Goal: Navigation & Orientation: Find specific page/section

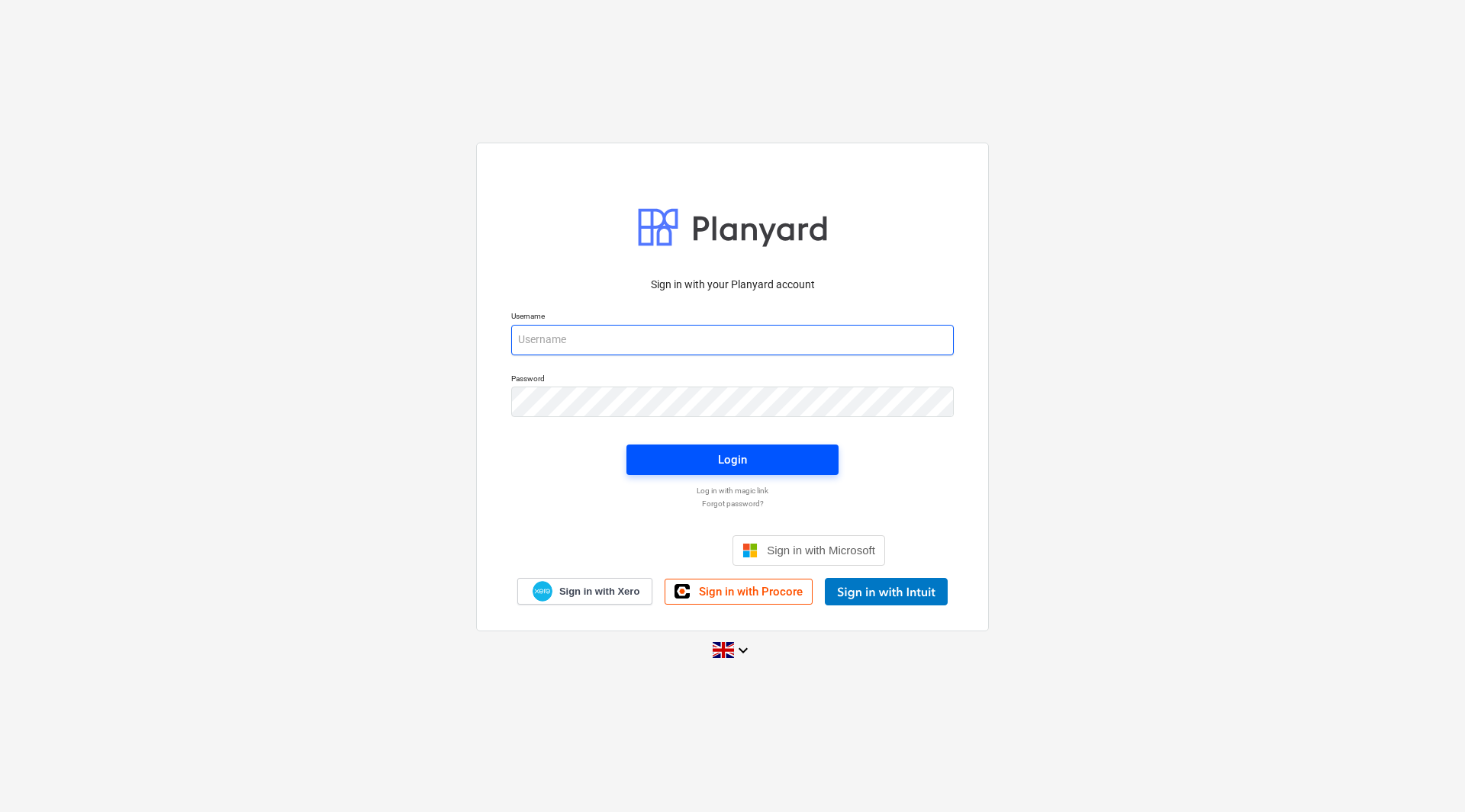
type input "[EMAIL_ADDRESS][DOMAIN_NAME]"
click at [677, 450] on span "Login" at bounding box center [732, 460] width 175 height 19
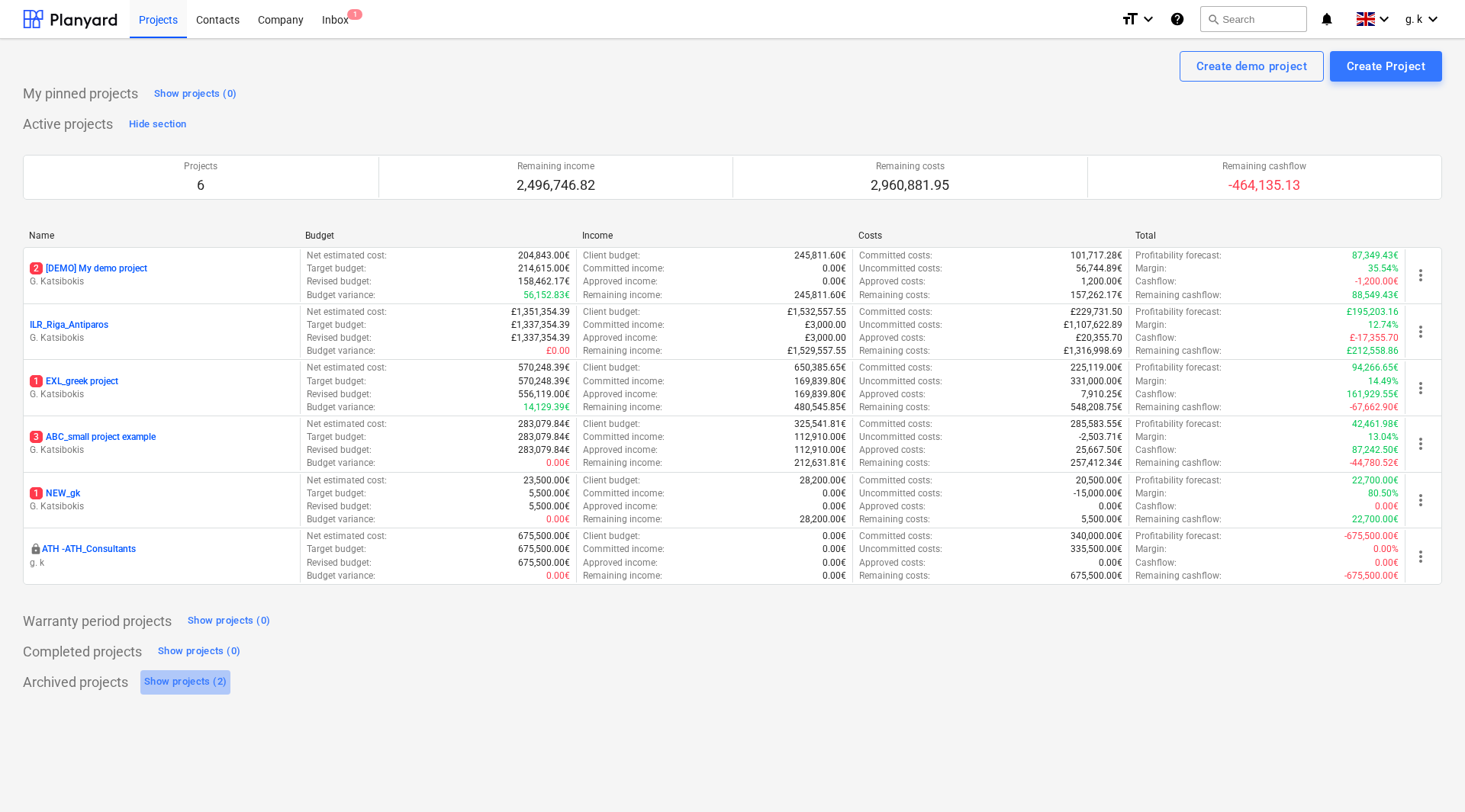
click at [197, 682] on div "Show projects (2)" at bounding box center [185, 682] width 82 height 17
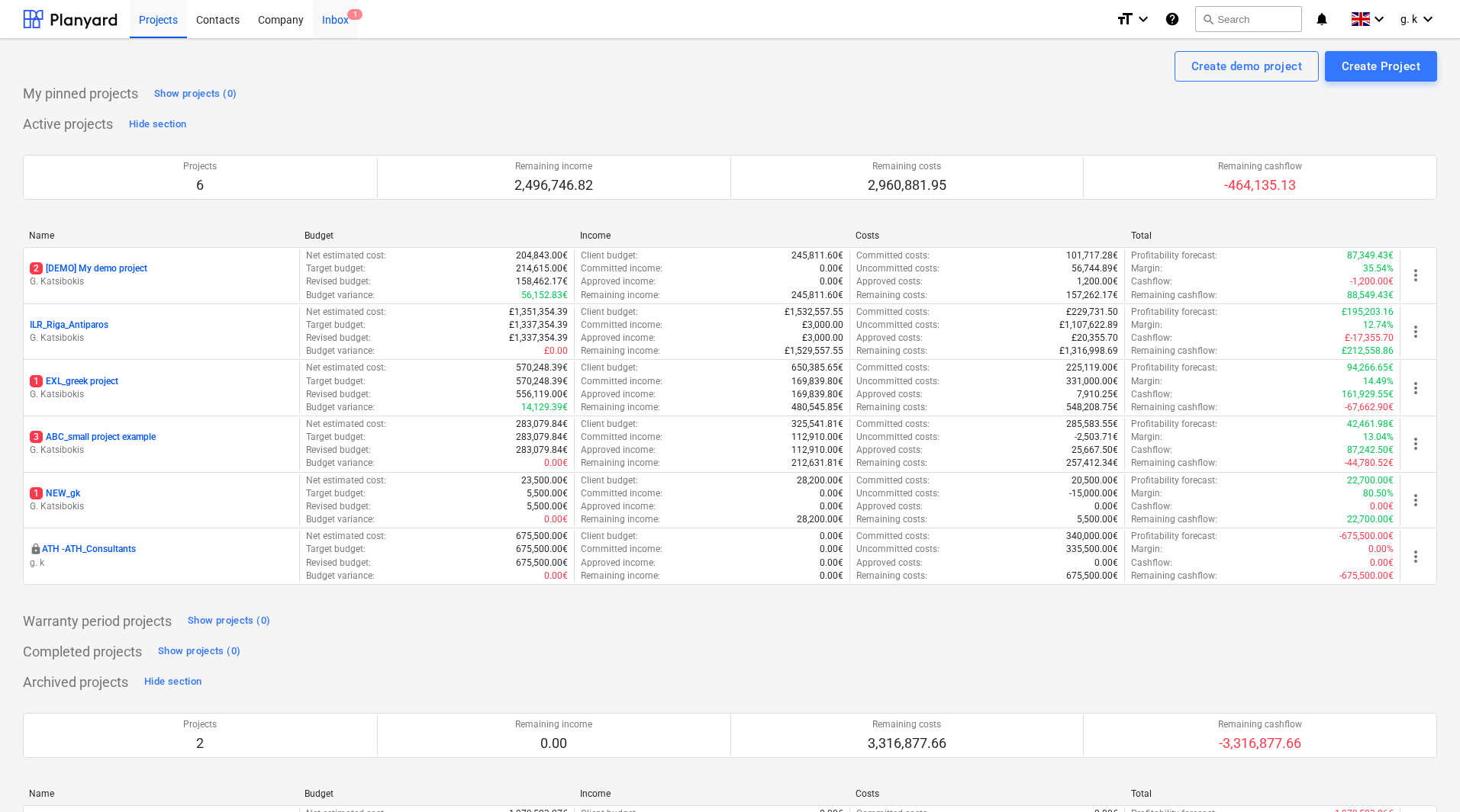
click at [330, 20] on div "Inbox 1" at bounding box center [335, 18] width 46 height 39
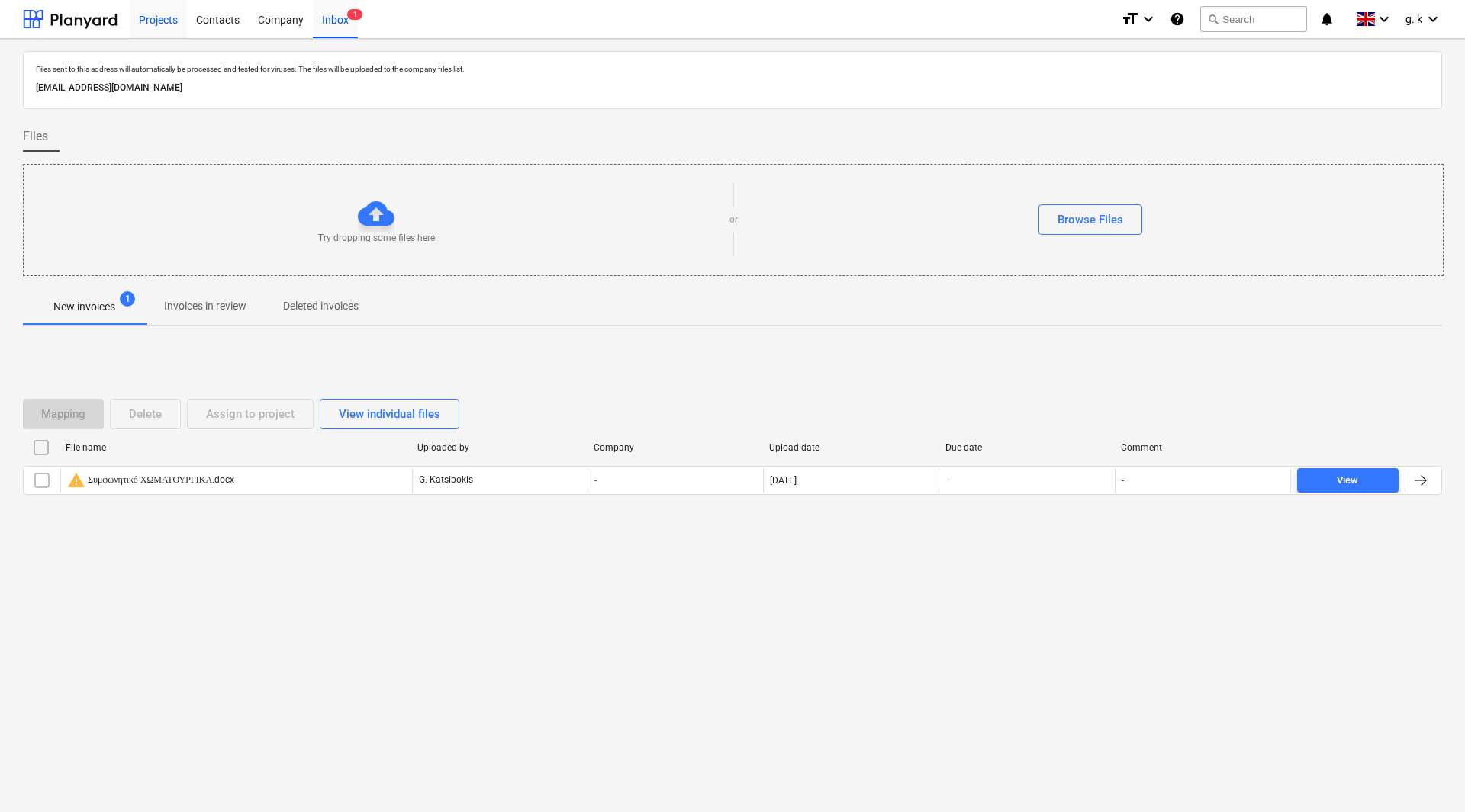
click at [167, 17] on div "Projects" at bounding box center [158, 18] width 57 height 39
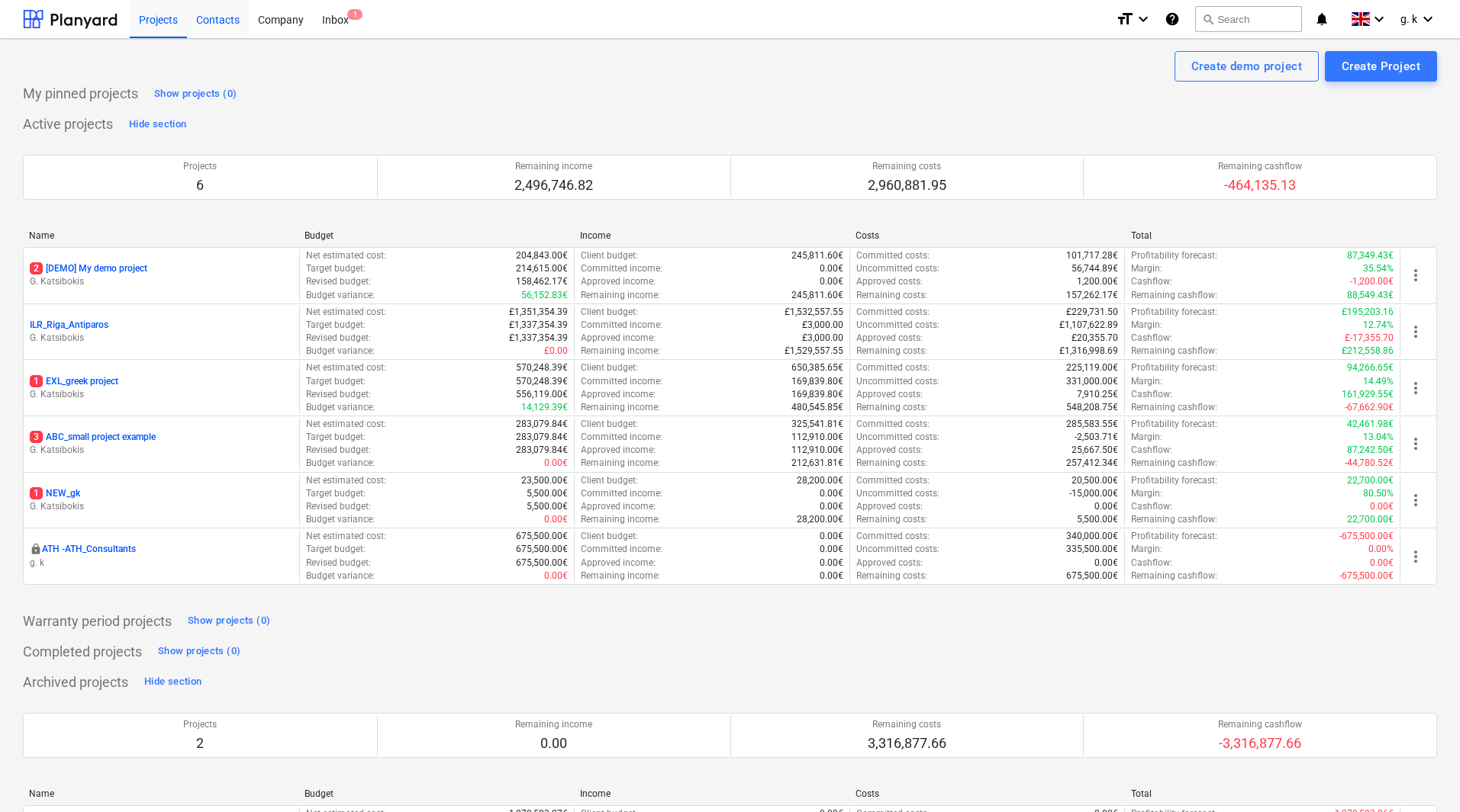
click at [215, 25] on div "Contacts" at bounding box center [218, 18] width 62 height 39
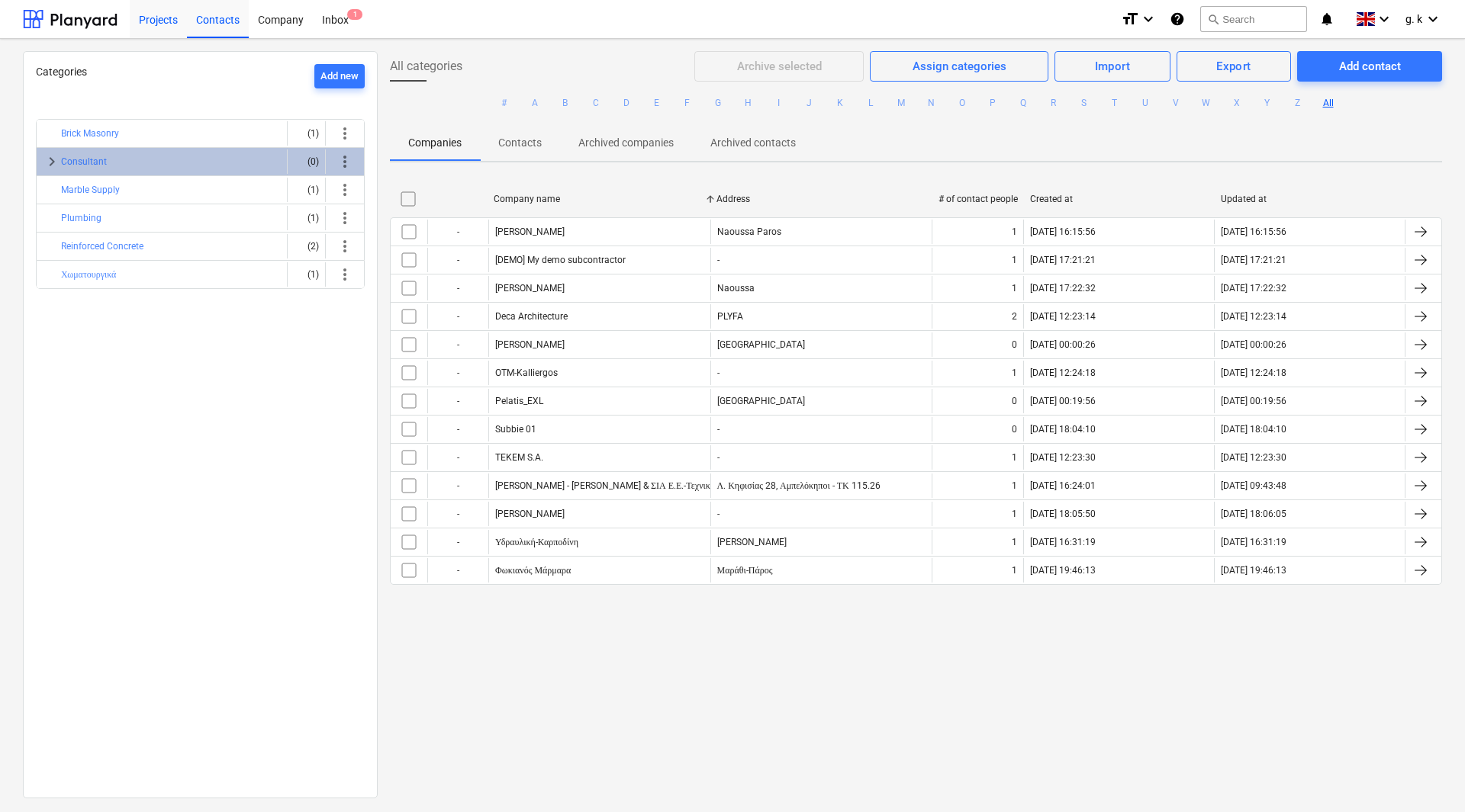
click at [161, 18] on div "Projects" at bounding box center [158, 18] width 57 height 39
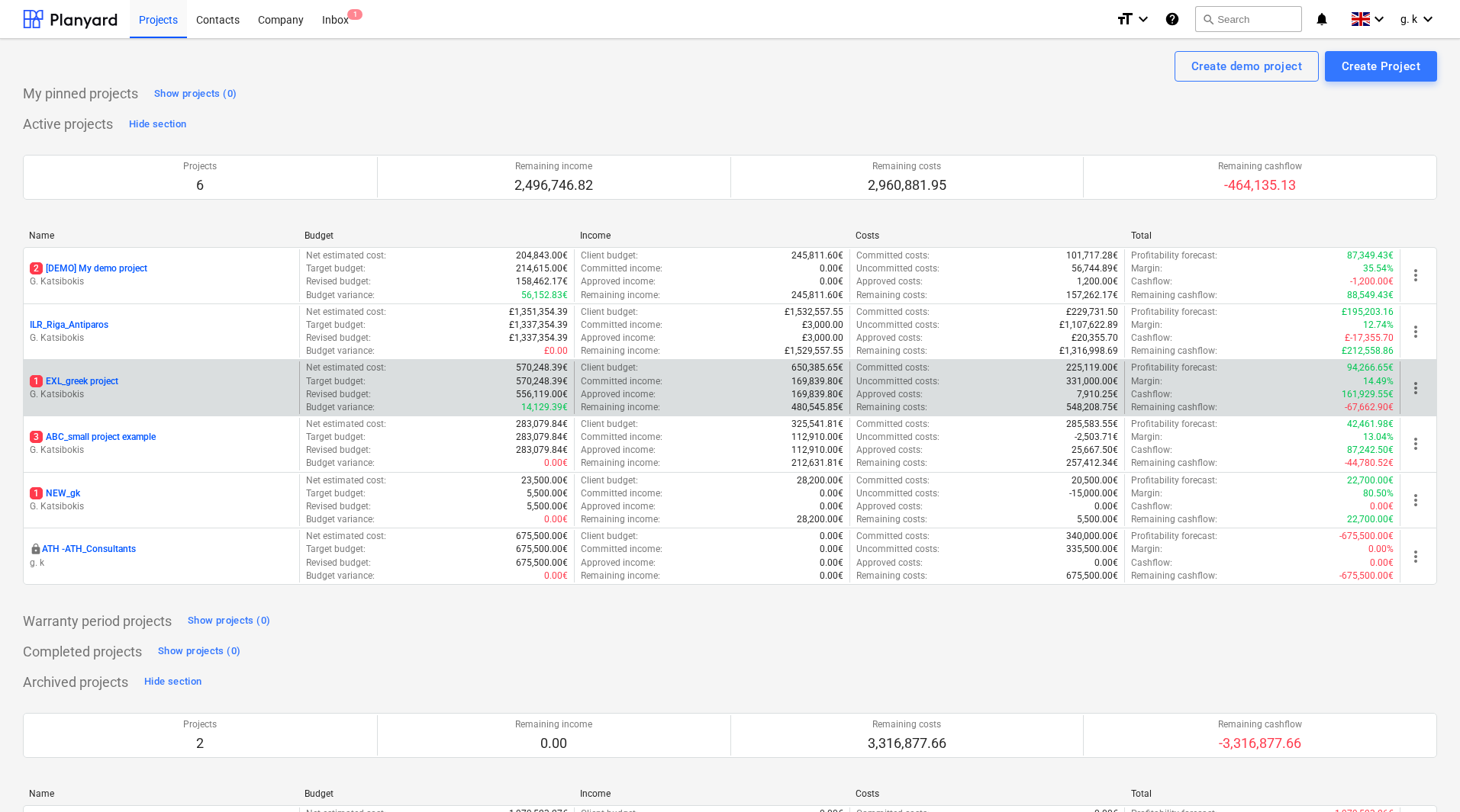
click at [103, 377] on p "1 EXL_greek project" at bounding box center [74, 381] width 88 height 13
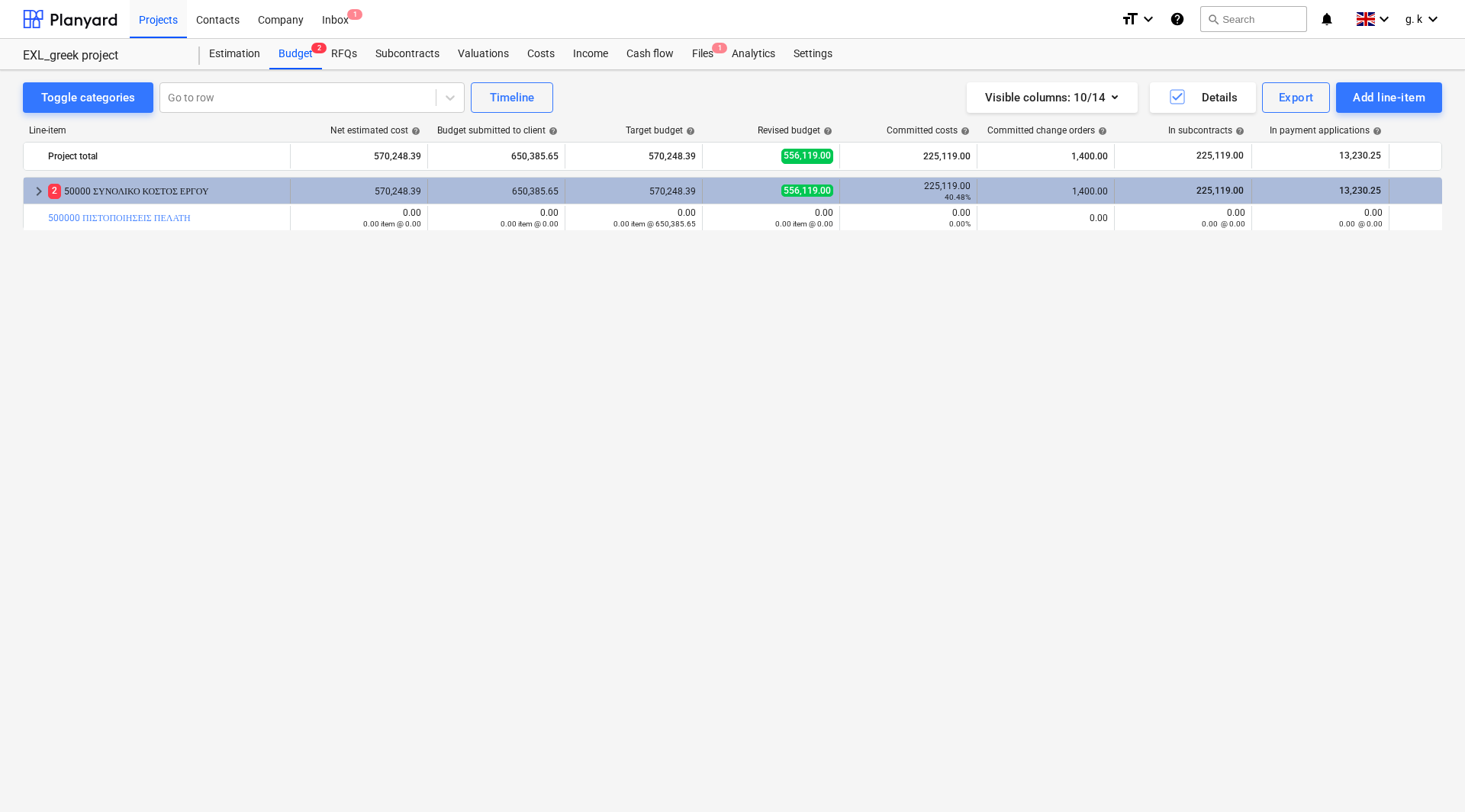
click at [33, 192] on span "keyboard_arrow_right" at bounding box center [39, 191] width 18 height 18
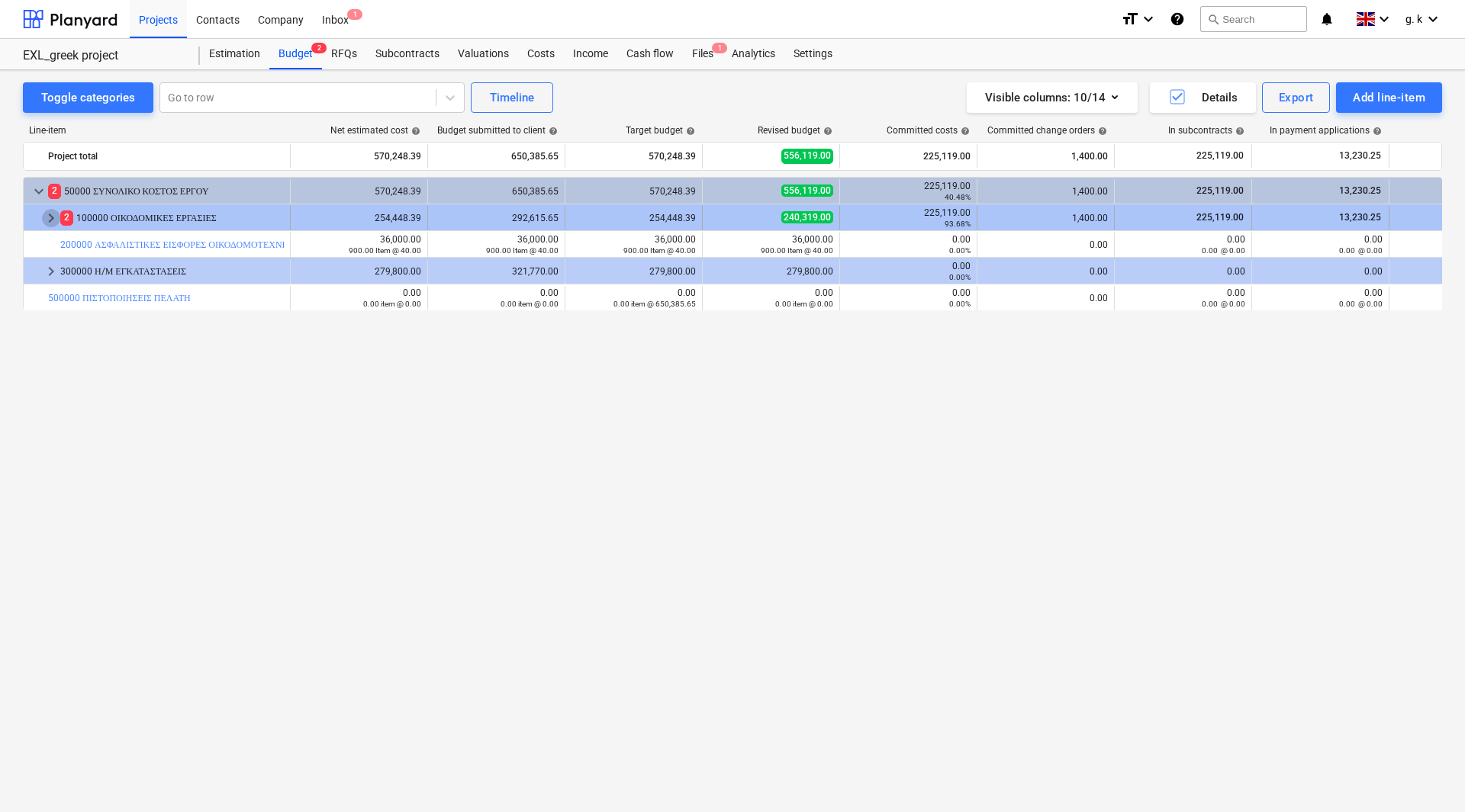
click at [48, 222] on span "keyboard_arrow_right" at bounding box center [50, 218] width 18 height 18
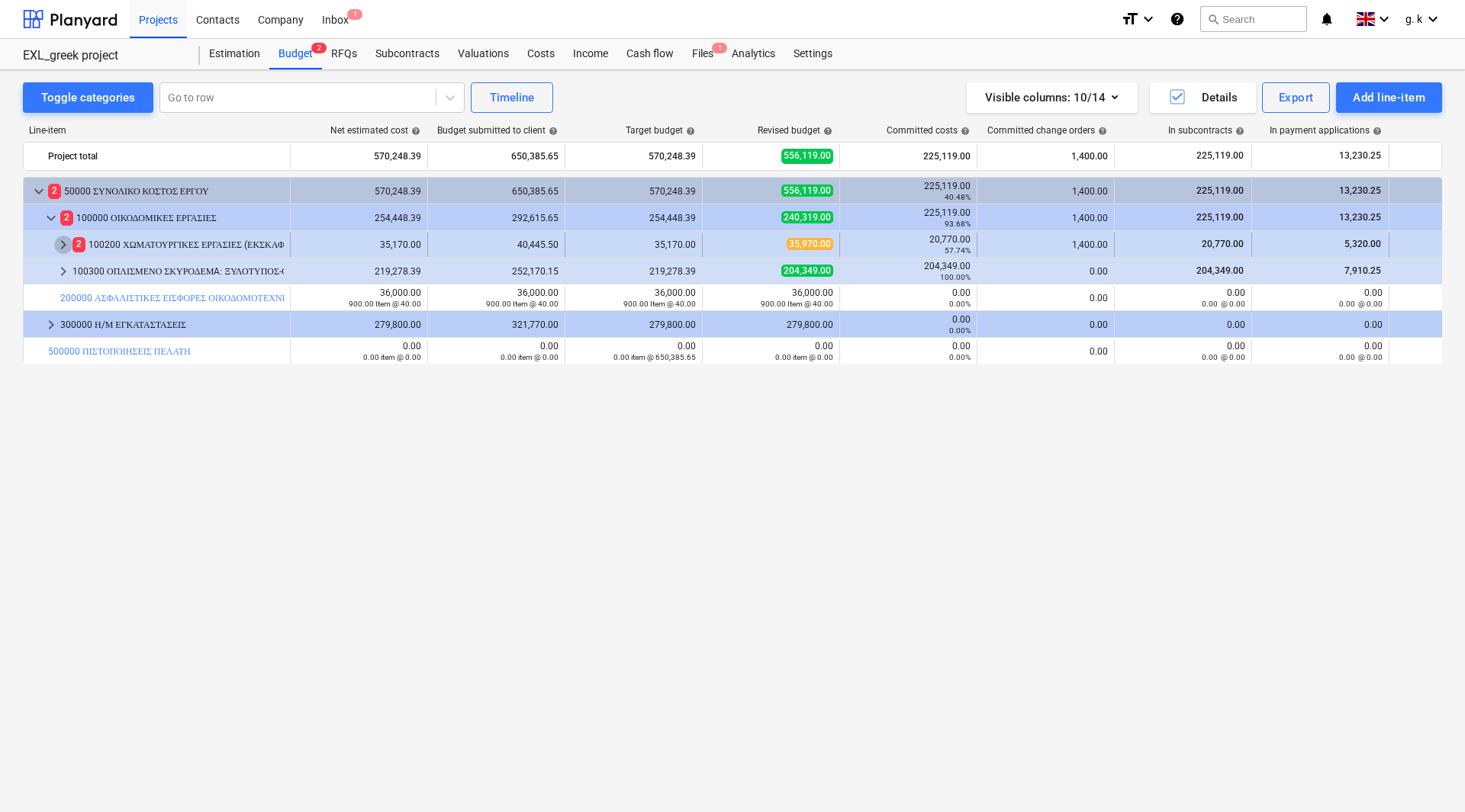
click at [57, 244] on span "keyboard_arrow_right" at bounding box center [63, 245] width 18 height 18
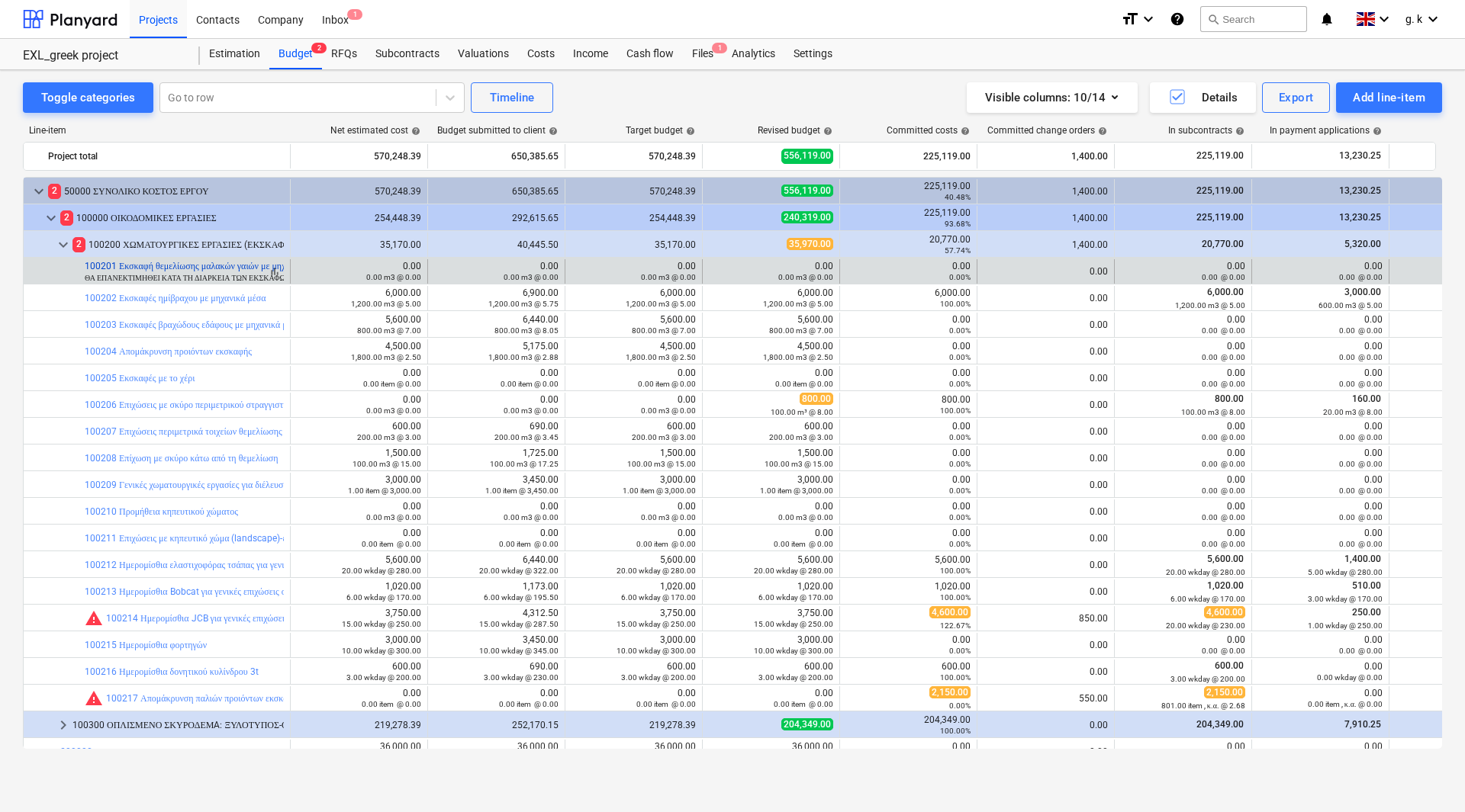
click at [230, 263] on link "100201 Εκσκαφή θεμελίωσης μαλακών γαιών με μηχανικά μέσα" at bounding box center [205, 266] width 243 height 11
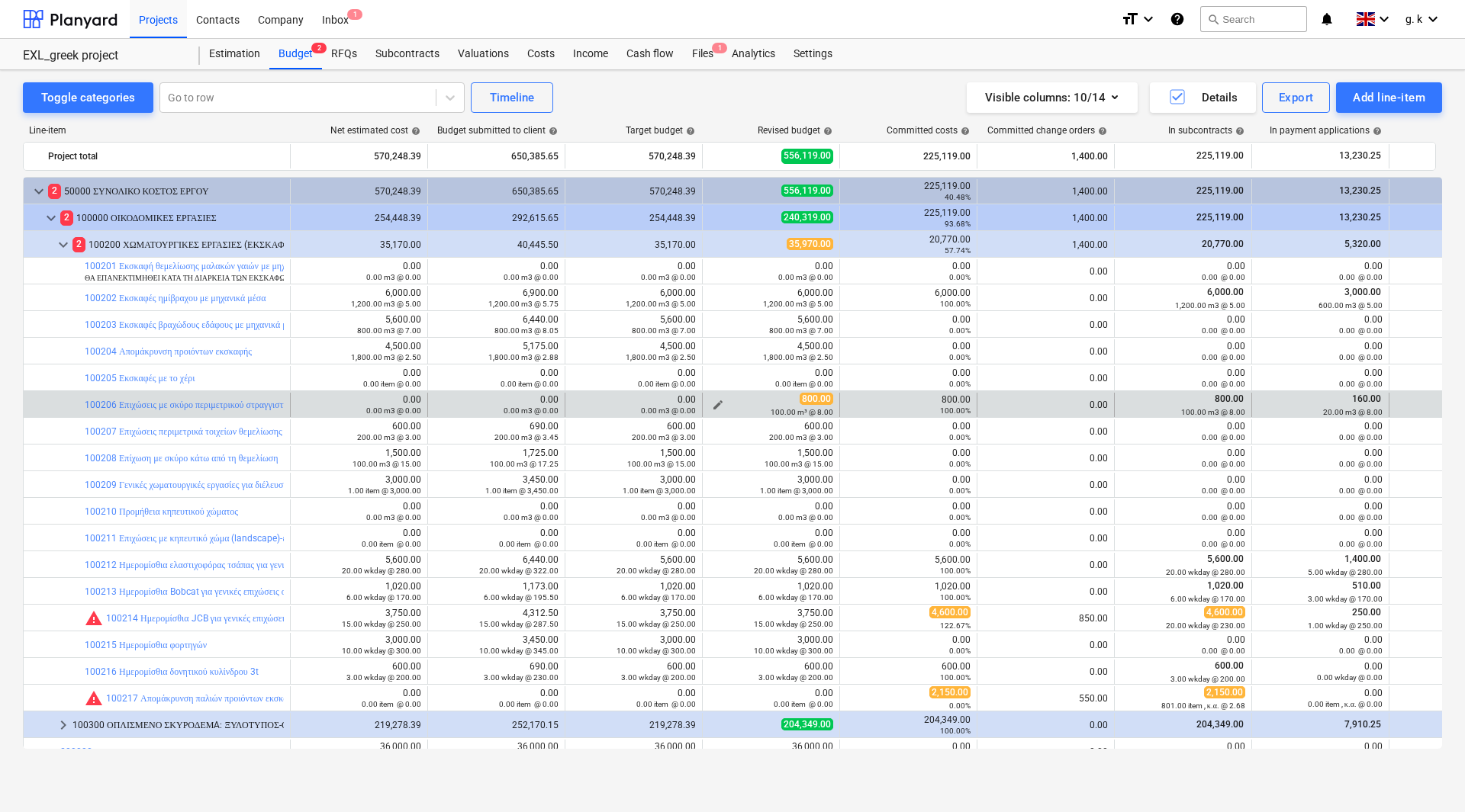
click at [724, 406] on button "edit" at bounding box center [717, 405] width 18 height 18
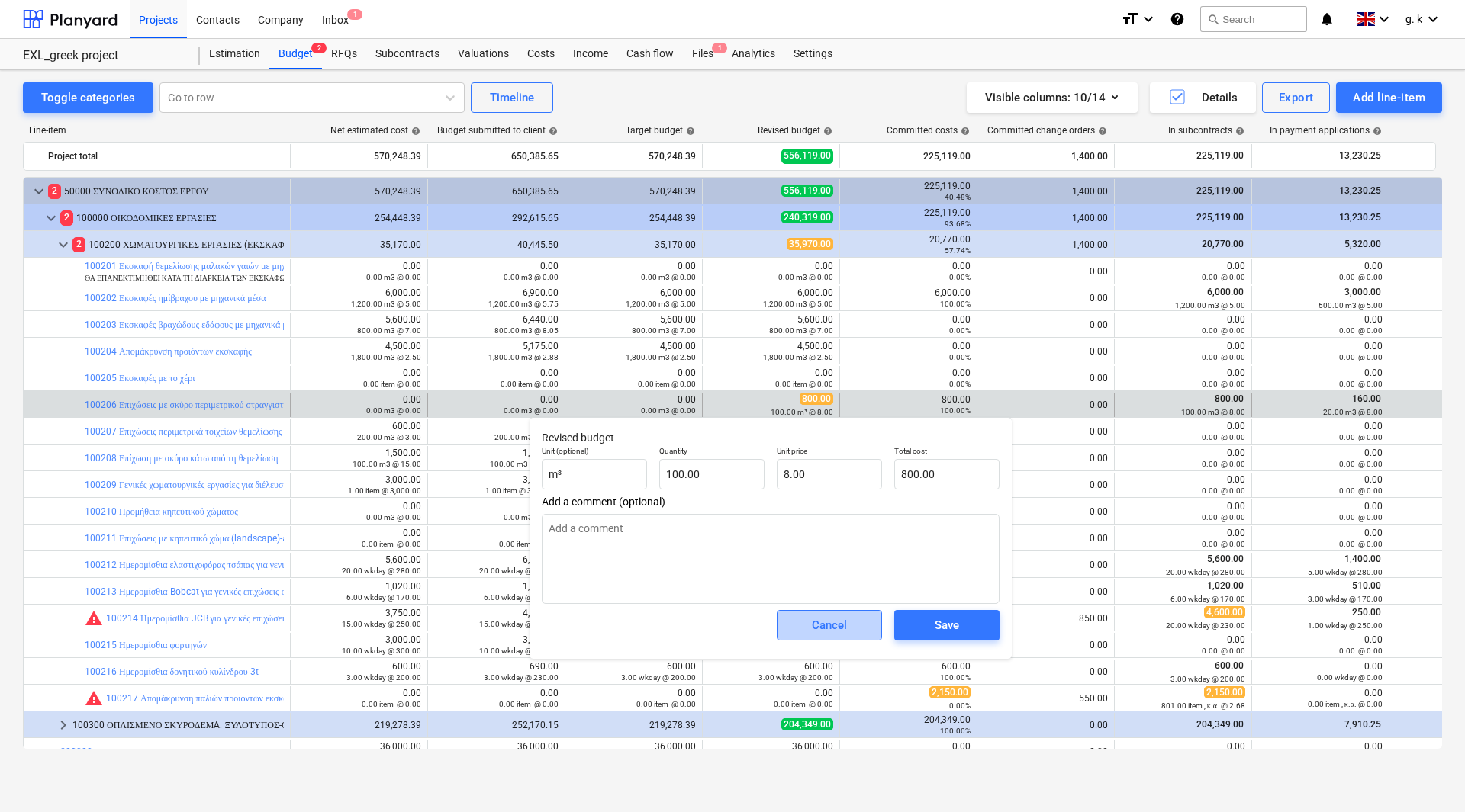
drag, startPoint x: 824, startPoint y: 624, endPoint x: 821, endPoint y: 604, distance: 20.2
click at [824, 624] on div "Cancel" at bounding box center [830, 625] width 35 height 19
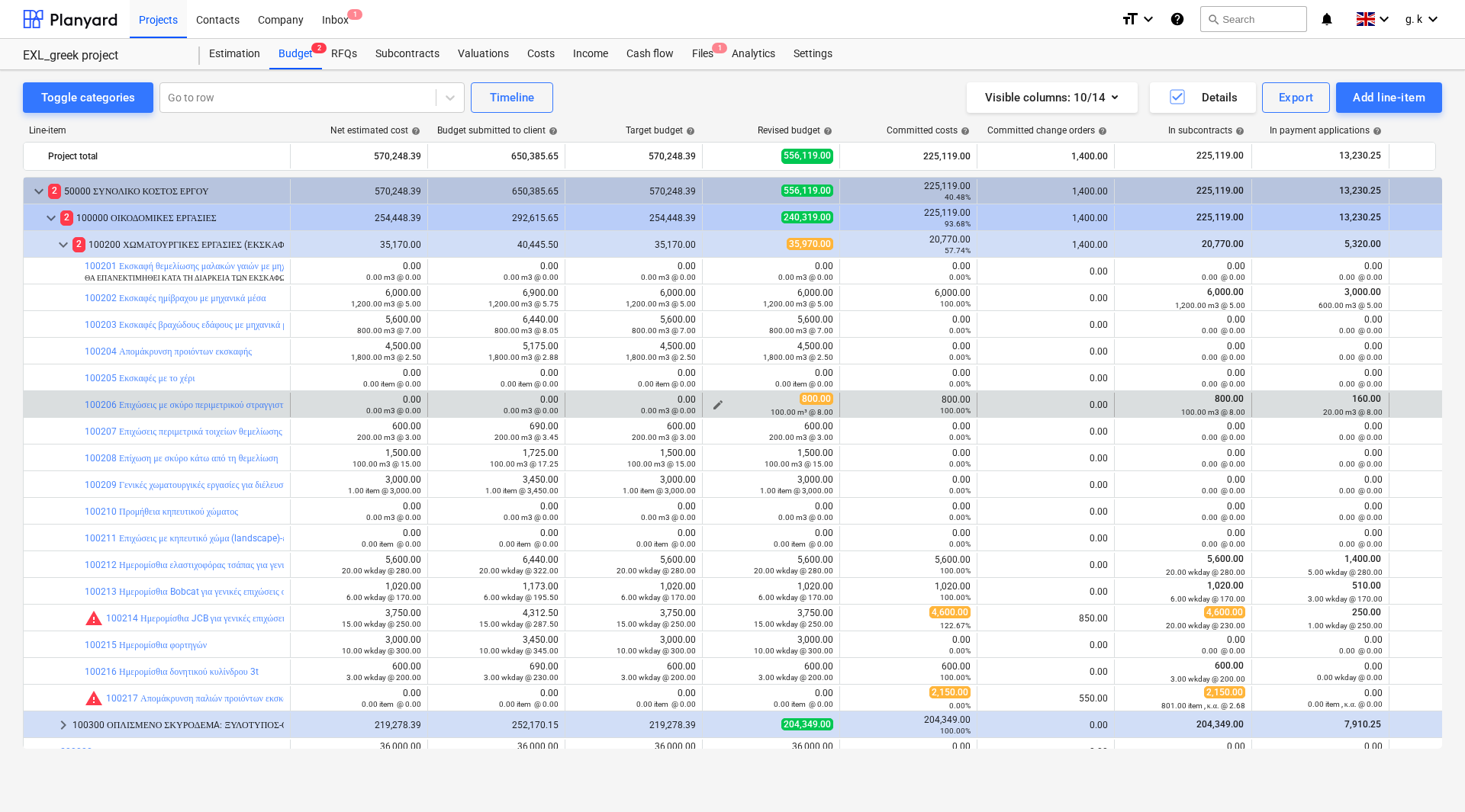
click at [775, 402] on div "800.00 100.00 m³ @ 8.00" at bounding box center [771, 405] width 124 height 23
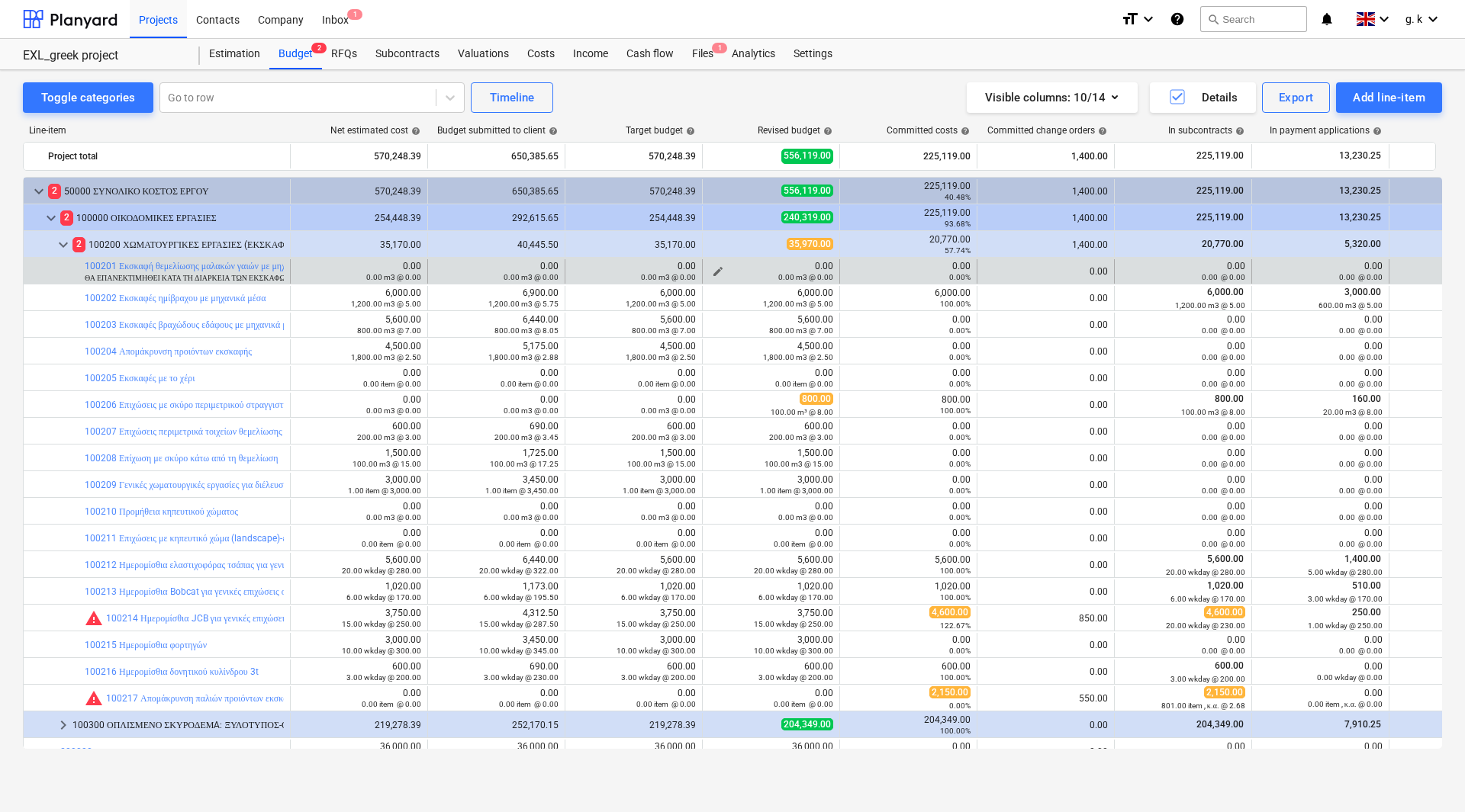
click at [722, 269] on span "edit" at bounding box center [717, 271] width 13 height 13
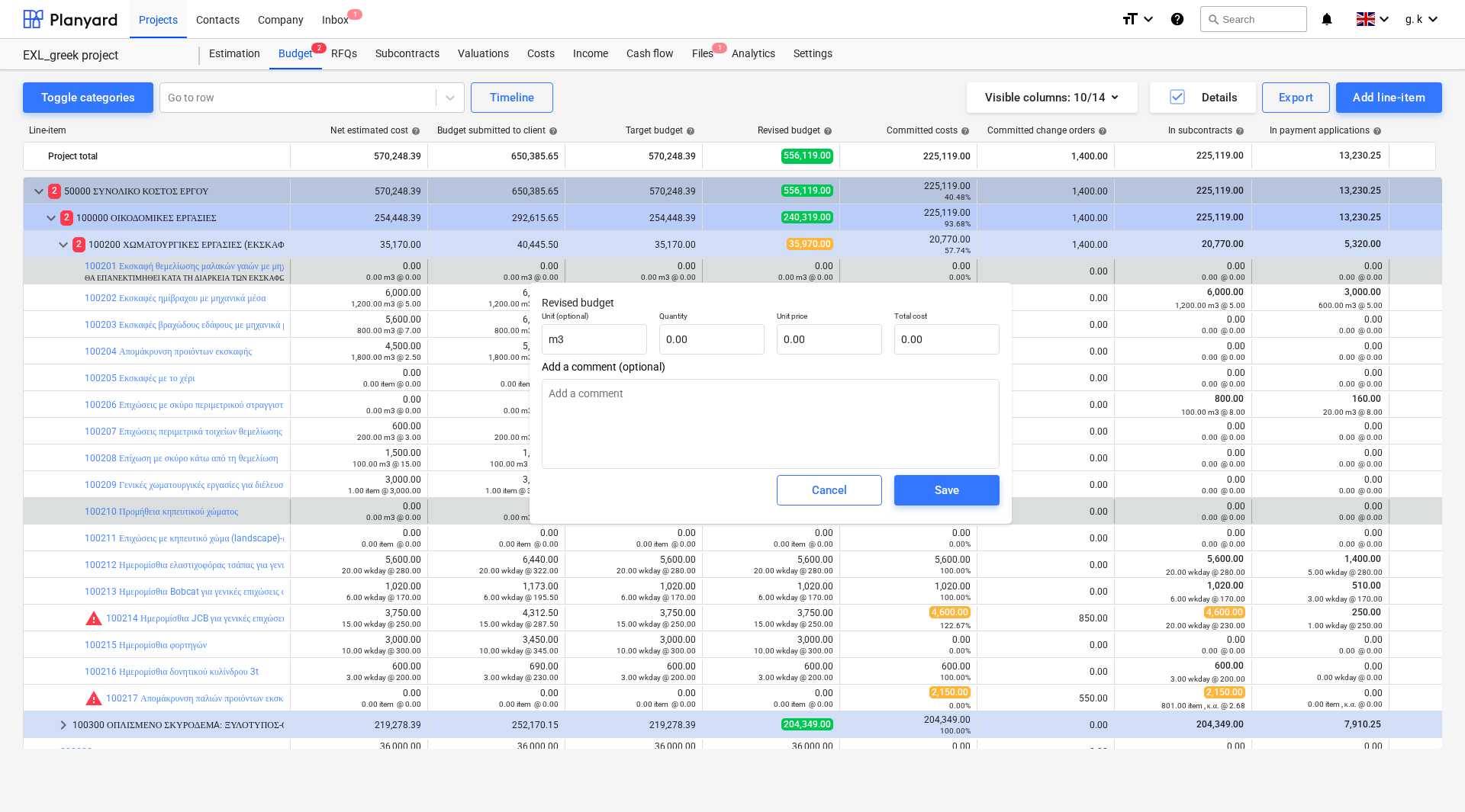
click at [827, 502] on button "Cancel" at bounding box center [829, 491] width 106 height 31
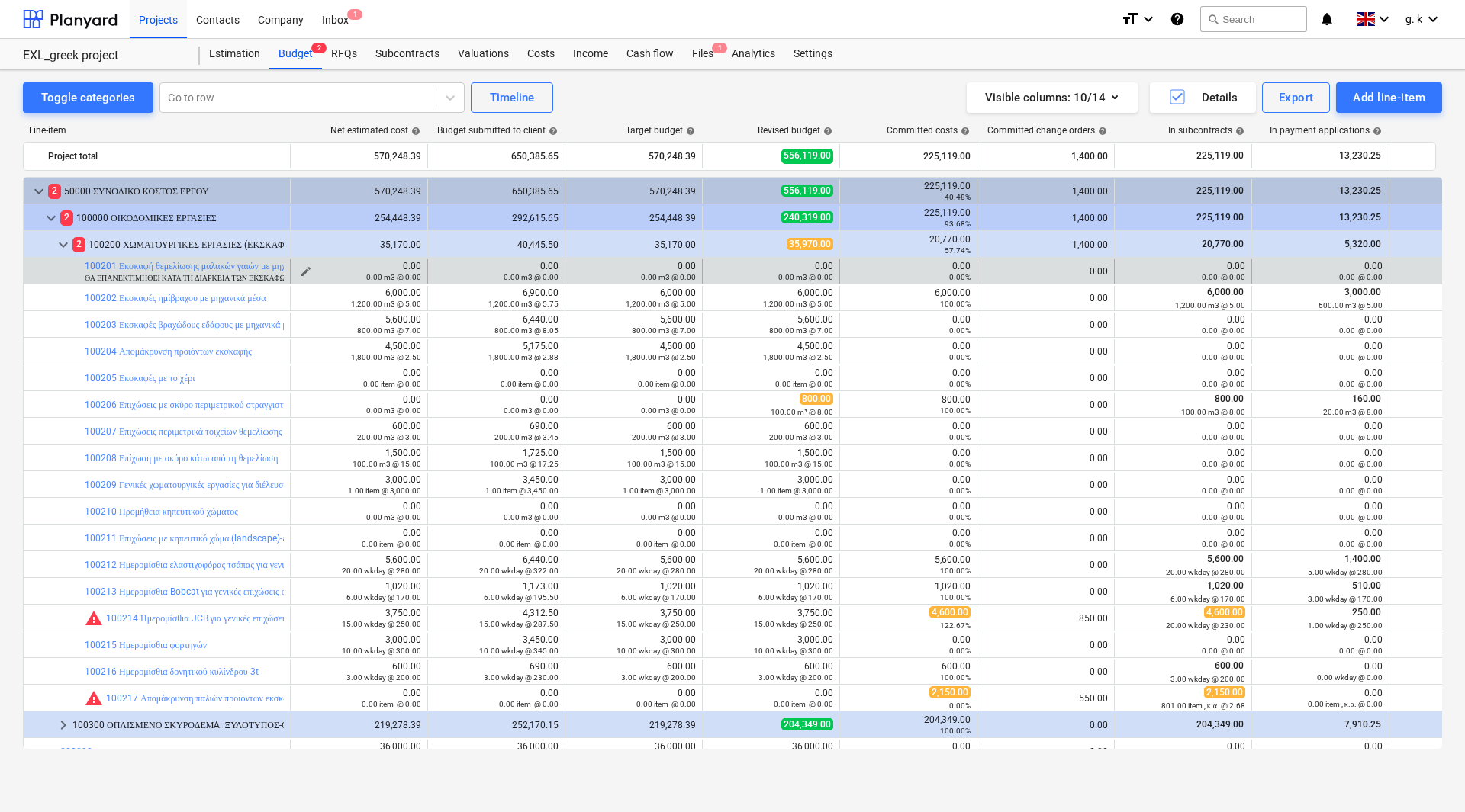
click at [305, 271] on span "edit" at bounding box center [306, 271] width 13 height 13
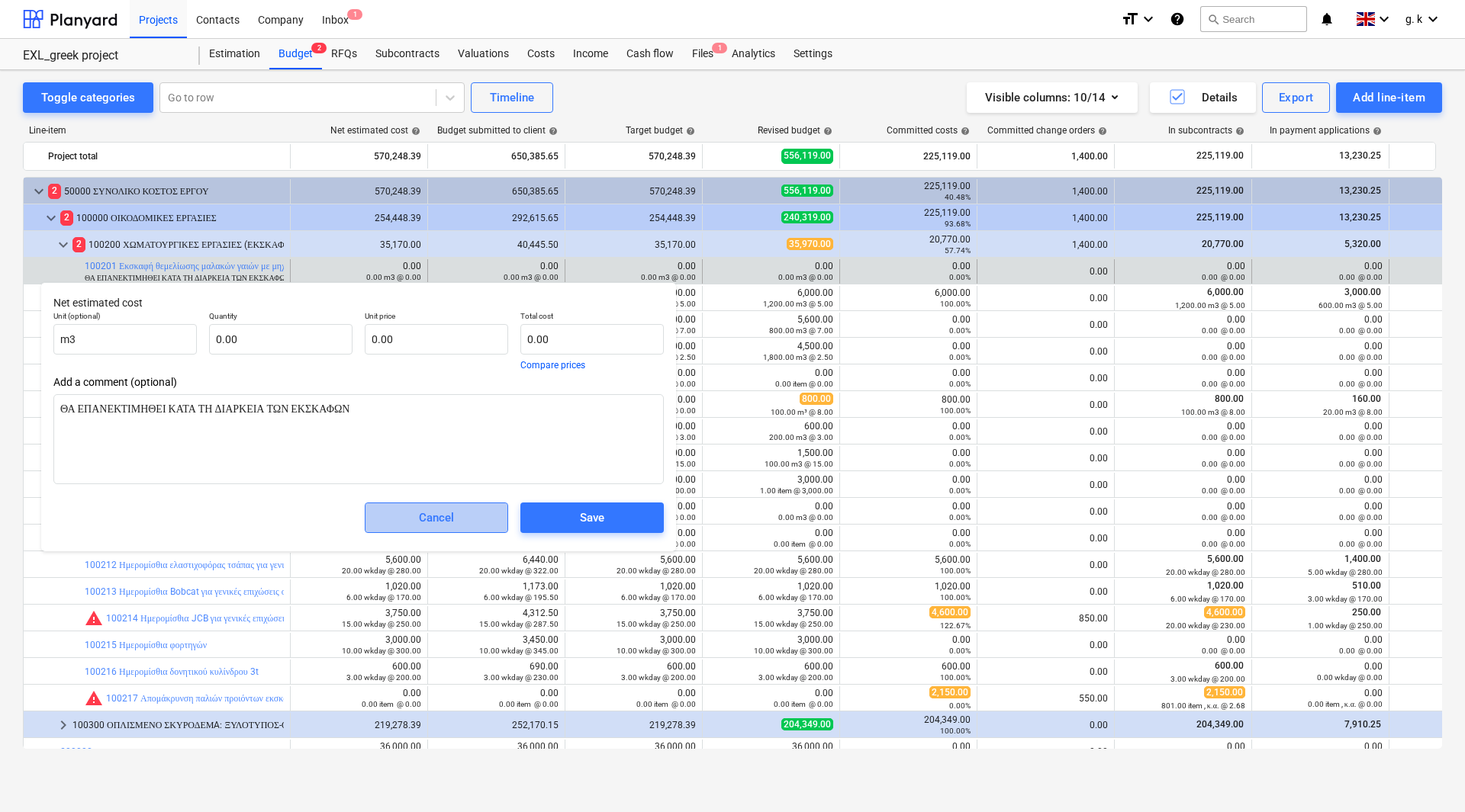
click at [453, 516] on div "Cancel" at bounding box center [437, 518] width 35 height 19
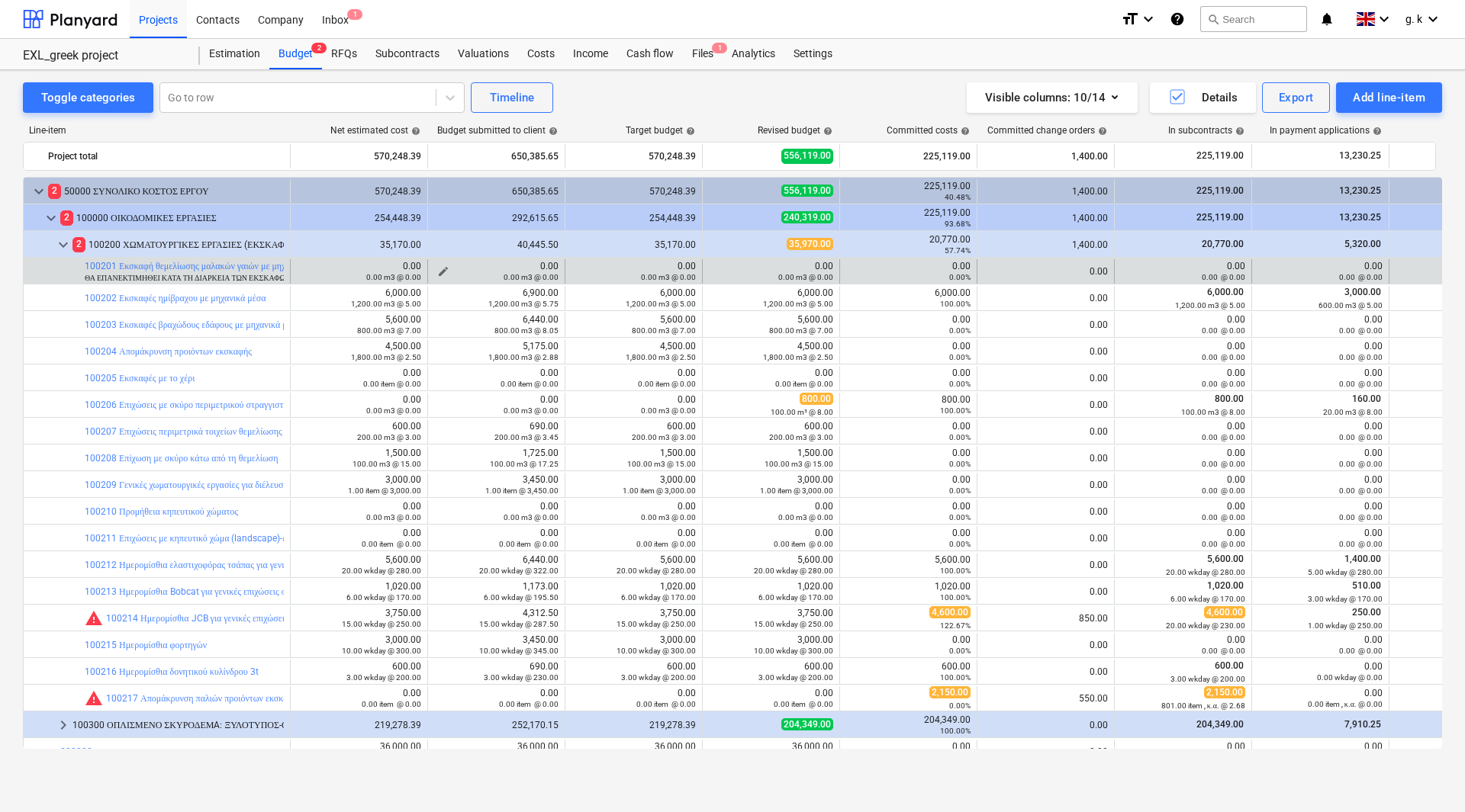
click at [445, 271] on span "edit" at bounding box center [443, 271] width 13 height 13
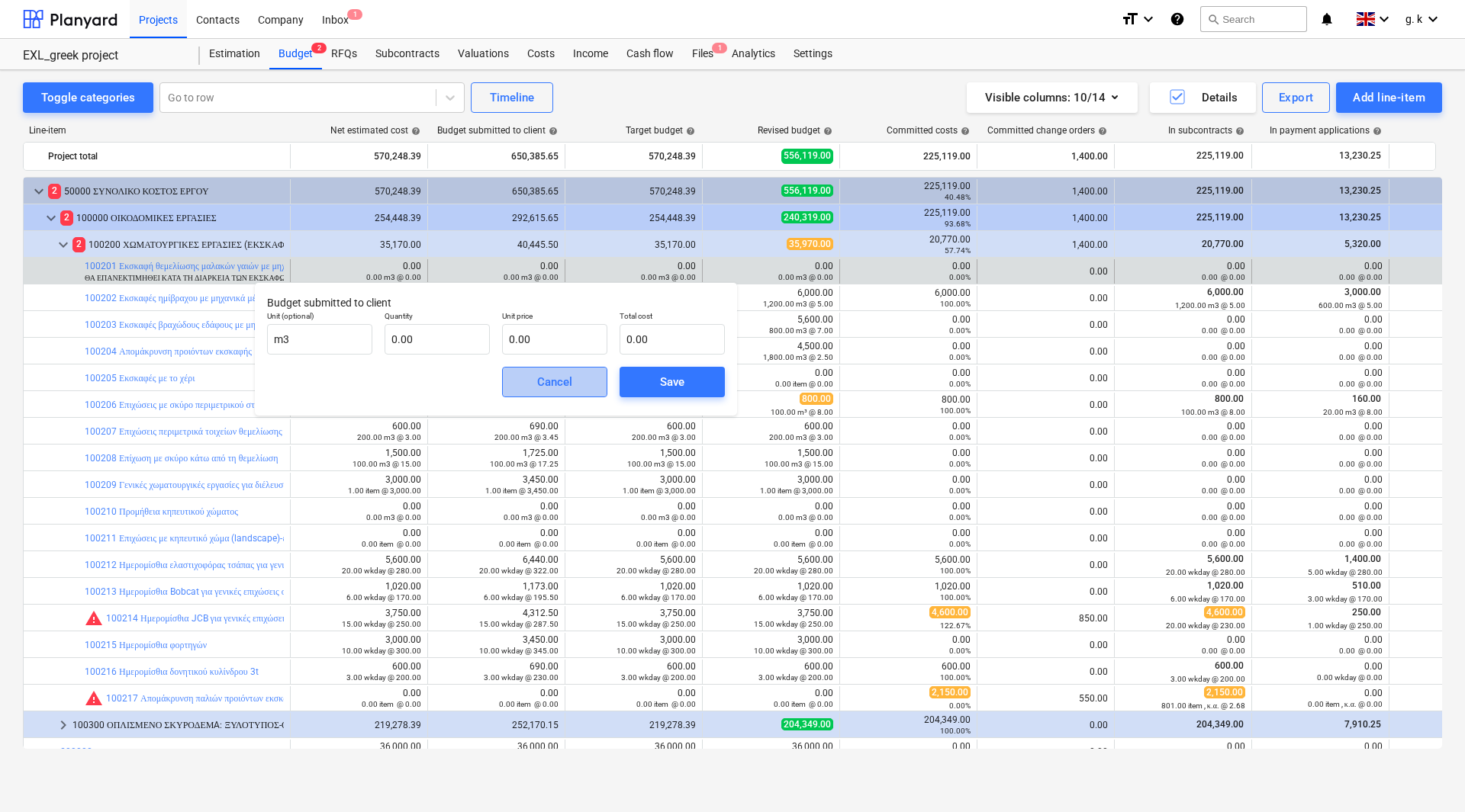
click at [577, 383] on span "Cancel" at bounding box center [554, 382] width 67 height 19
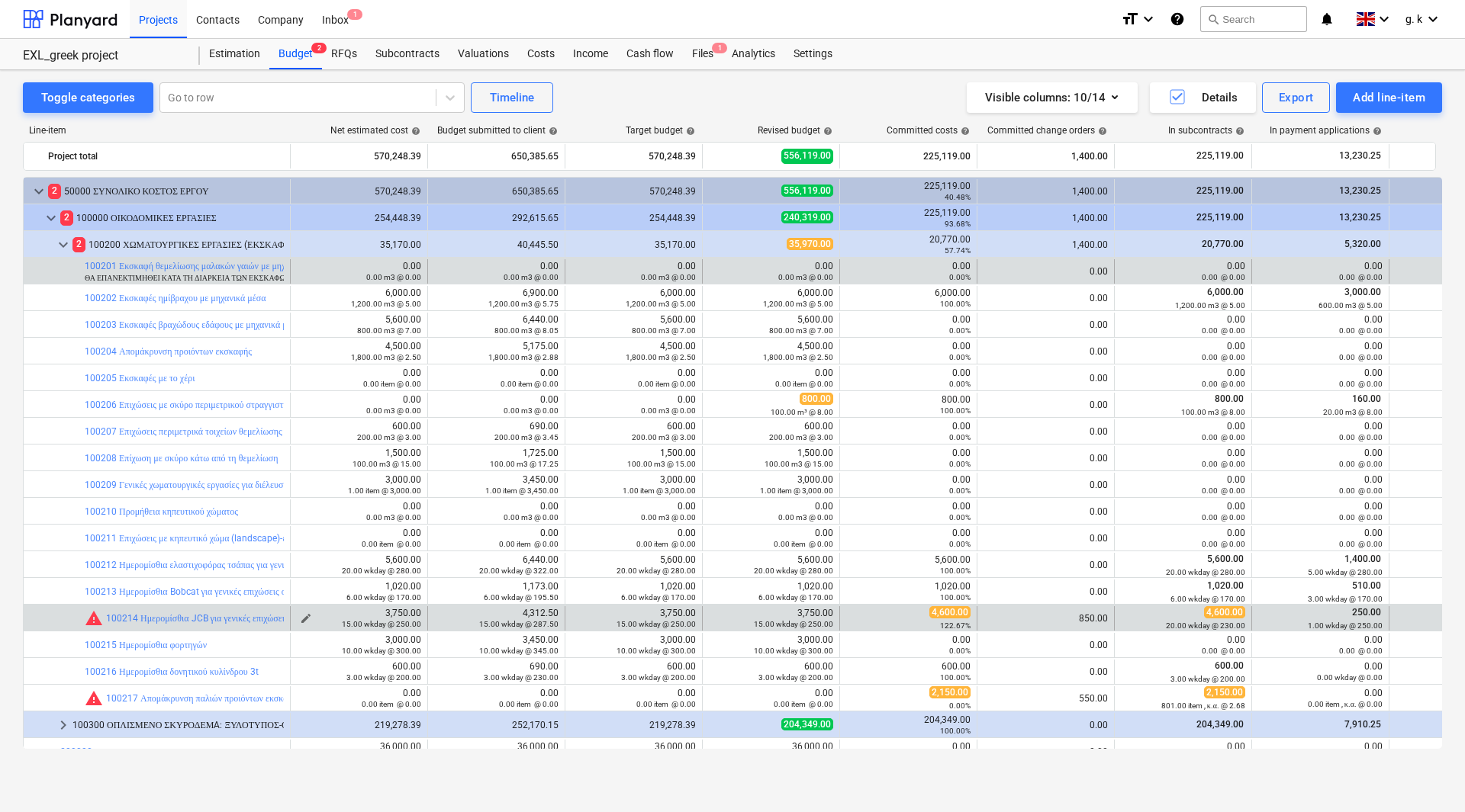
click at [312, 617] on span "edit" at bounding box center [306, 618] width 13 height 13
type textarea "x"
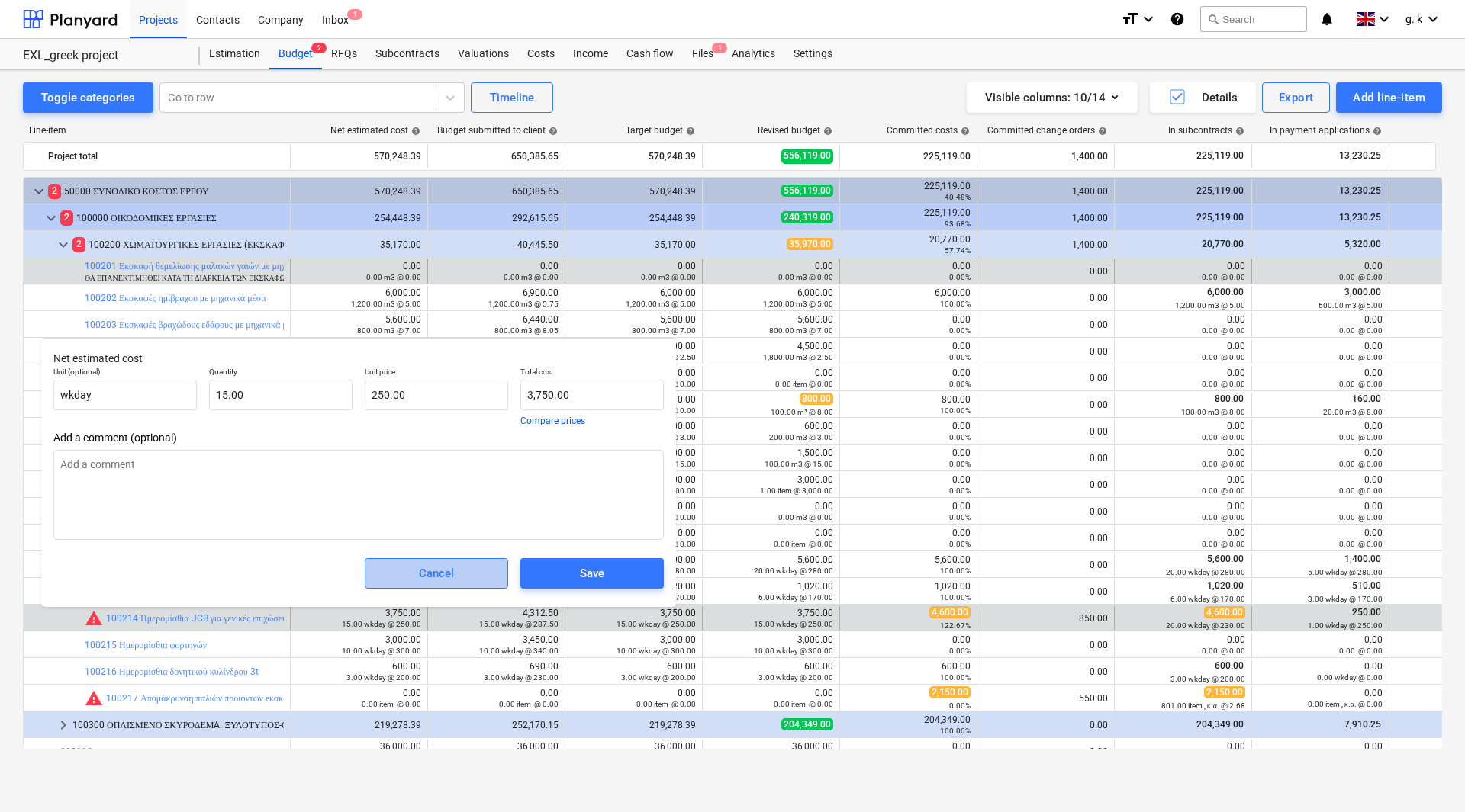
click at [438, 575] on div "Cancel" at bounding box center [437, 574] width 35 height 19
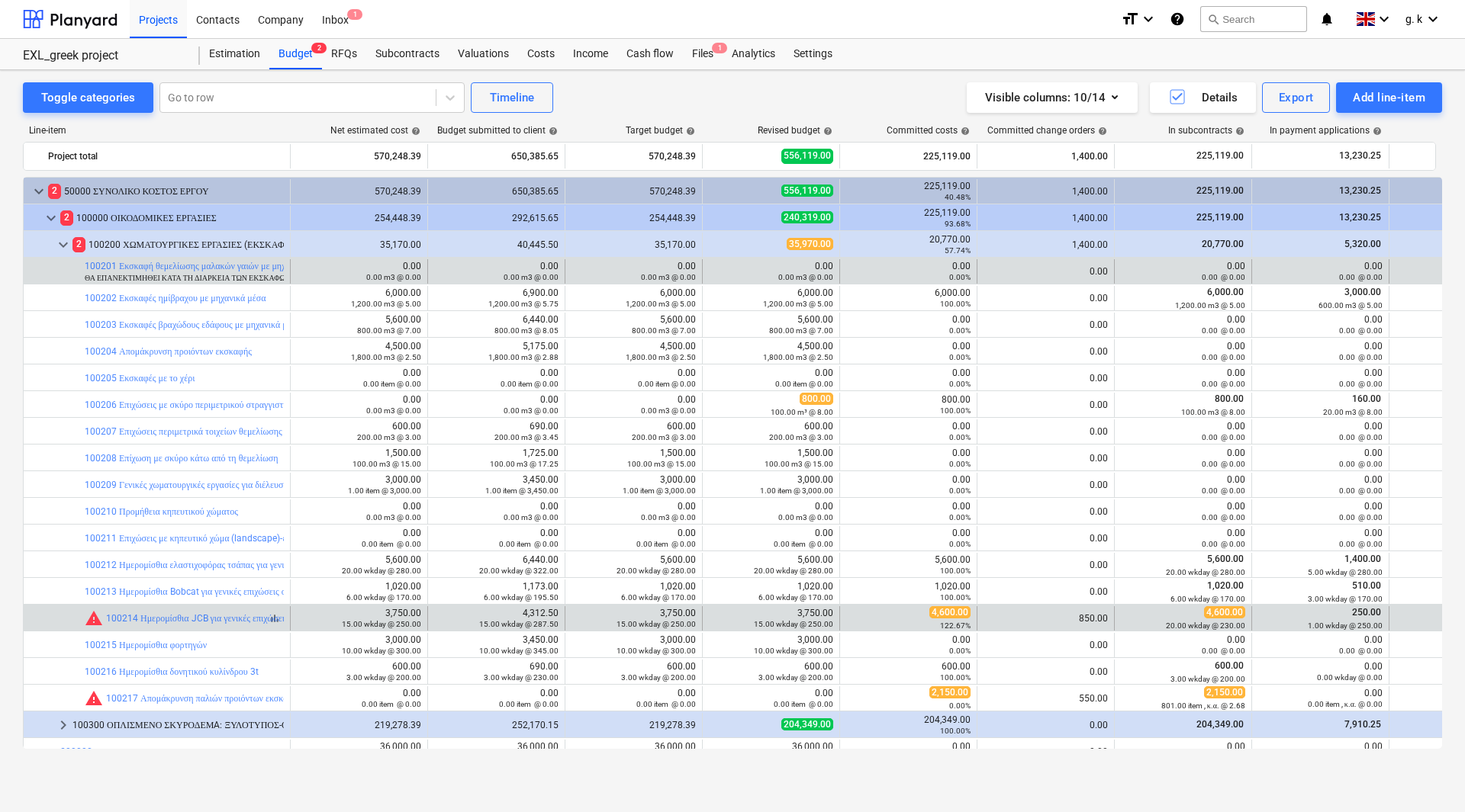
click at [90, 621] on span "warning" at bounding box center [93, 618] width 18 height 18
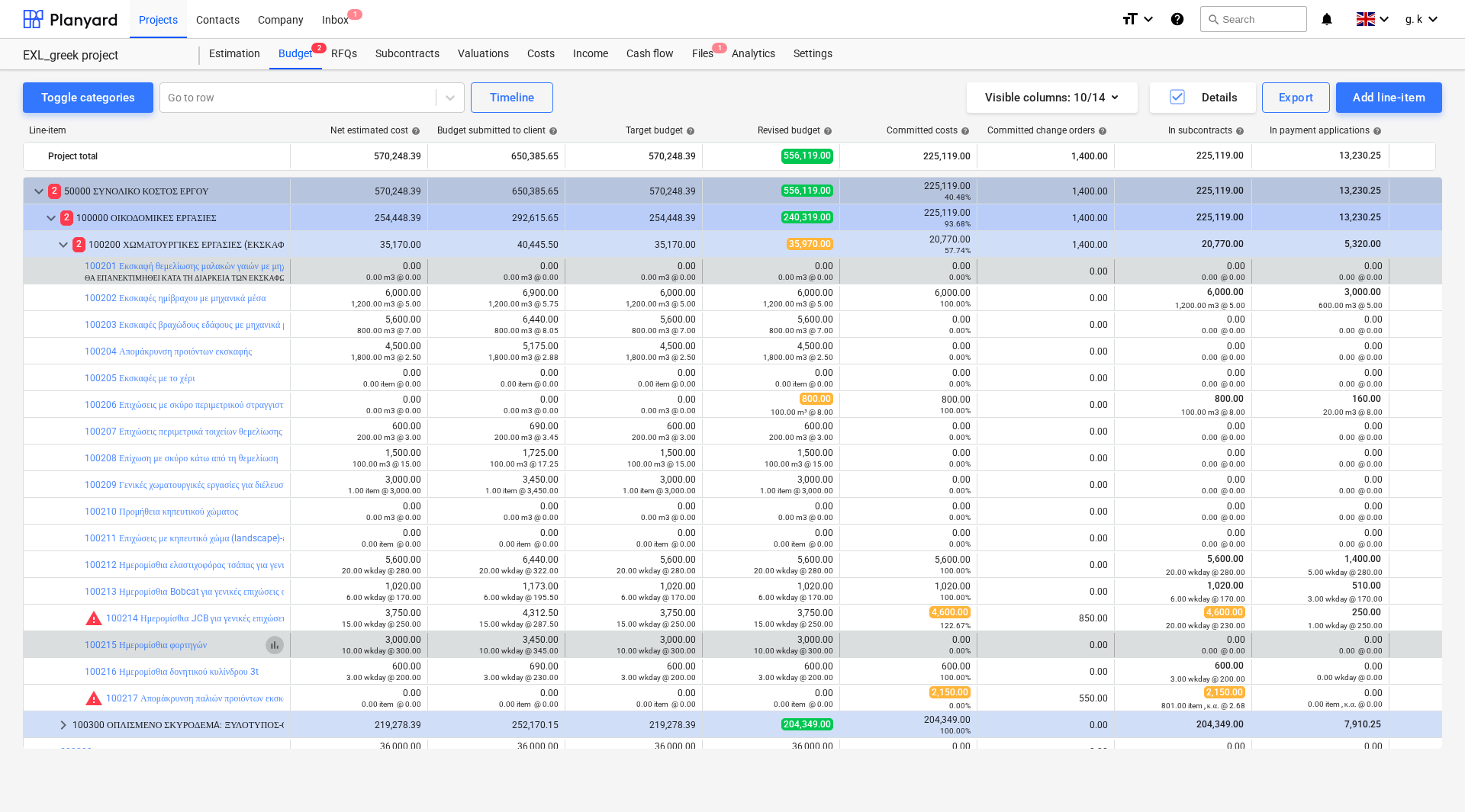
click at [272, 647] on span "bar_chart" at bounding box center [274, 646] width 13 height 13
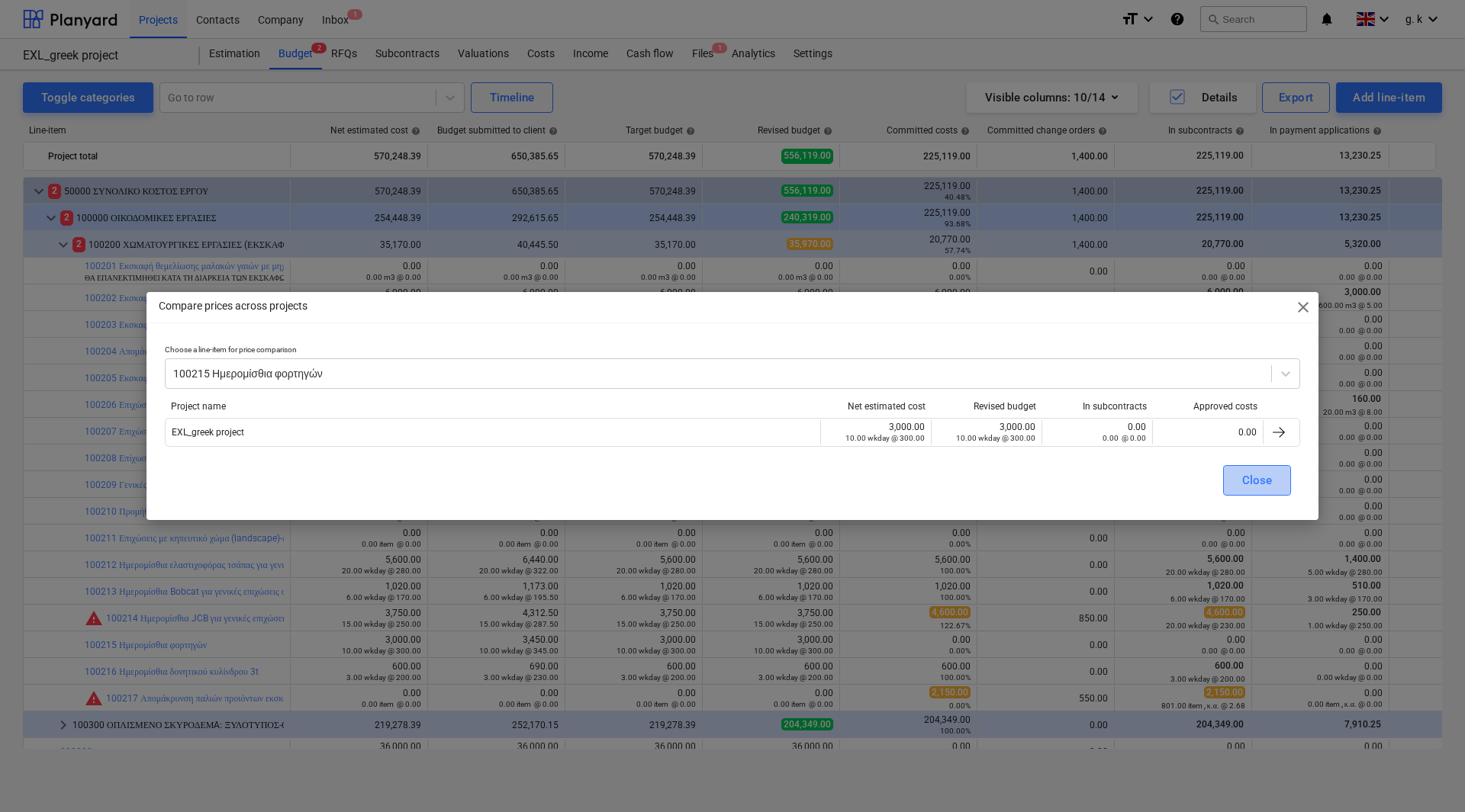
click at [1255, 471] on div "Close" at bounding box center [1257, 480] width 30 height 19
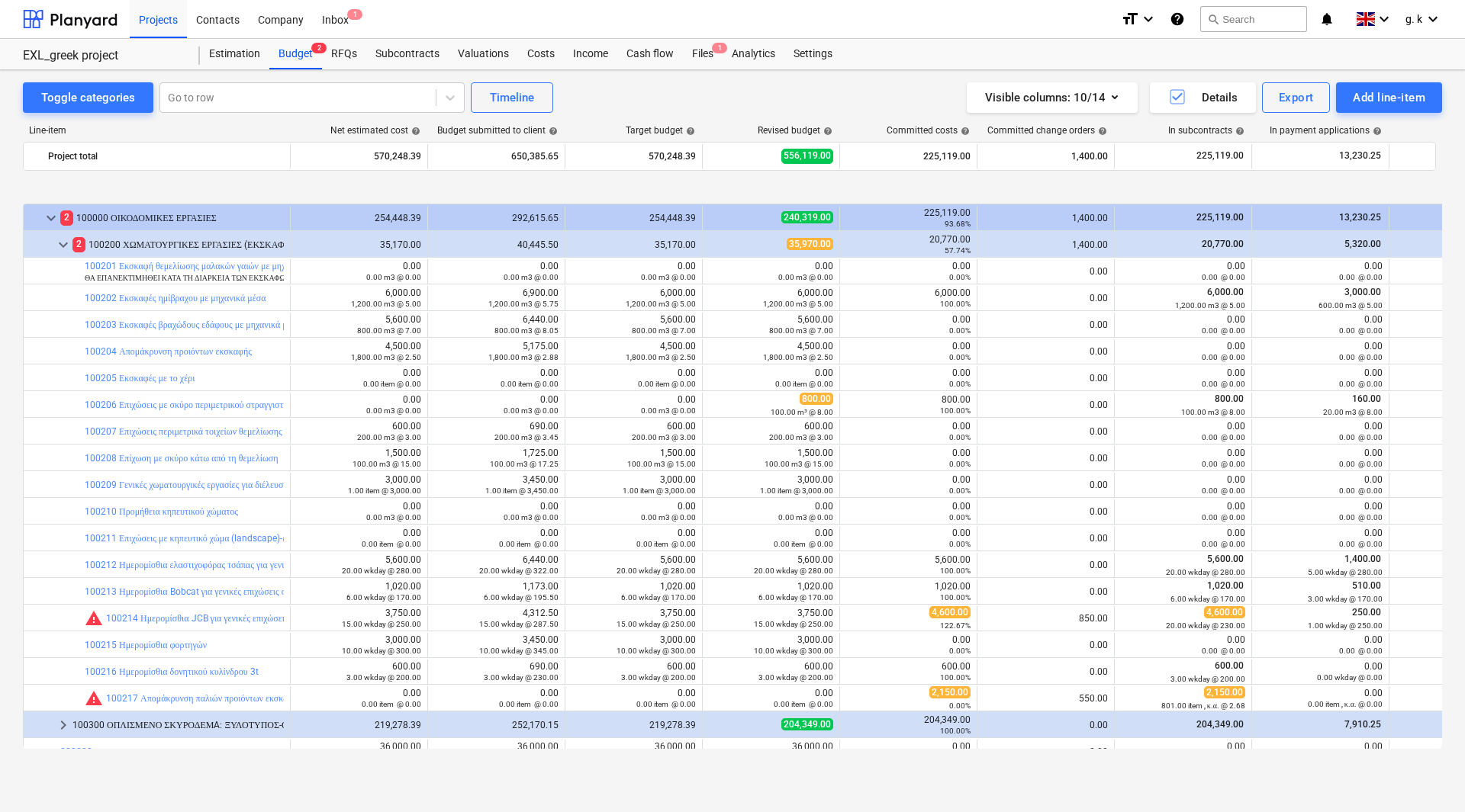
scroll to position [69, 0]
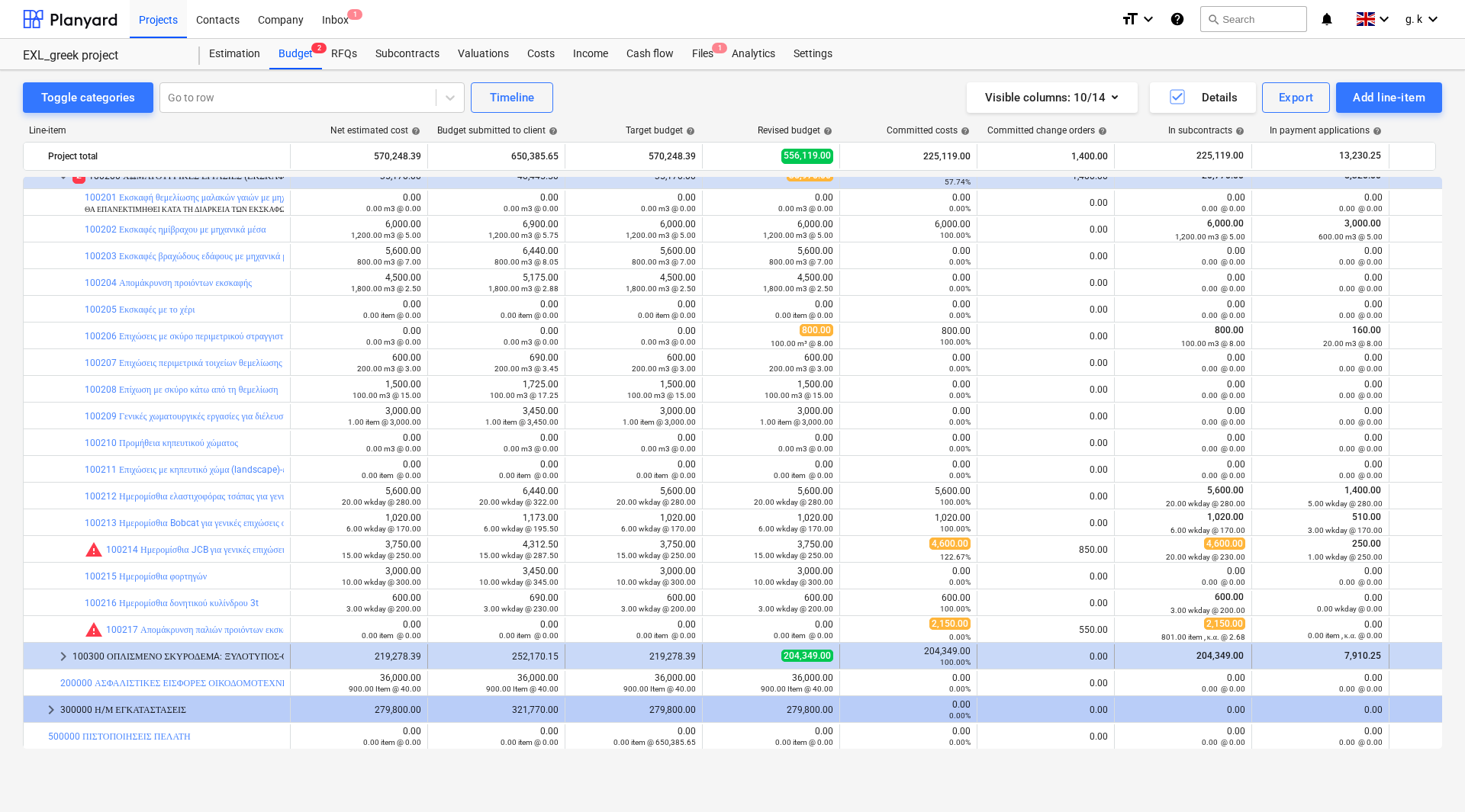
click at [64, 657] on span "keyboard_arrow_right" at bounding box center [63, 656] width 18 height 18
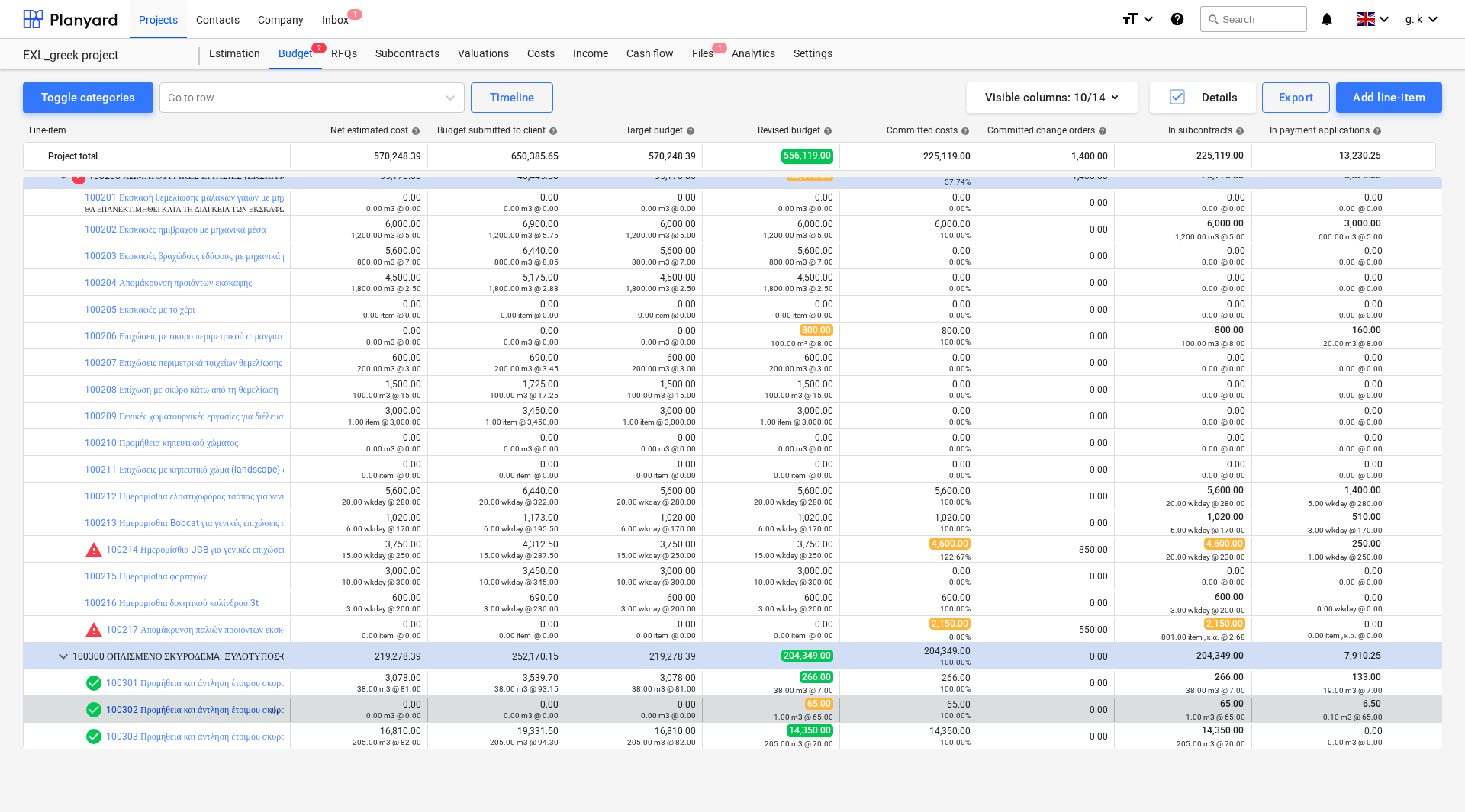
scroll to position [222, 0]
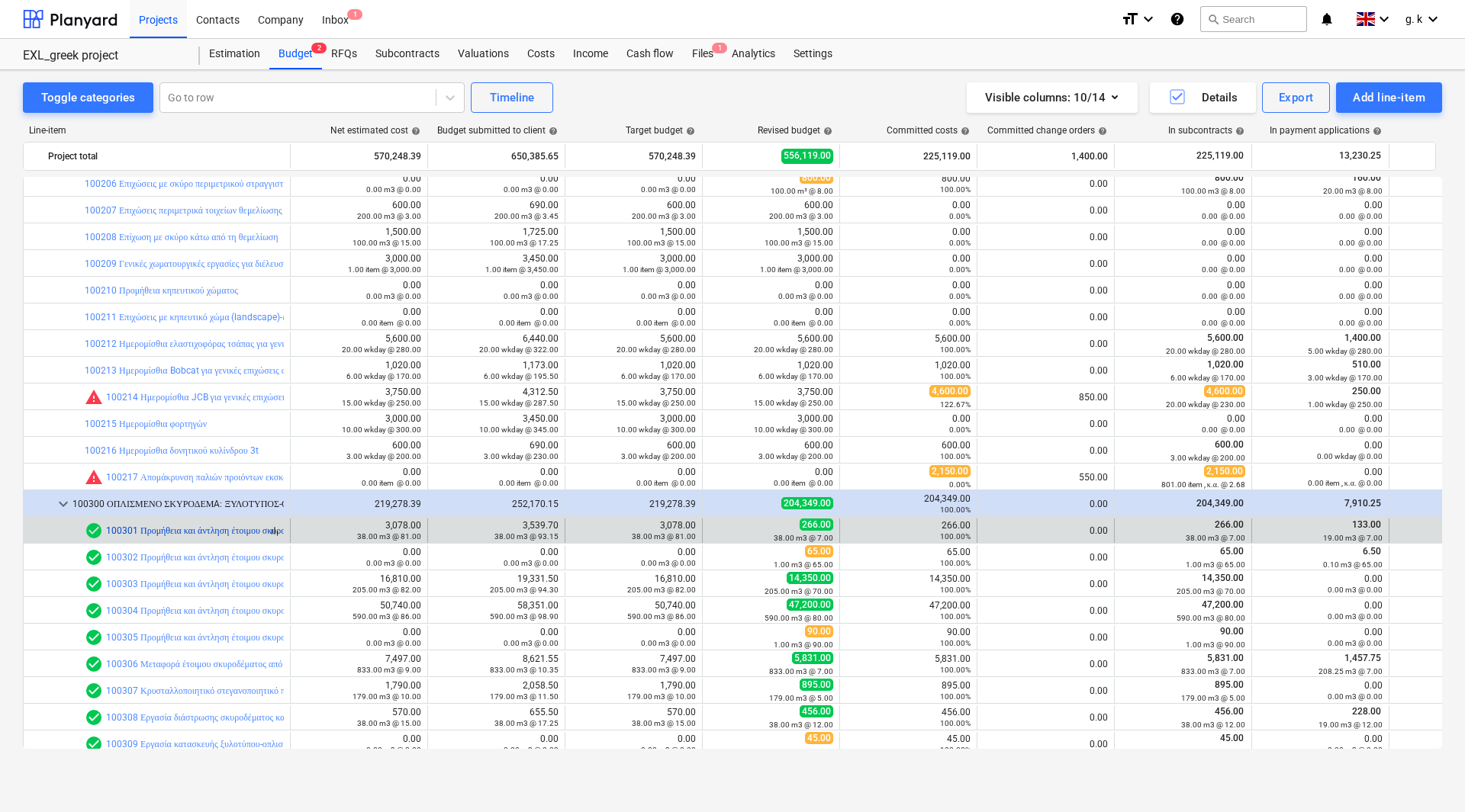
click at [275, 533] on link "100301 Προμήθεια και άντληση έτοιμου σκυροδέματος κατηγορίας C12/15" at bounding box center [250, 530] width 287 height 11
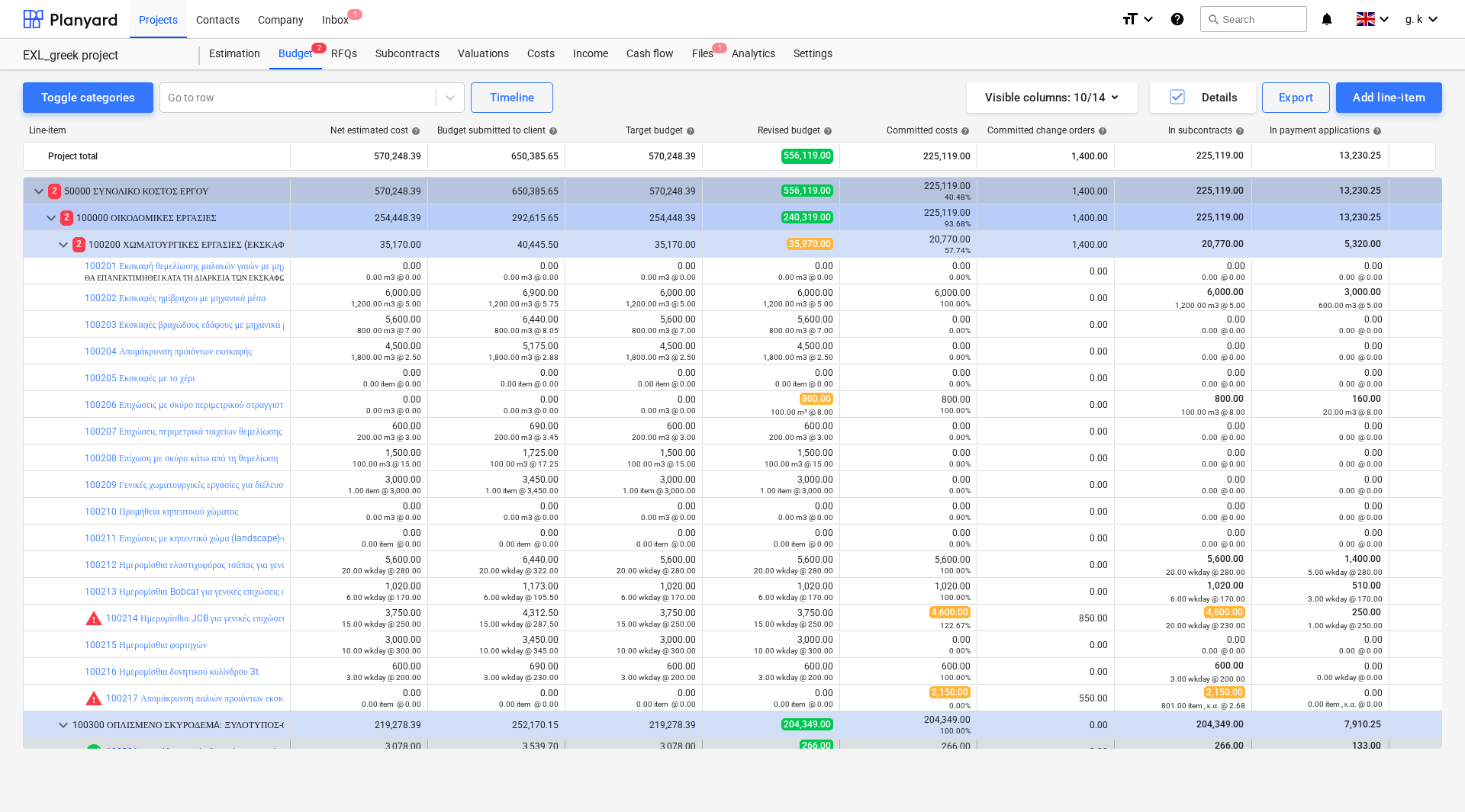
scroll to position [222, 0]
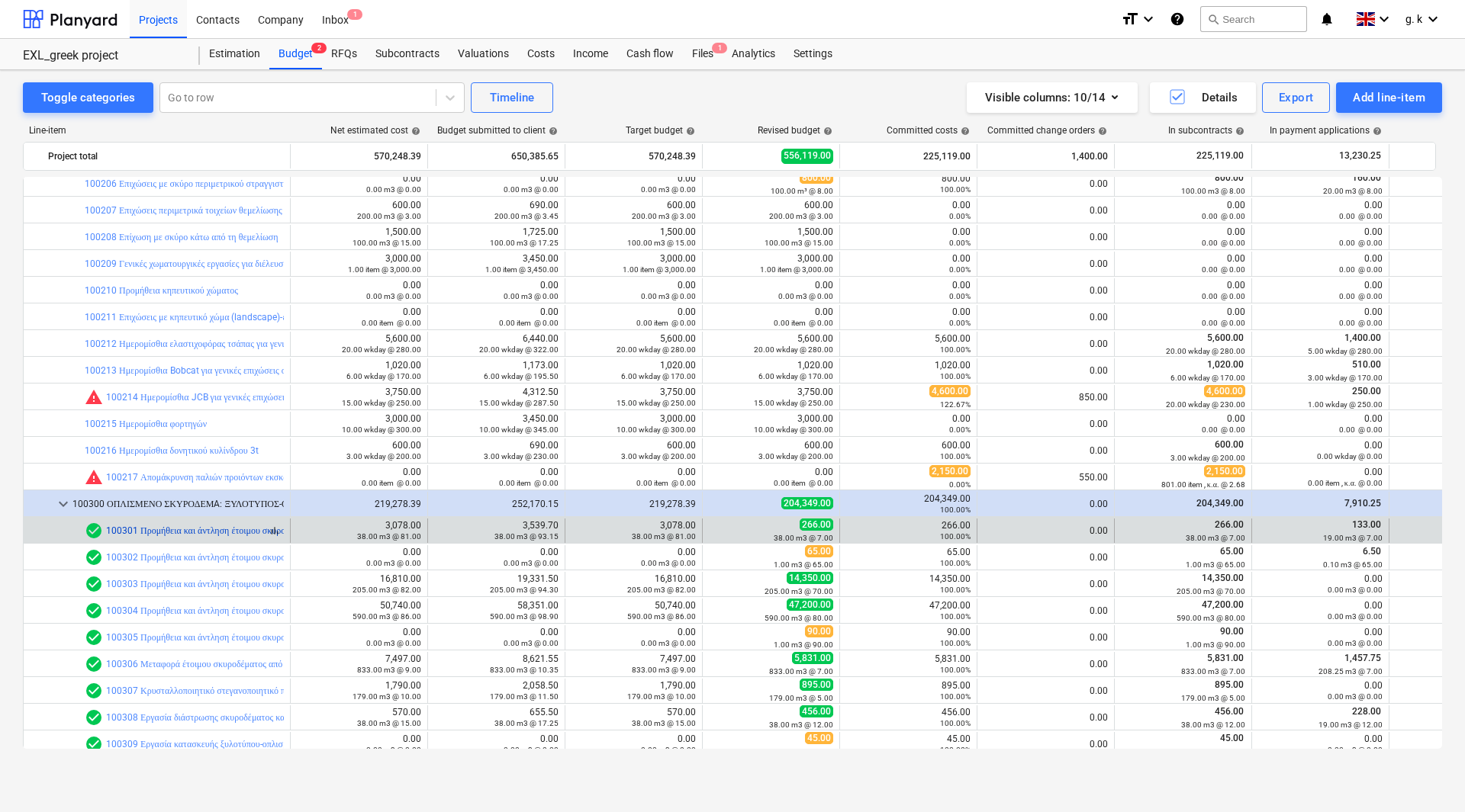
click at [276, 531] on div "bar_chart check_circle 100301 Προμήθεια και άντληση έτοιμου σκυροδέματος κατηγο…" at bounding box center [184, 530] width 199 height 18
click at [273, 525] on span "bar_chart" at bounding box center [274, 530] width 13 height 13
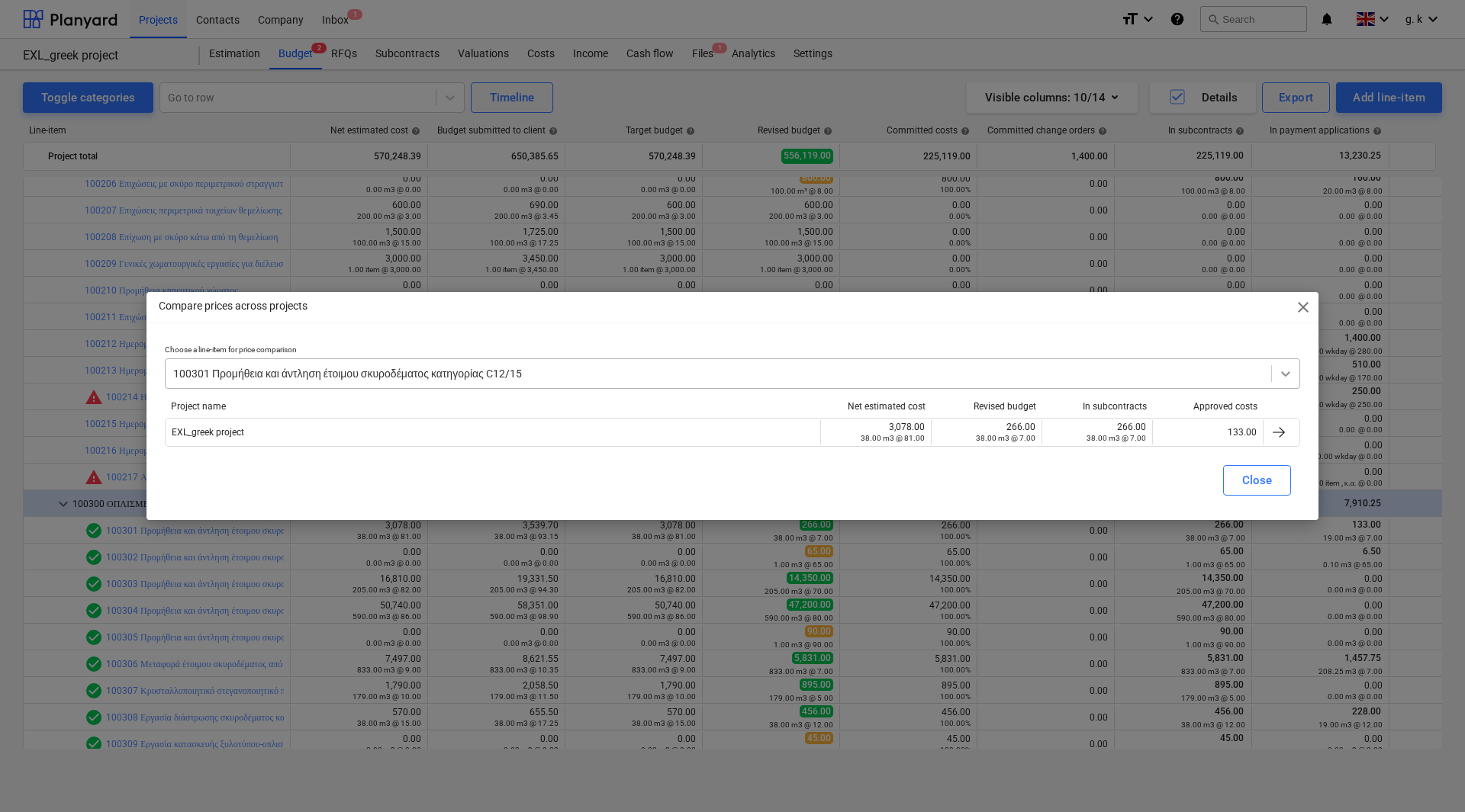
click at [1292, 376] on icon at bounding box center [1286, 374] width 15 height 15
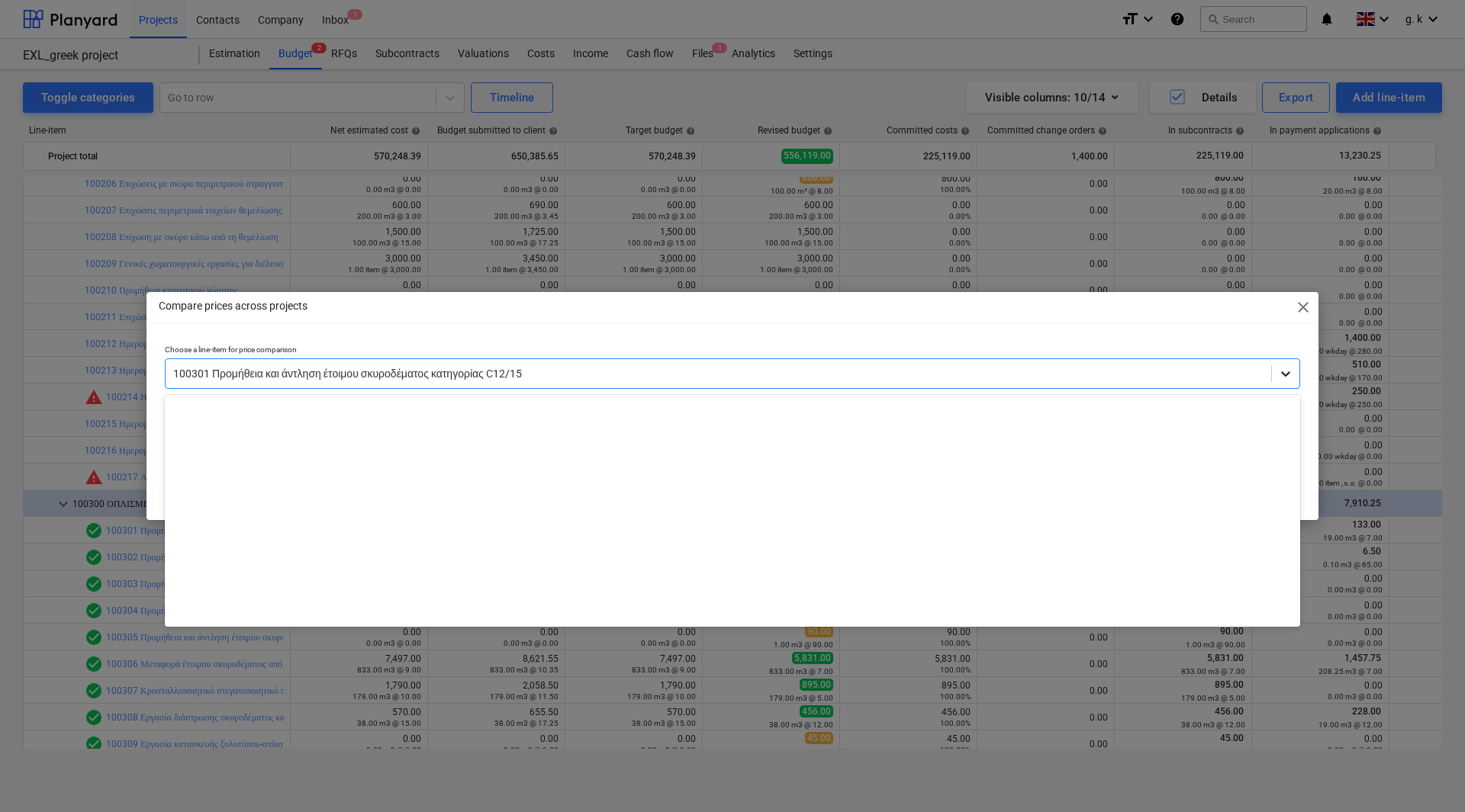
scroll to position [2804, 0]
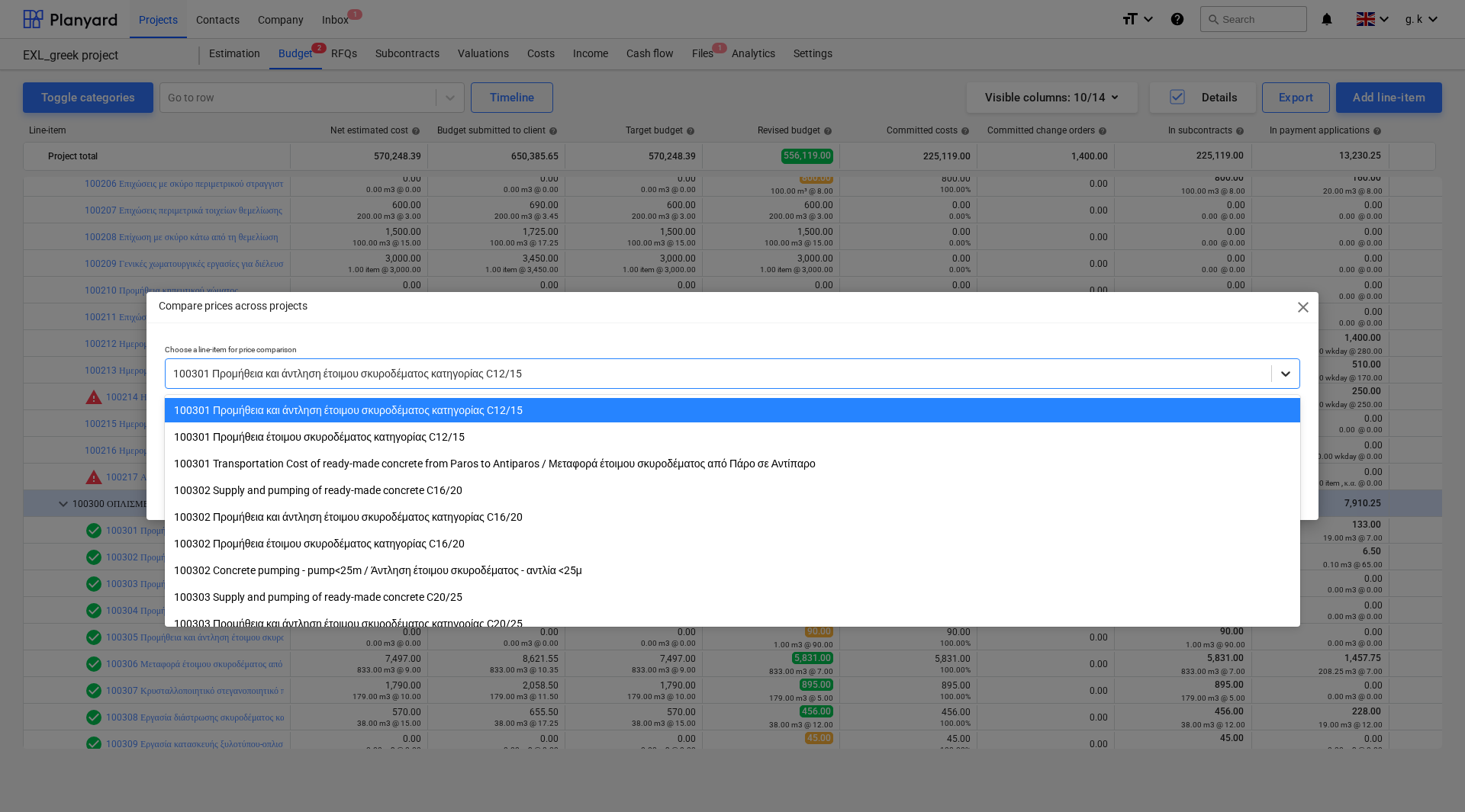
click at [1292, 376] on icon at bounding box center [1286, 374] width 15 height 15
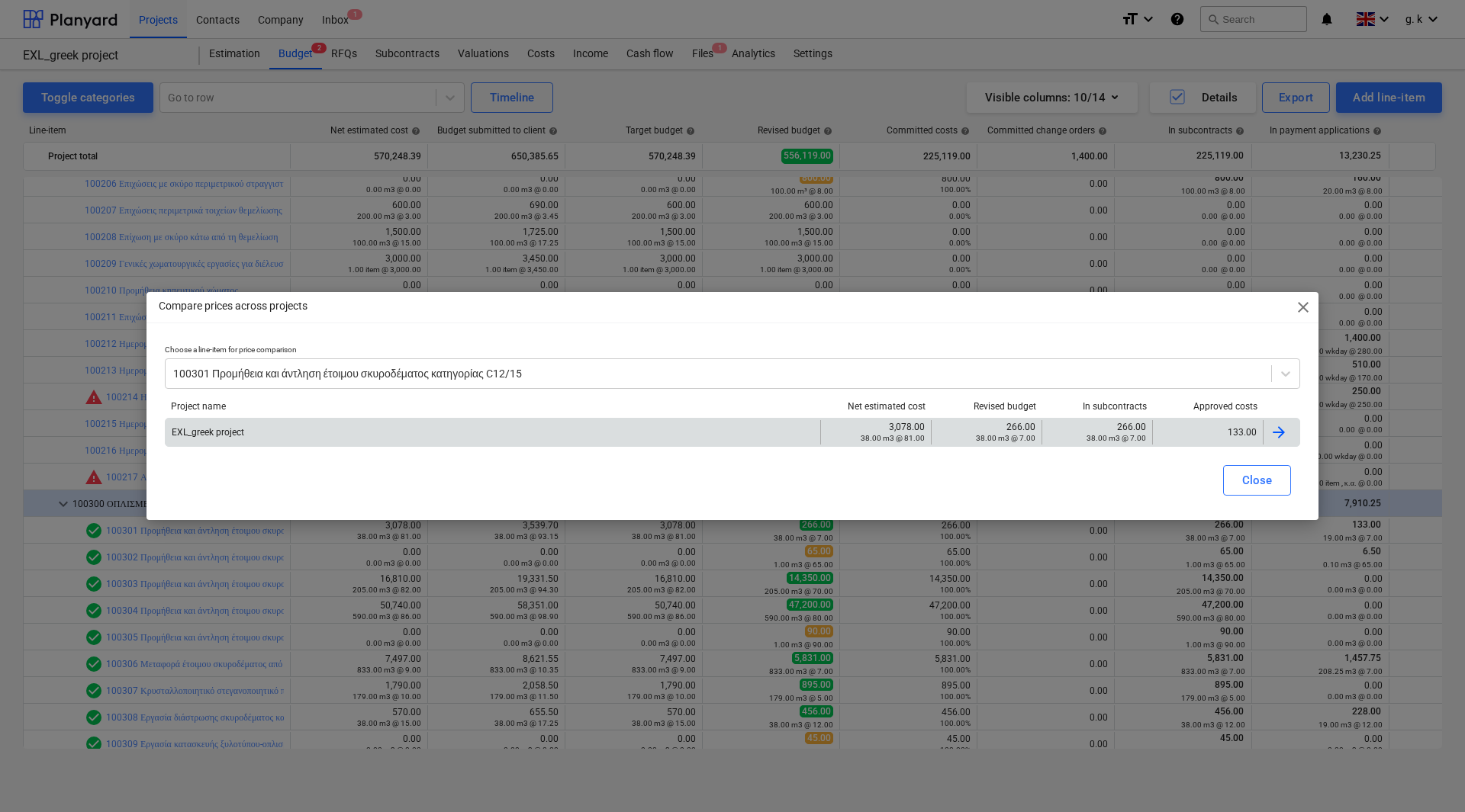
click at [226, 436] on span "EXL_greek project" at bounding box center [207, 432] width 73 height 11
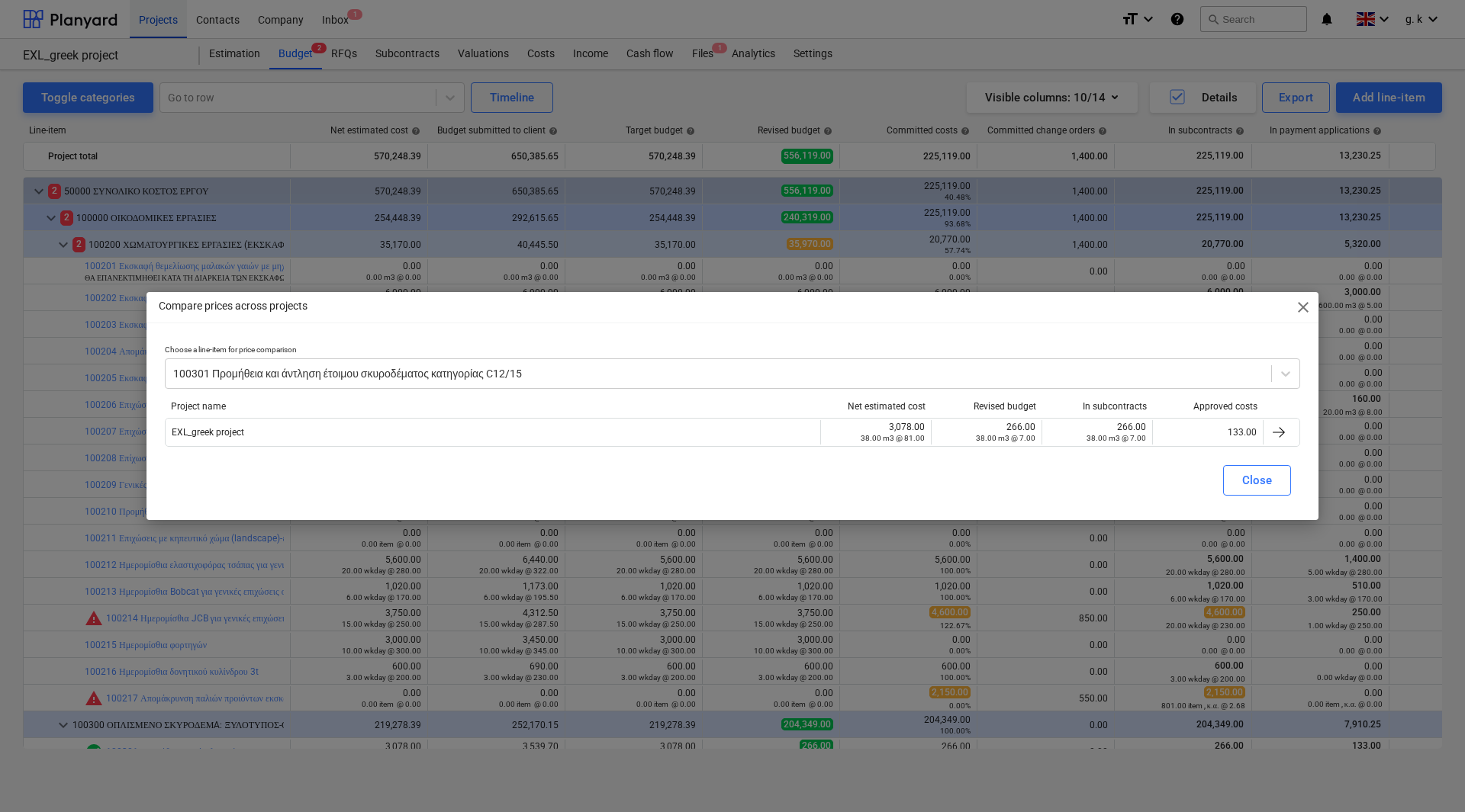
scroll to position [222, 0]
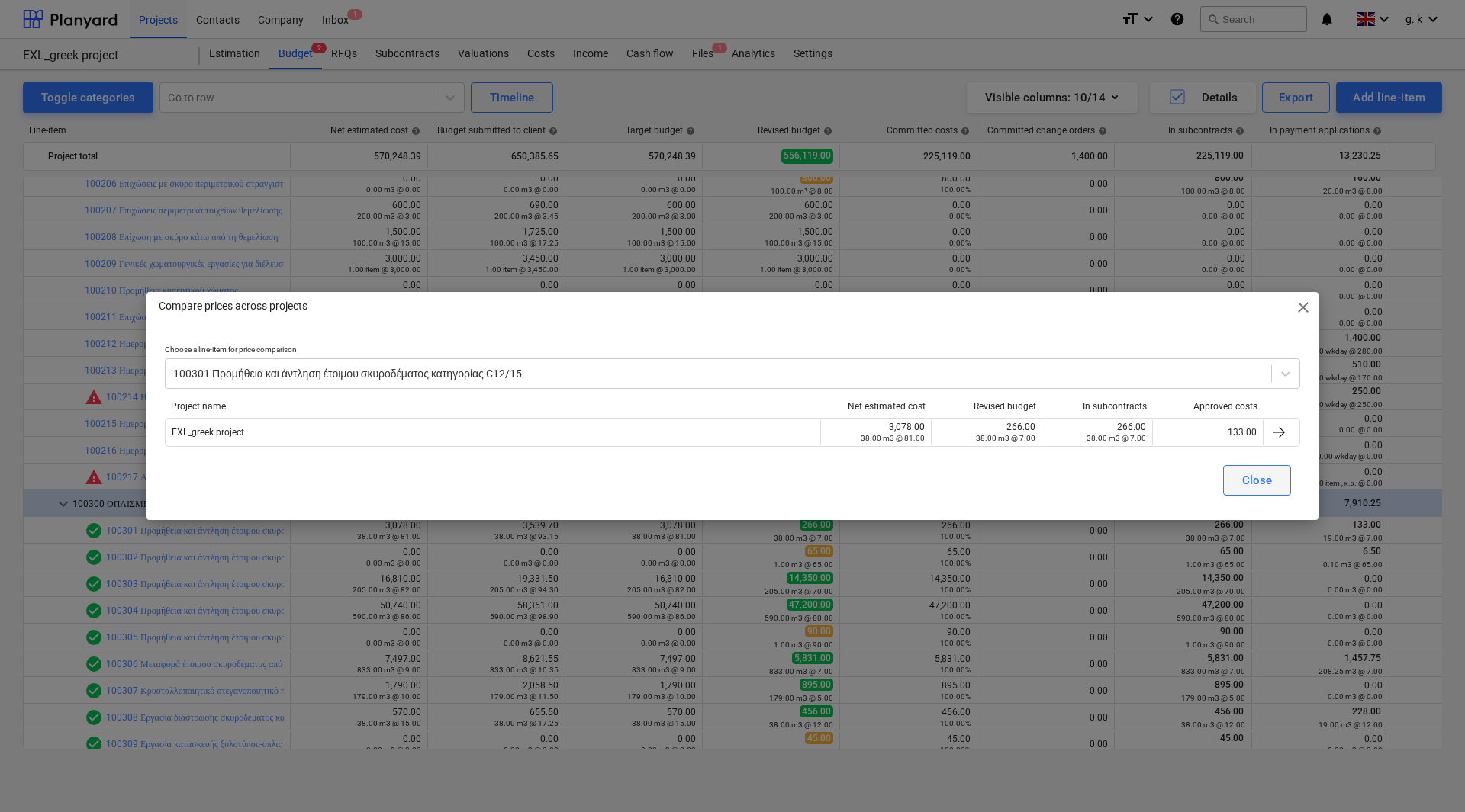
click at [1253, 469] on button "Close" at bounding box center [1258, 481] width 68 height 31
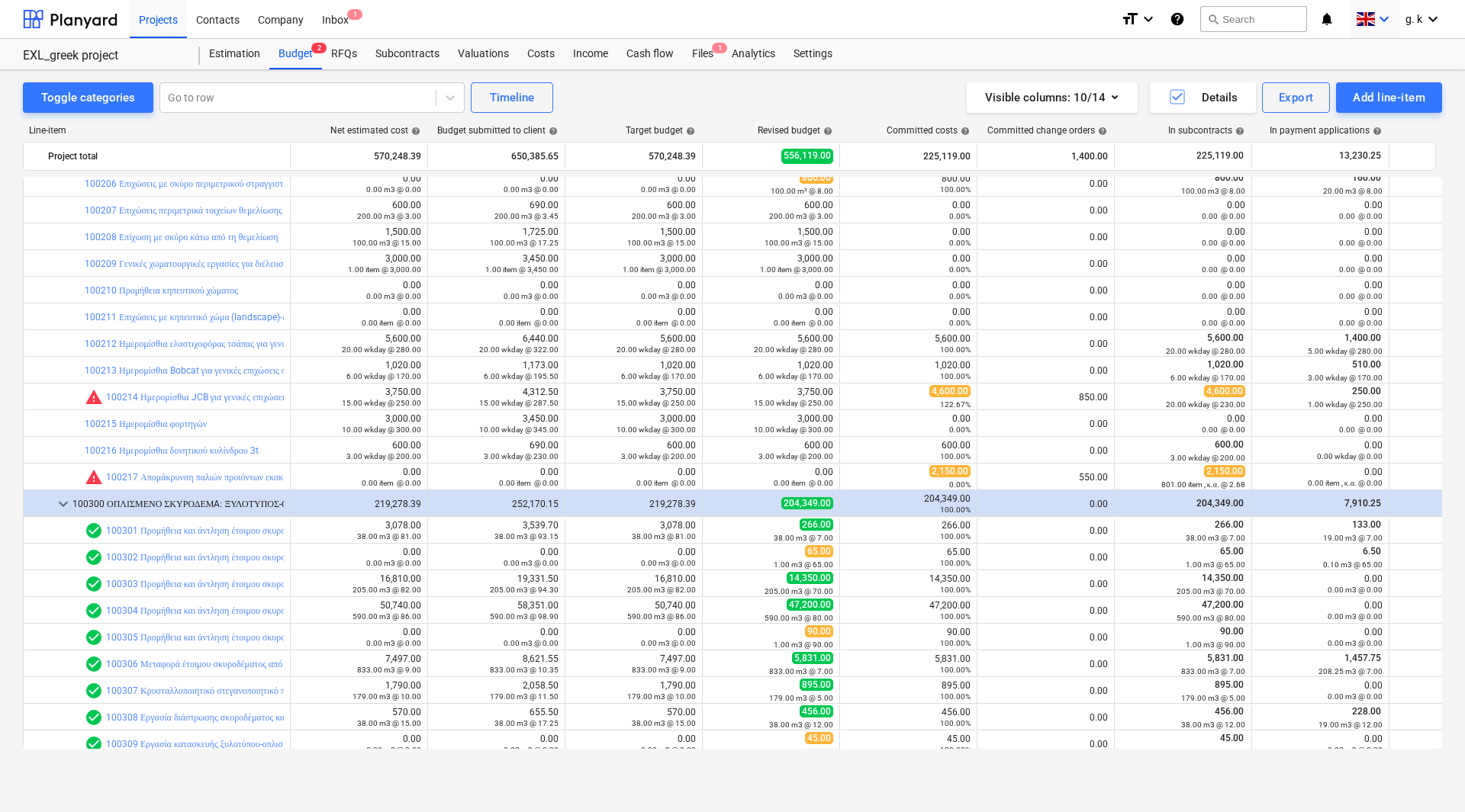
click at [1375, 20] on icon "keyboard_arrow_down" at bounding box center [1384, 18] width 18 height 18
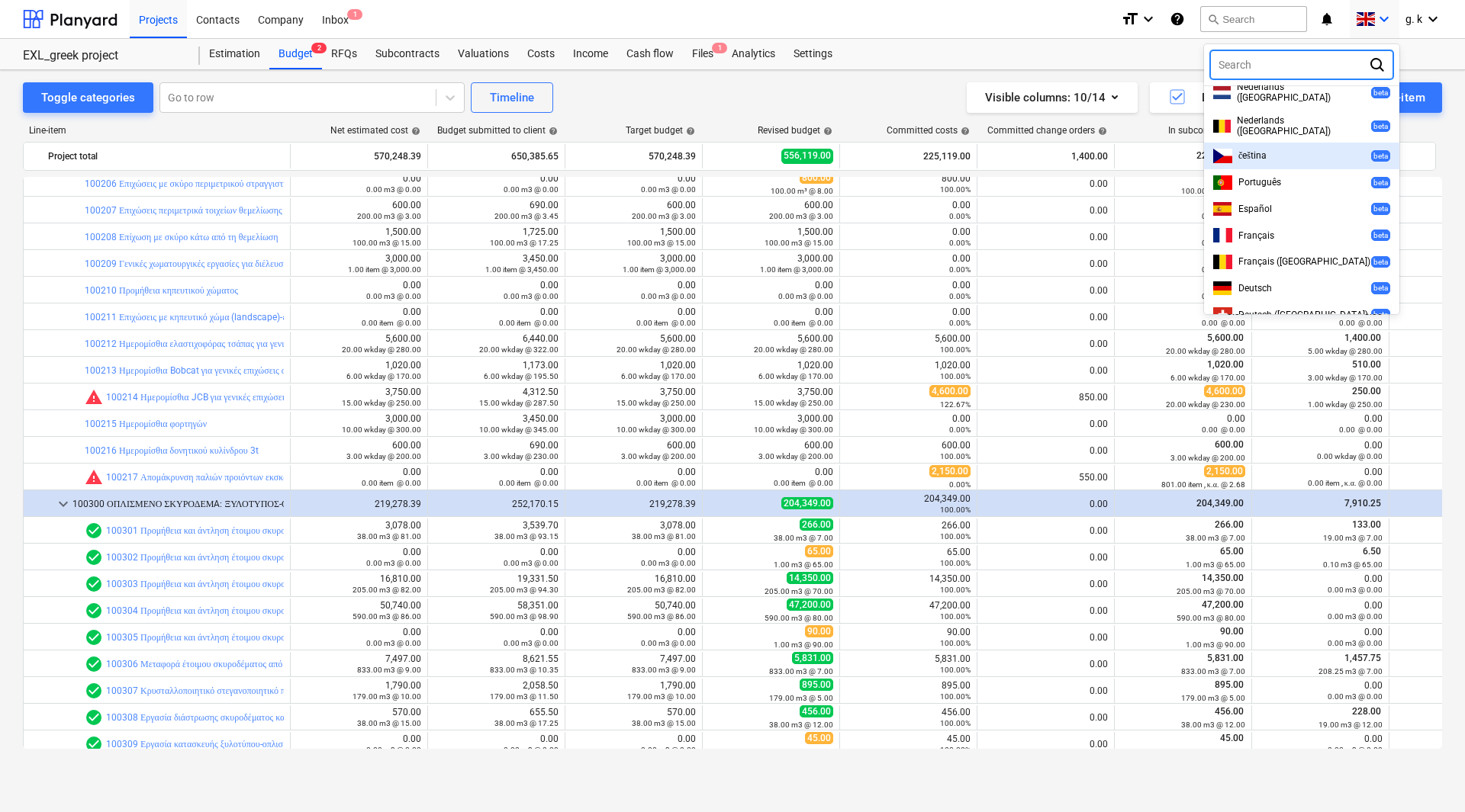
scroll to position [412, 0]
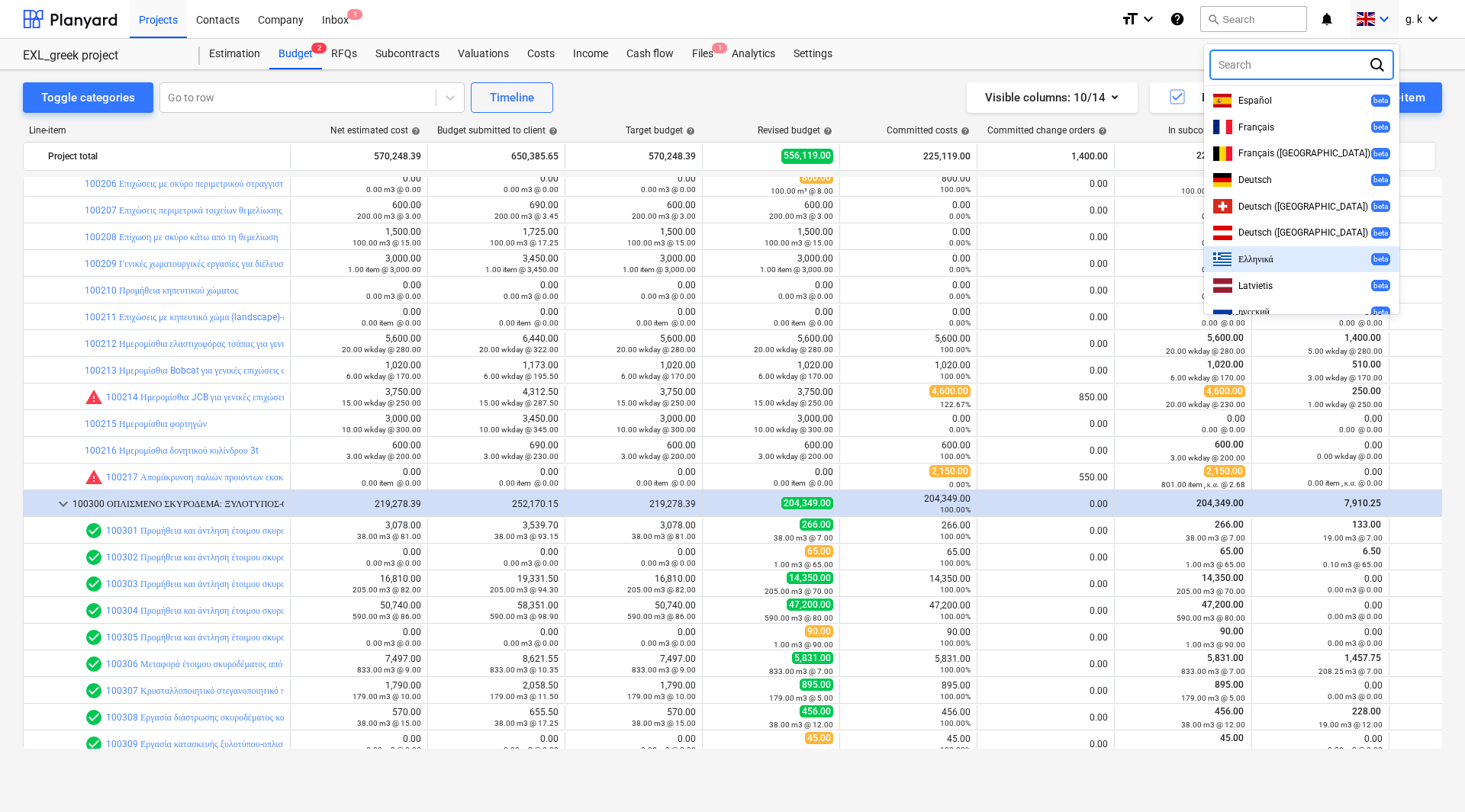
click at [1267, 254] on span "Ελληνικά" at bounding box center [1256, 259] width 35 height 12
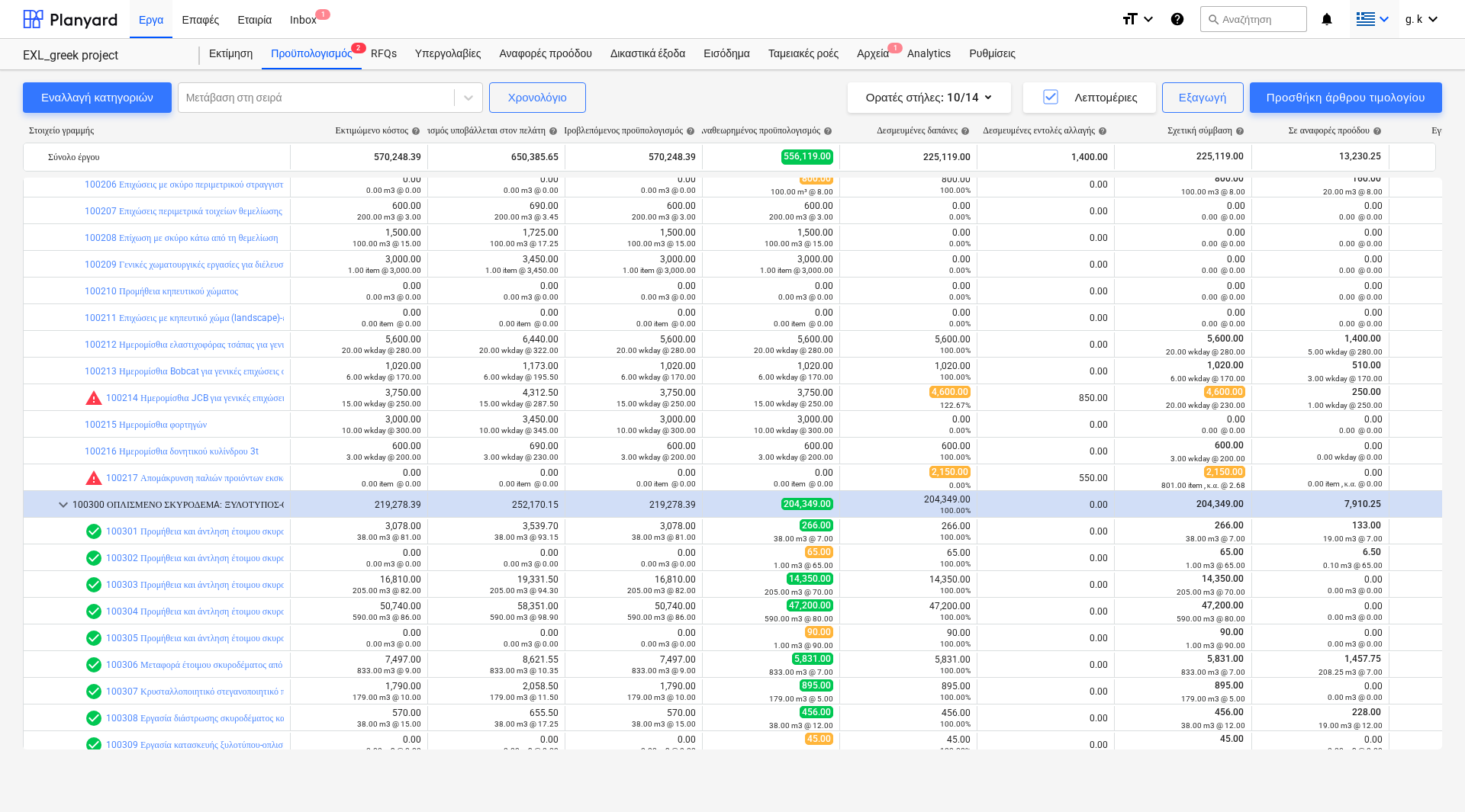
click at [1378, 21] on icon "keyboard_arrow_down" at bounding box center [1384, 18] width 18 height 18
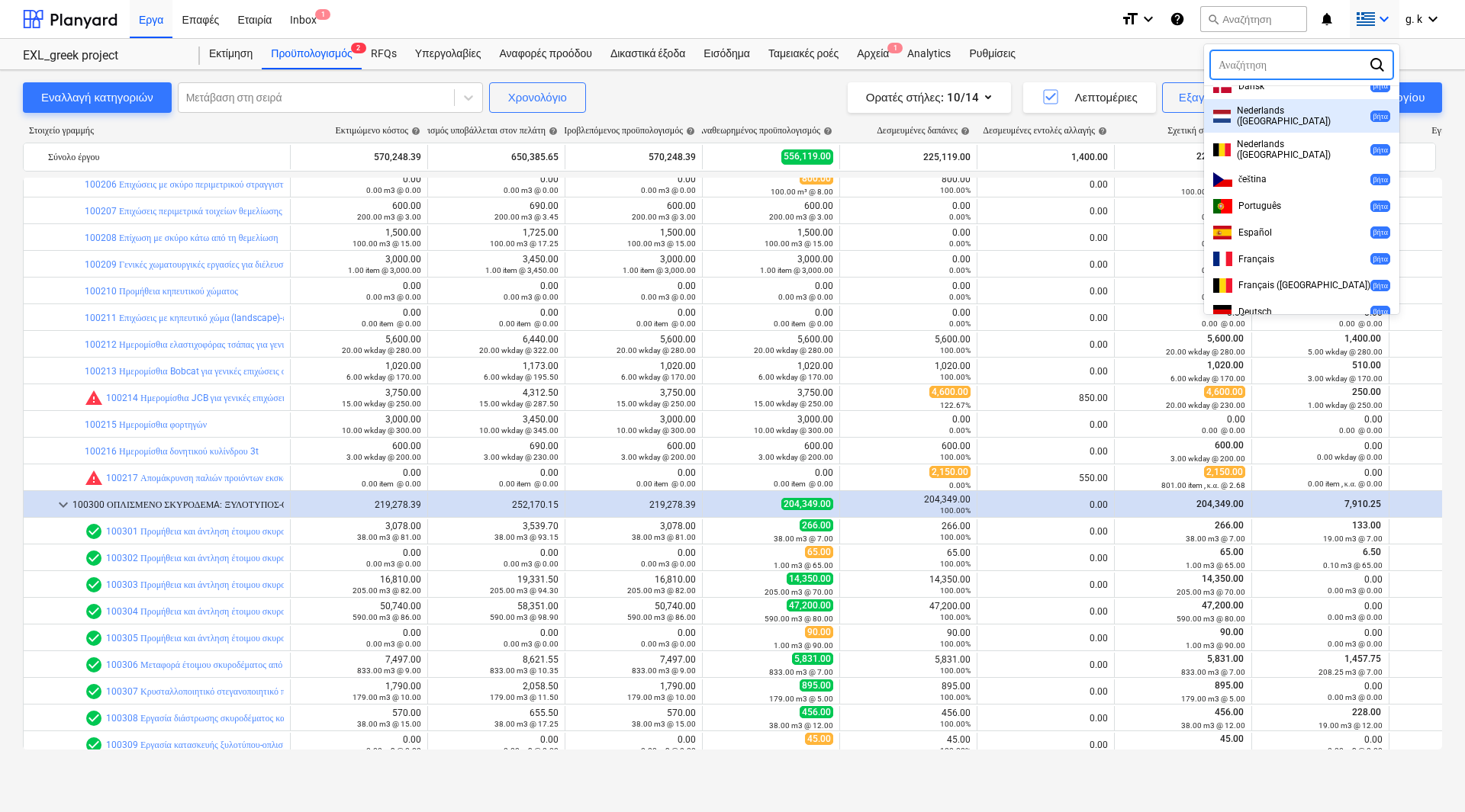
scroll to position [305, 0]
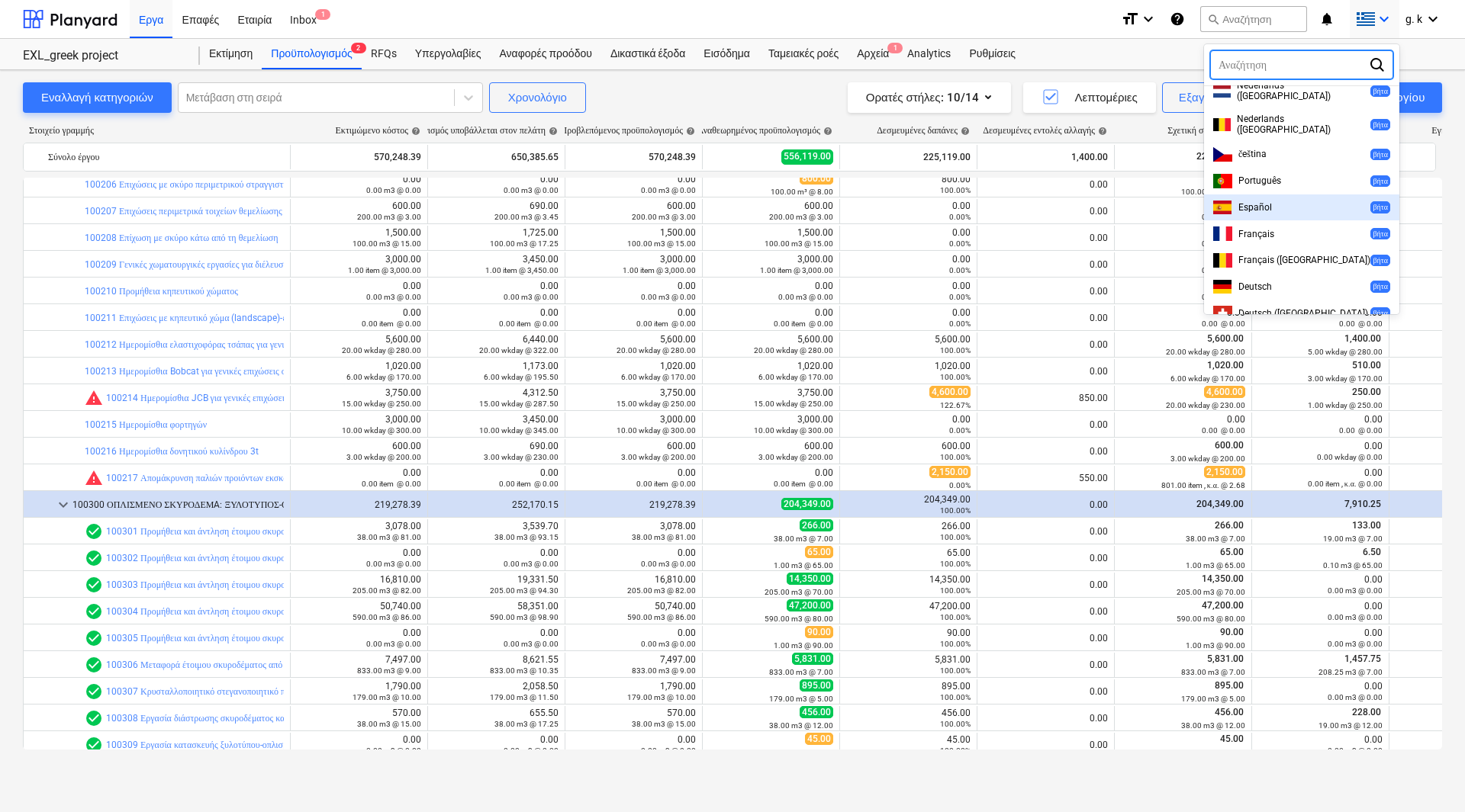
click at [1293, 200] on div "Español βήτα" at bounding box center [1301, 207] width 177 height 15
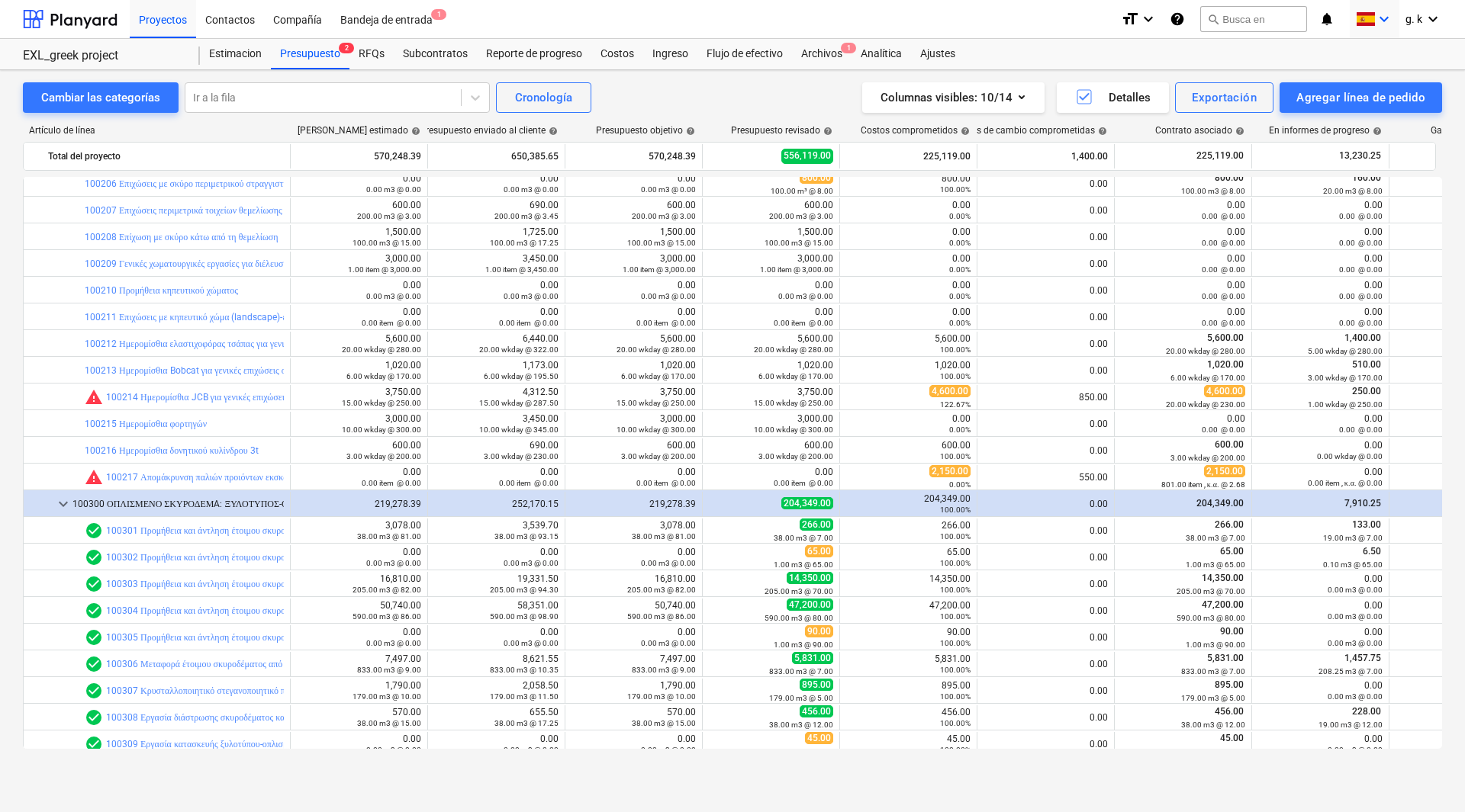
click at [1381, 23] on icon "keyboard_arrow_down" at bounding box center [1384, 18] width 18 height 18
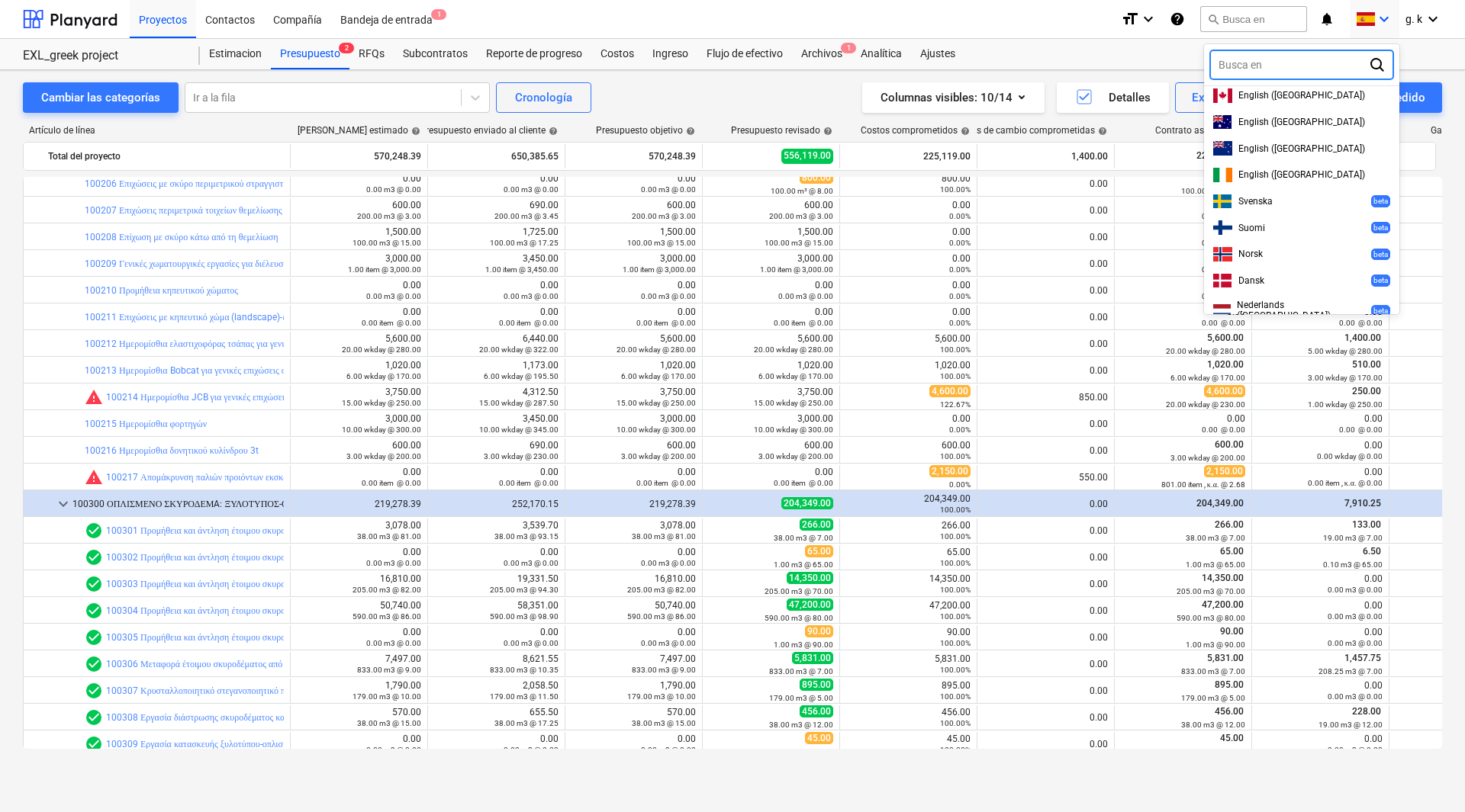
scroll to position [0, 0]
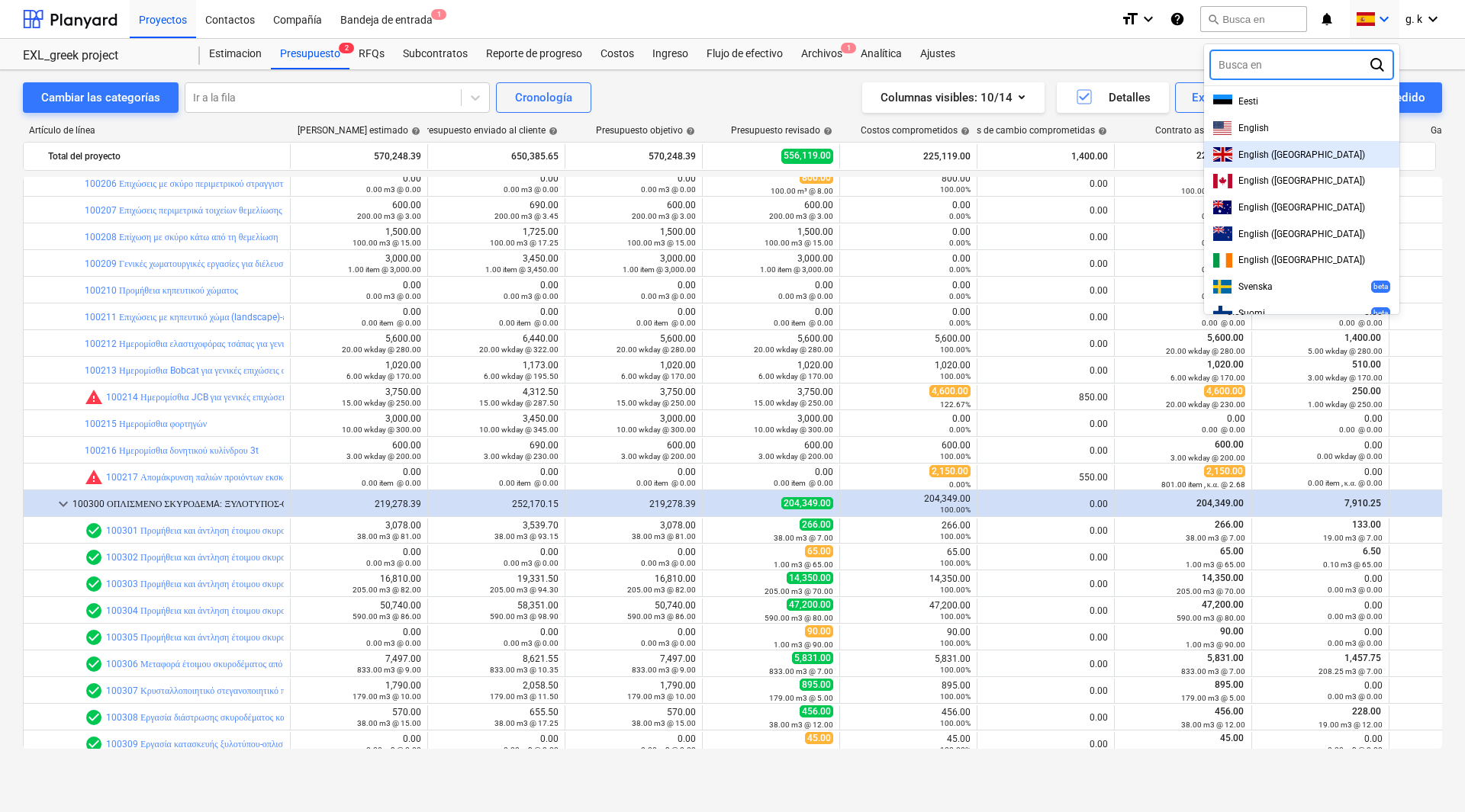
click at [1280, 147] on div "English ([GEOGRAPHIC_DATA])" at bounding box center [1301, 154] width 177 height 15
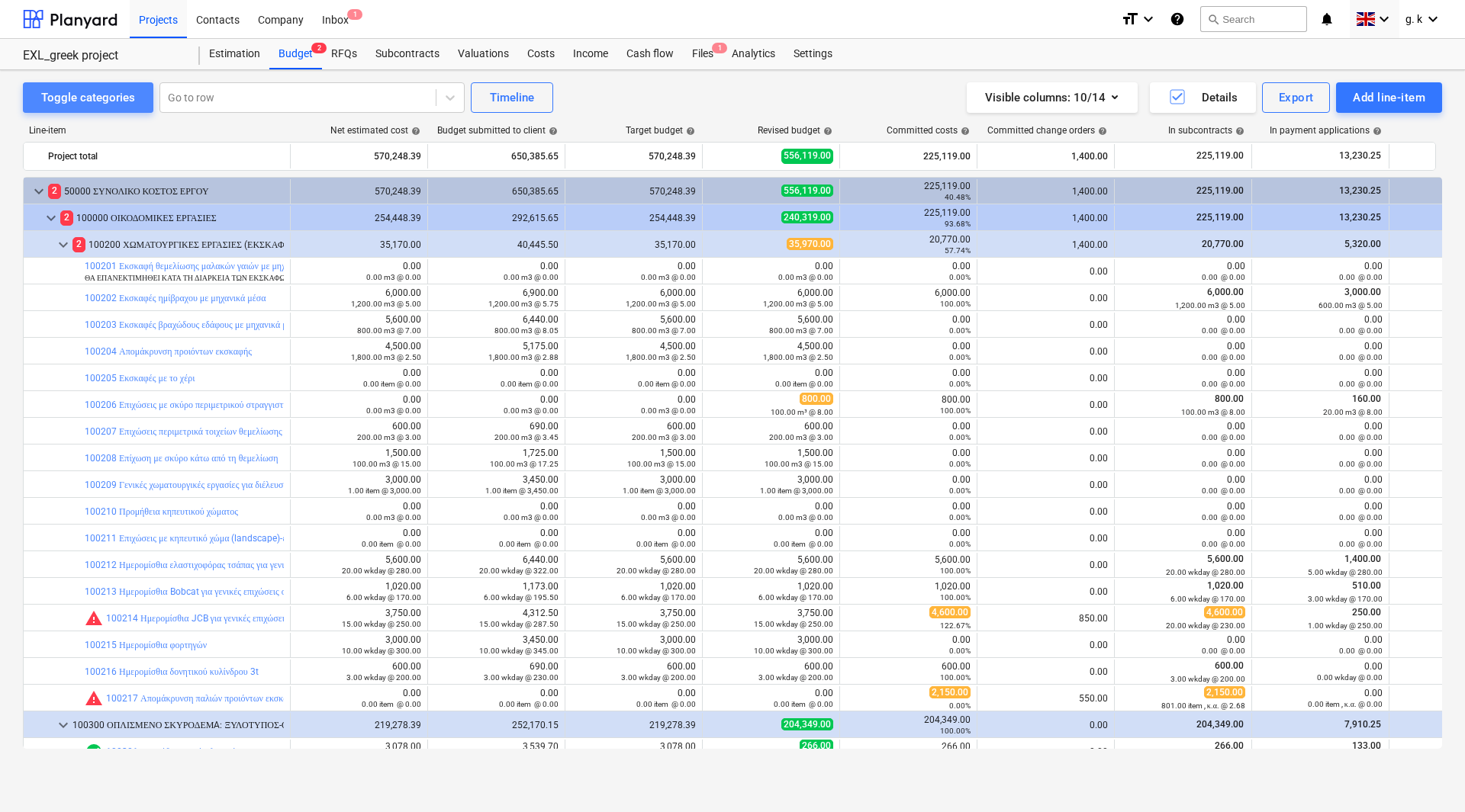
click at [136, 103] on button "Toggle categories" at bounding box center [88, 98] width 131 height 31
click at [84, 86] on button "Toggle categories" at bounding box center [88, 98] width 131 height 31
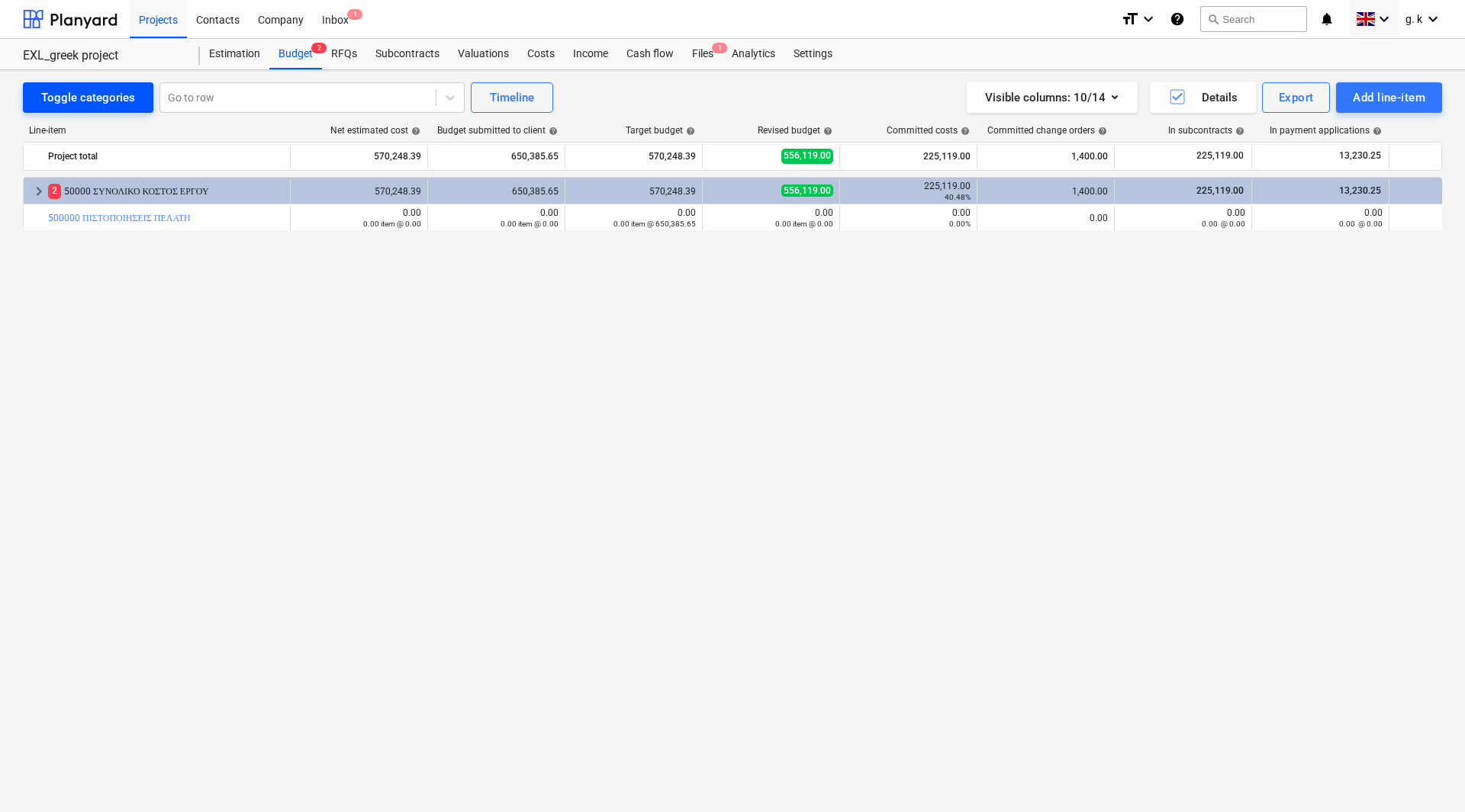
click at [84, 86] on button "Toggle categories" at bounding box center [88, 98] width 131 height 31
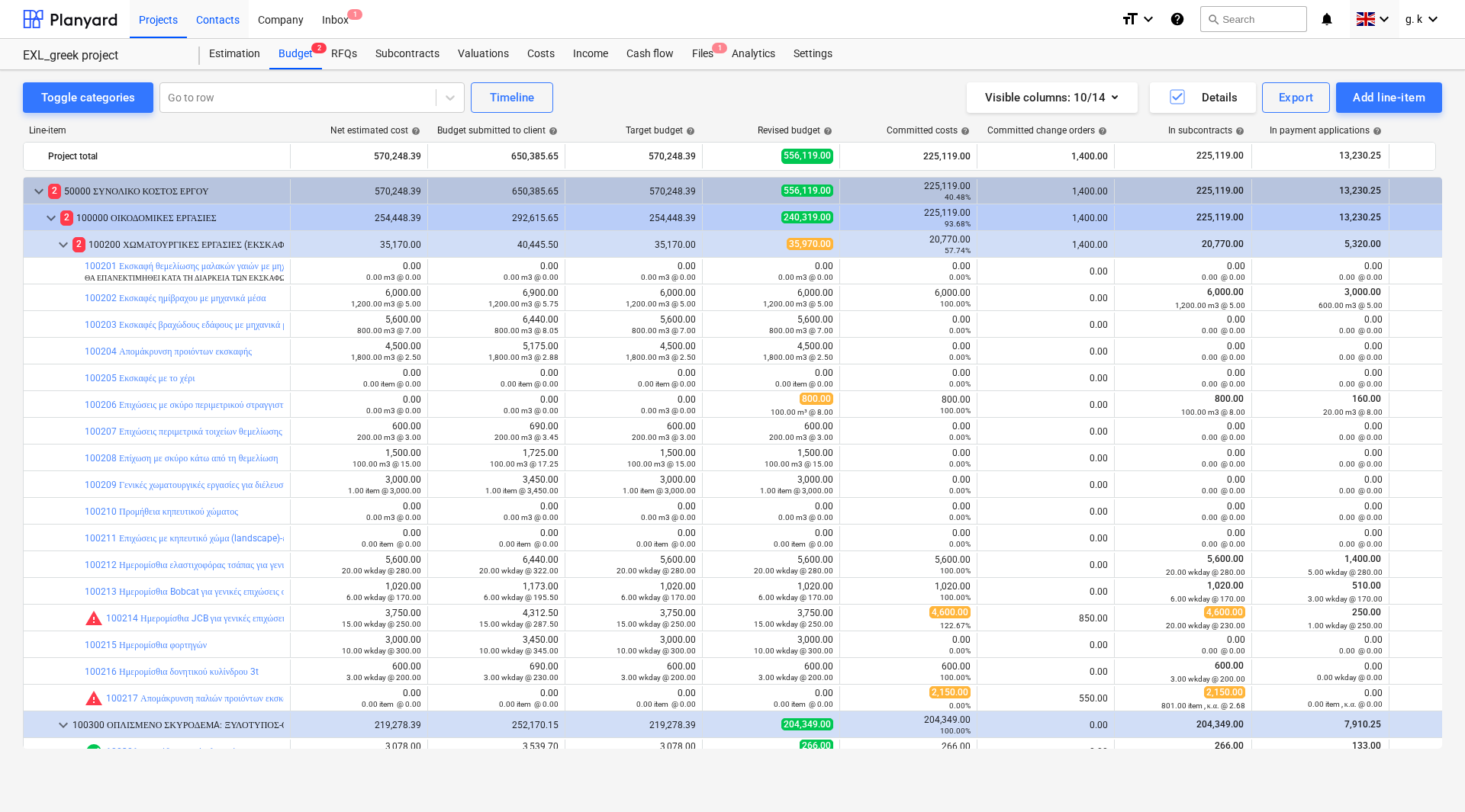
click at [221, 23] on div "Contacts" at bounding box center [218, 18] width 62 height 39
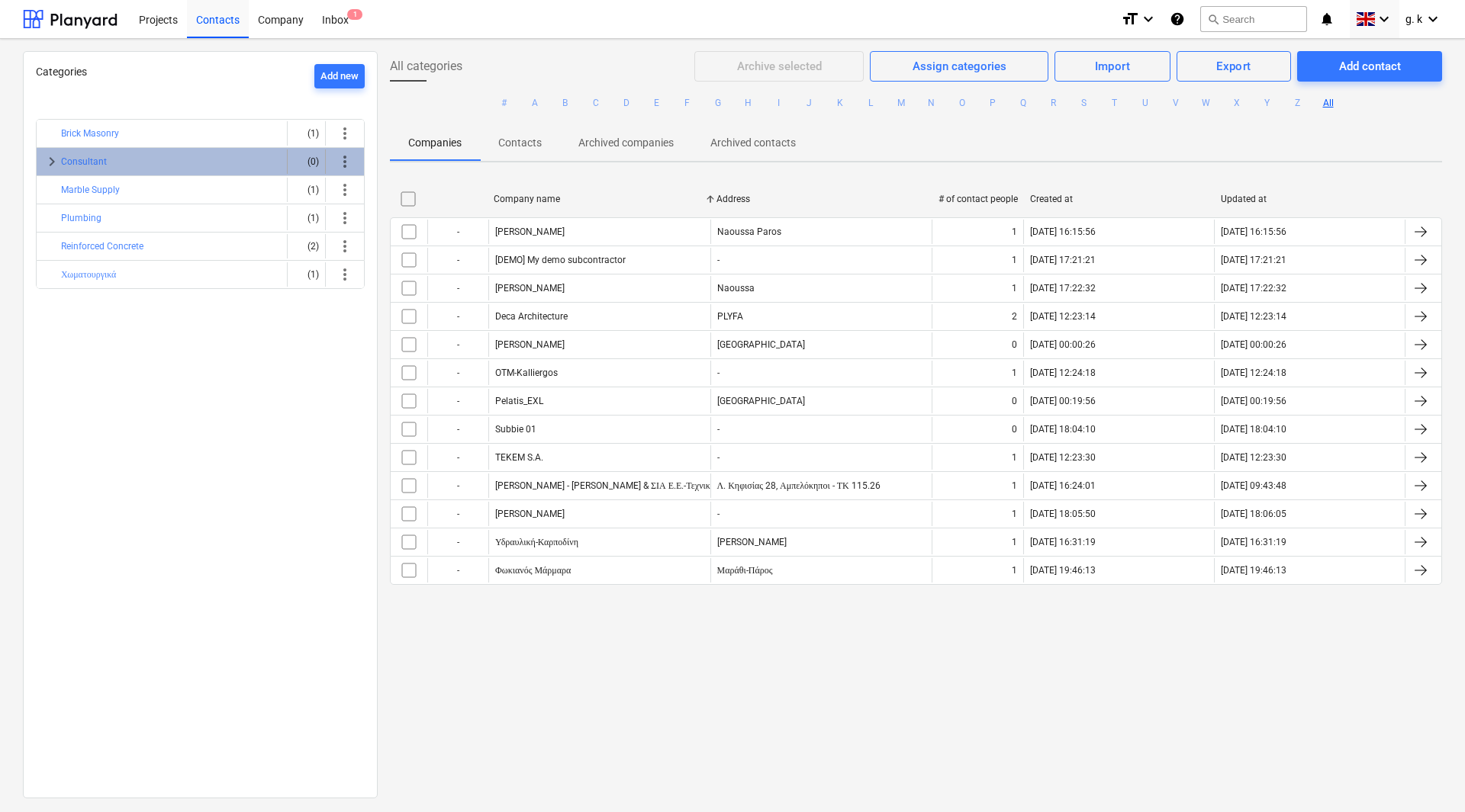
click at [48, 163] on span "keyboard_arrow_right" at bounding box center [51, 162] width 18 height 18
click at [48, 163] on span "keyboard_arrow_down" at bounding box center [51, 162] width 18 height 18
click at [48, 163] on span "keyboard_arrow_right" at bounding box center [51, 162] width 18 height 18
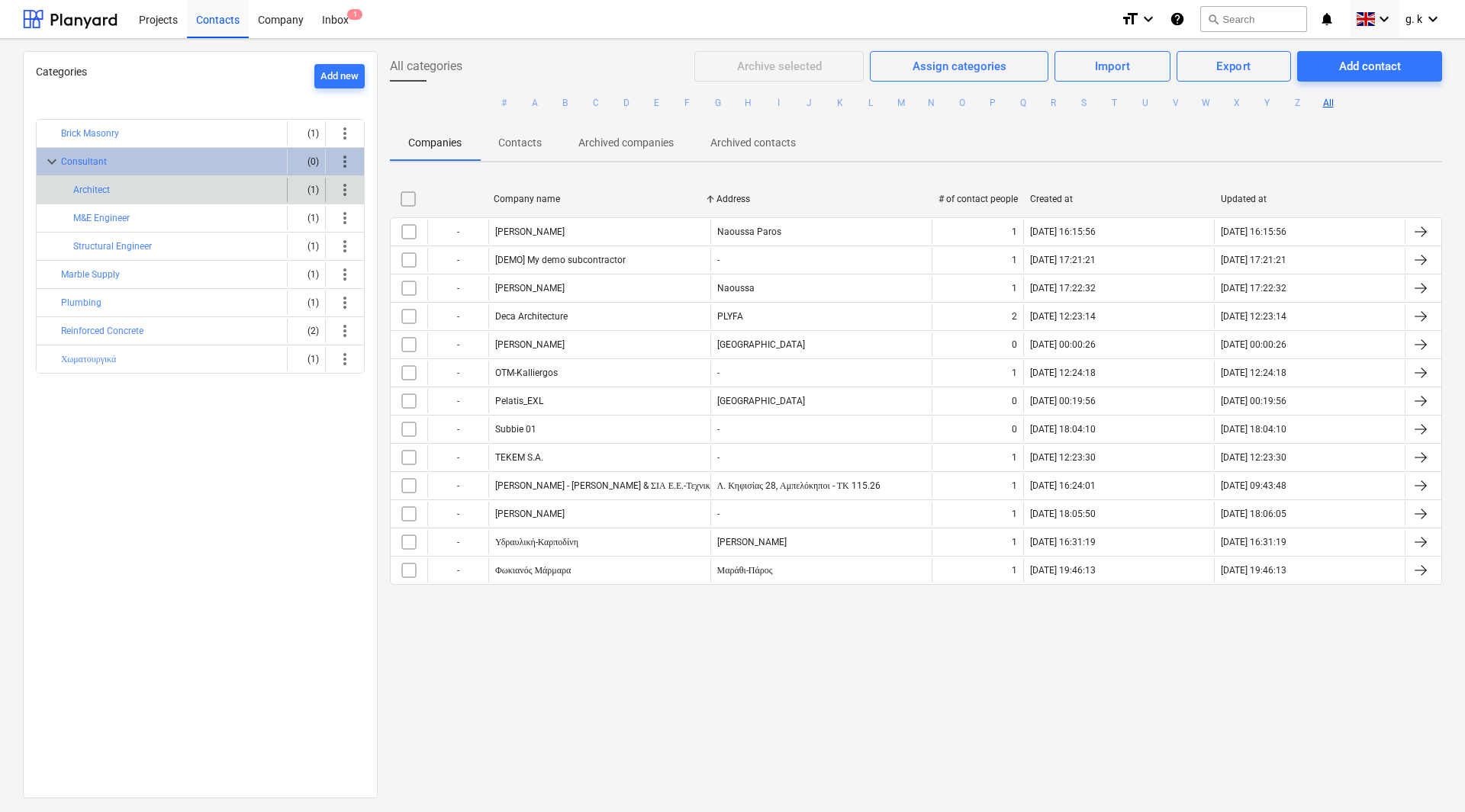
click at [73, 190] on div at bounding box center [64, 190] width 18 height 24
click at [91, 187] on button "Architect" at bounding box center [92, 190] width 37 height 18
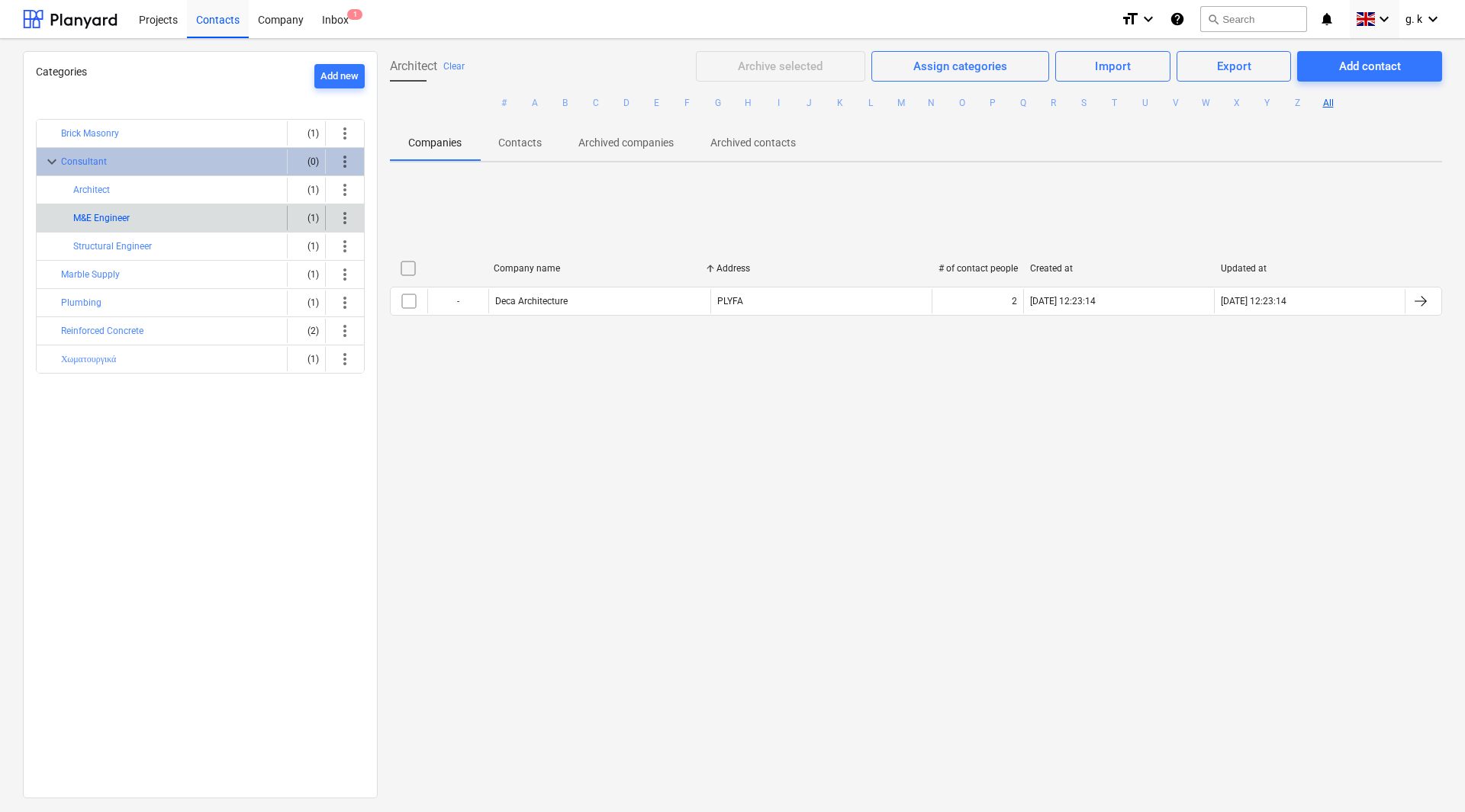
click at [101, 217] on button "M&E Engineer" at bounding box center [102, 218] width 56 height 18
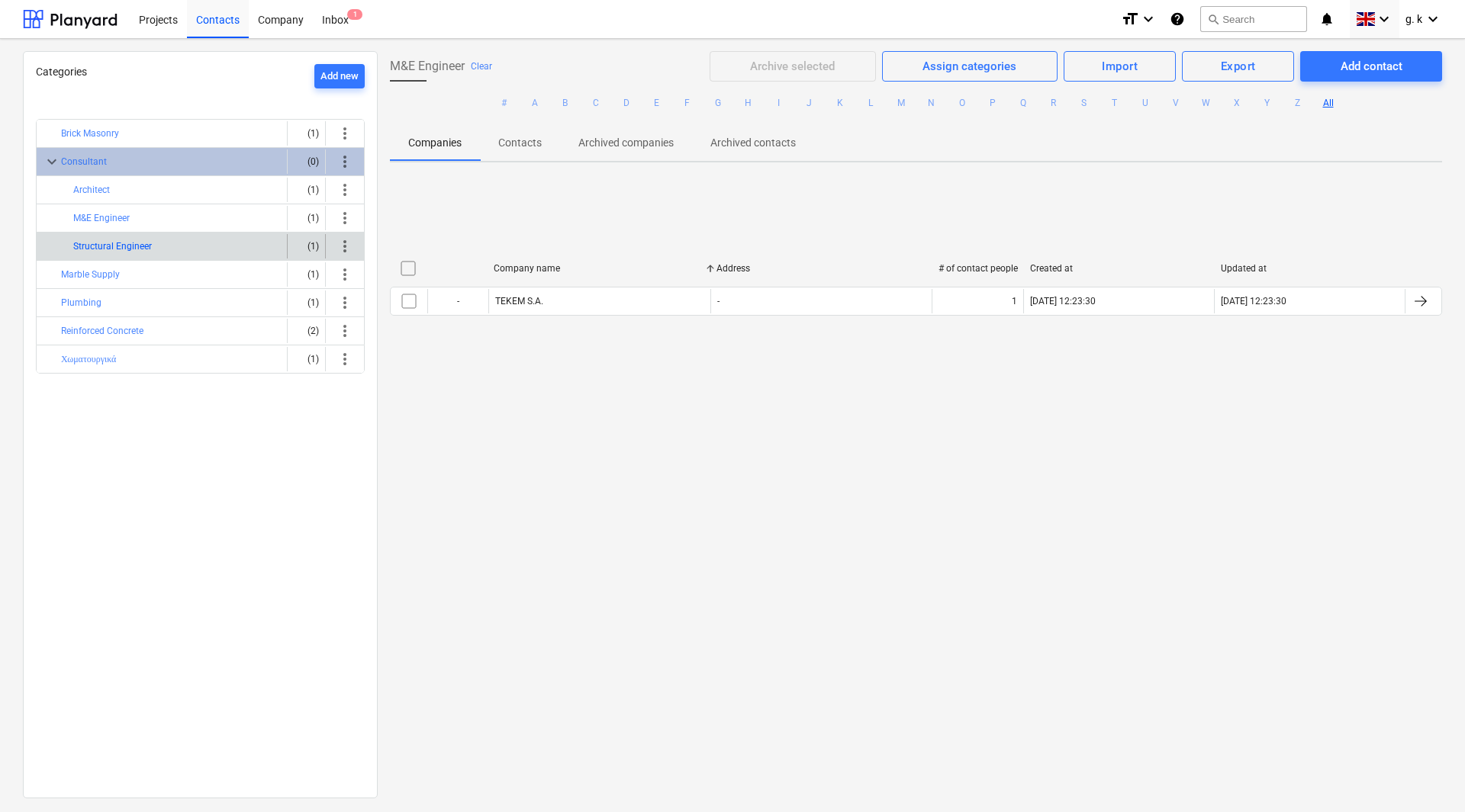
click at [110, 254] on button "Structural Engineer" at bounding box center [112, 246] width 78 height 18
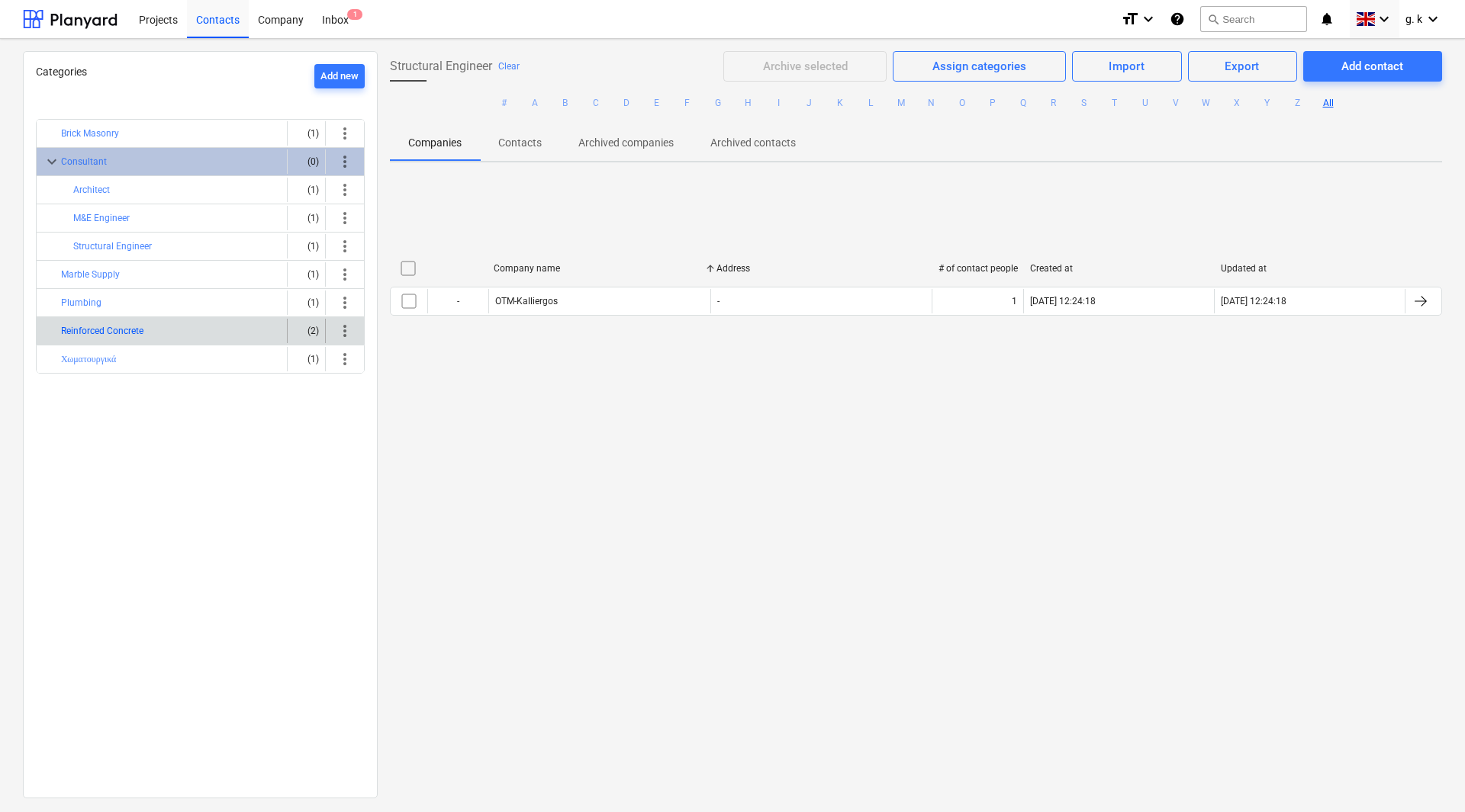
click at [91, 334] on button "Reinforced Concrete" at bounding box center [102, 331] width 82 height 18
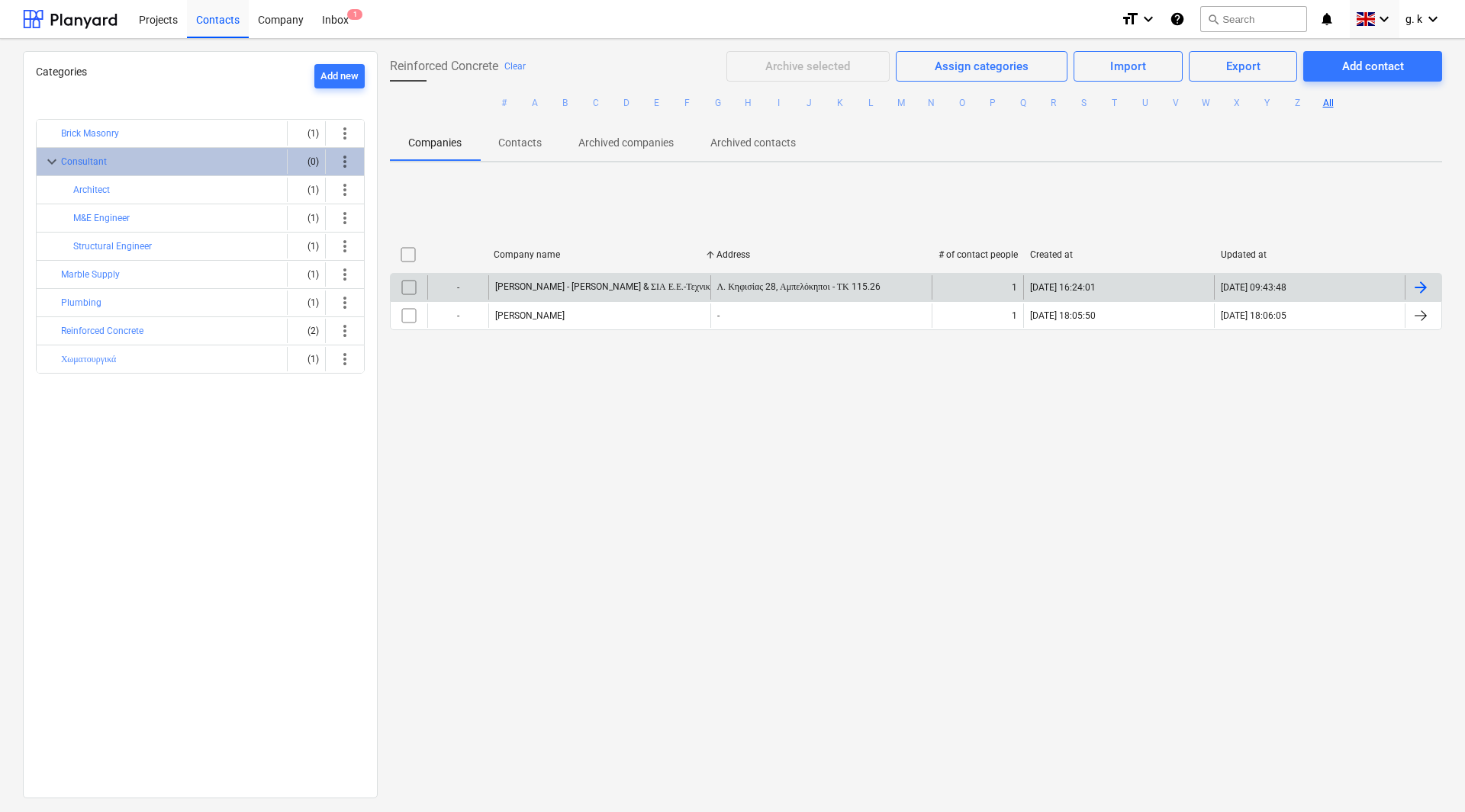
click at [1427, 293] on div at bounding box center [1423, 287] width 37 height 24
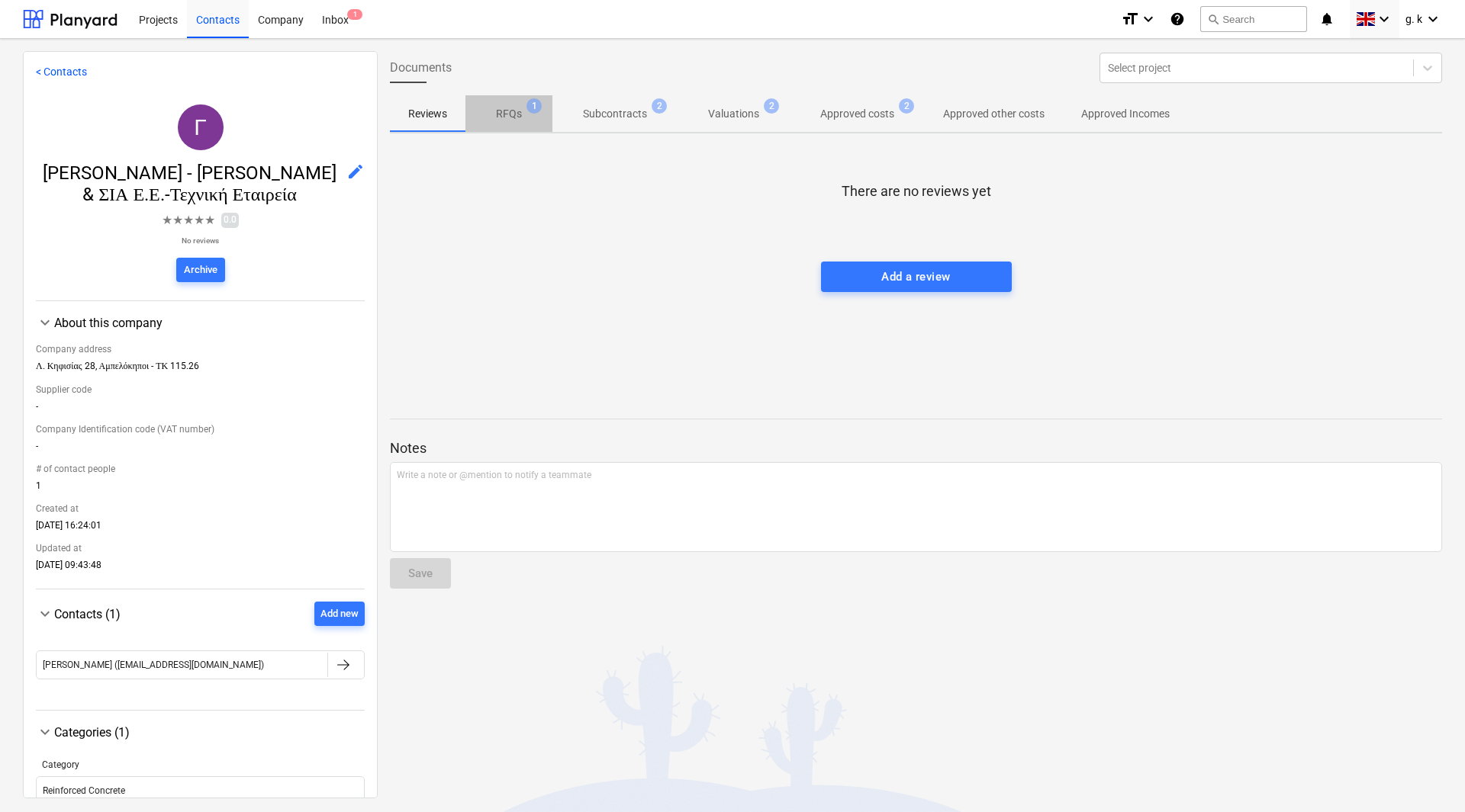
click at [519, 107] on p "RFQs" at bounding box center [508, 114] width 26 height 16
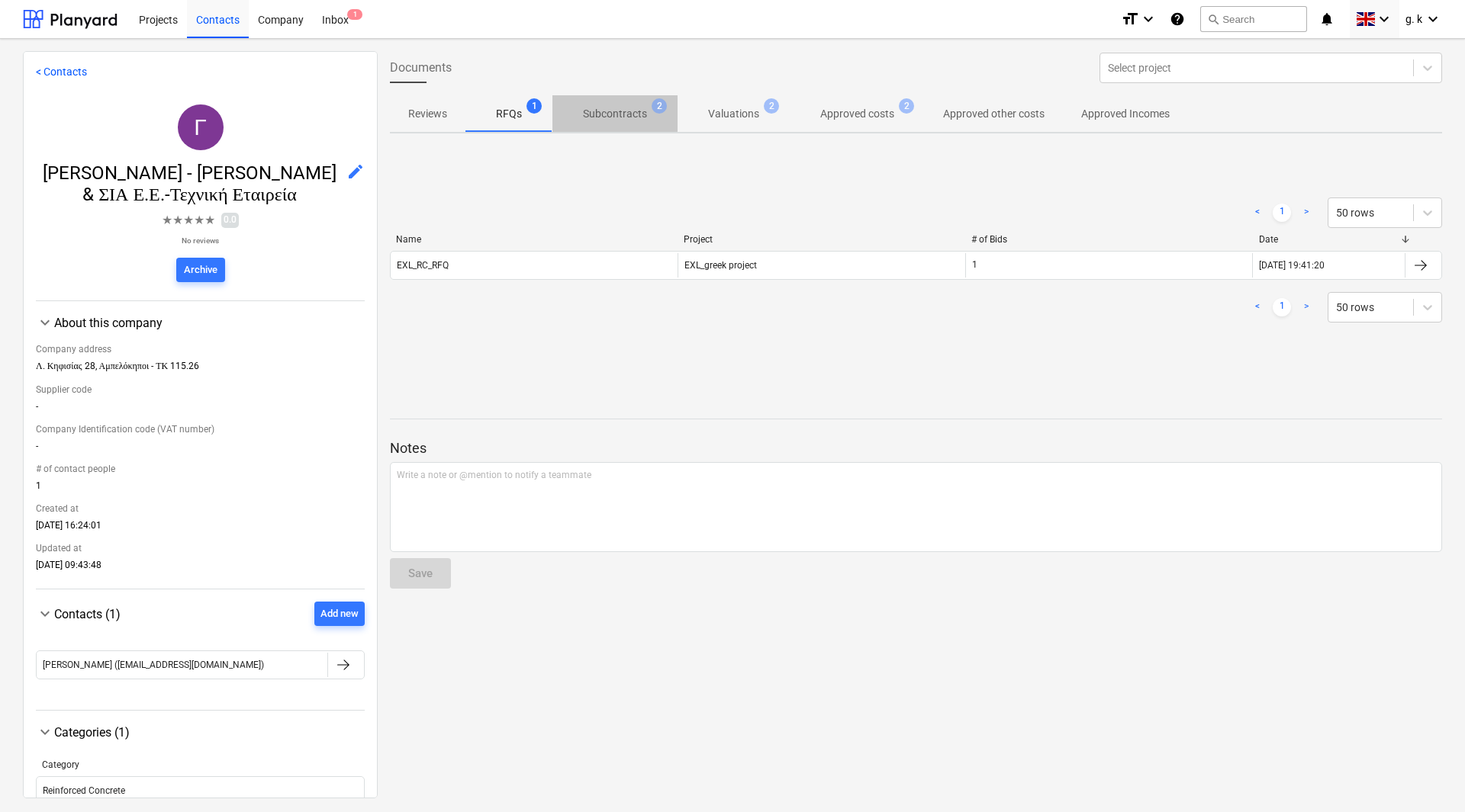
click at [604, 113] on p "Subcontracts" at bounding box center [615, 114] width 64 height 16
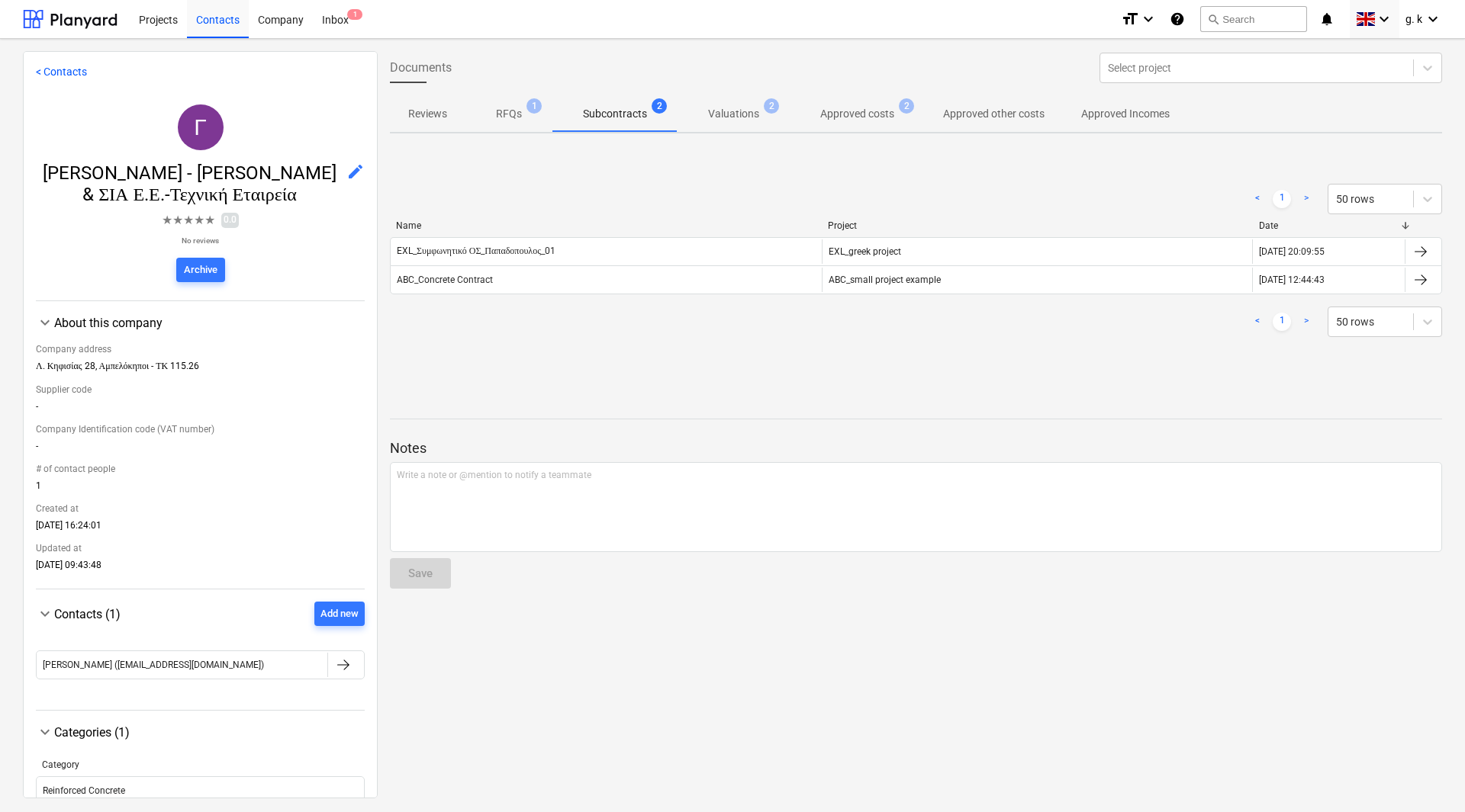
click at [748, 114] on p "Valuations" at bounding box center [734, 114] width 51 height 16
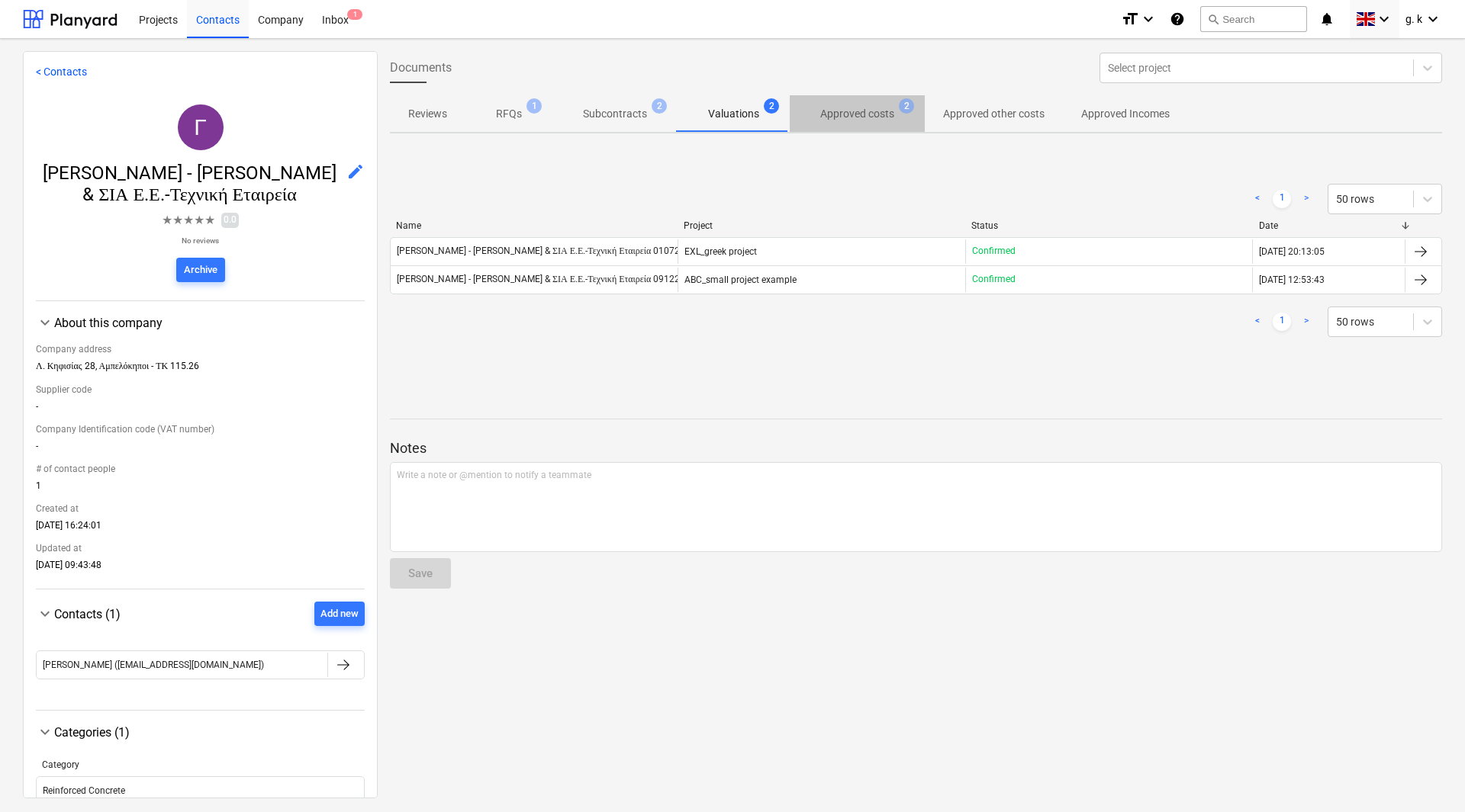
click at [839, 113] on p "Approved costs" at bounding box center [857, 114] width 74 height 16
drag, startPoint x: 1000, startPoint y: 113, endPoint x: 1128, endPoint y: 112, distance: 128.0
click at [1004, 113] on p "Approved other costs" at bounding box center [993, 114] width 102 height 16
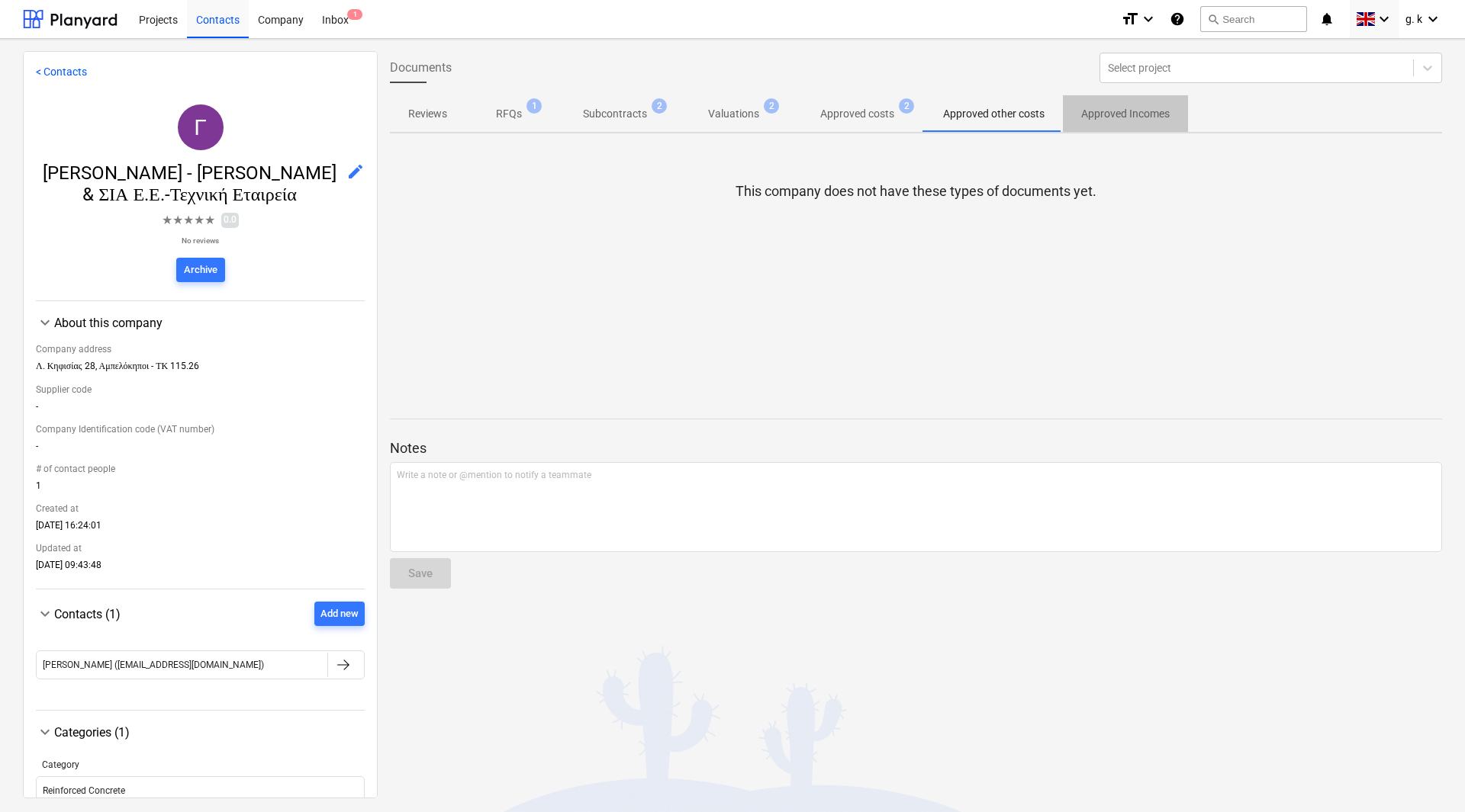
click at [1134, 112] on p "Approved Incomes" at bounding box center [1125, 114] width 88 height 16
click at [694, 105] on span "Valuations 2" at bounding box center [734, 113] width 112 height 27
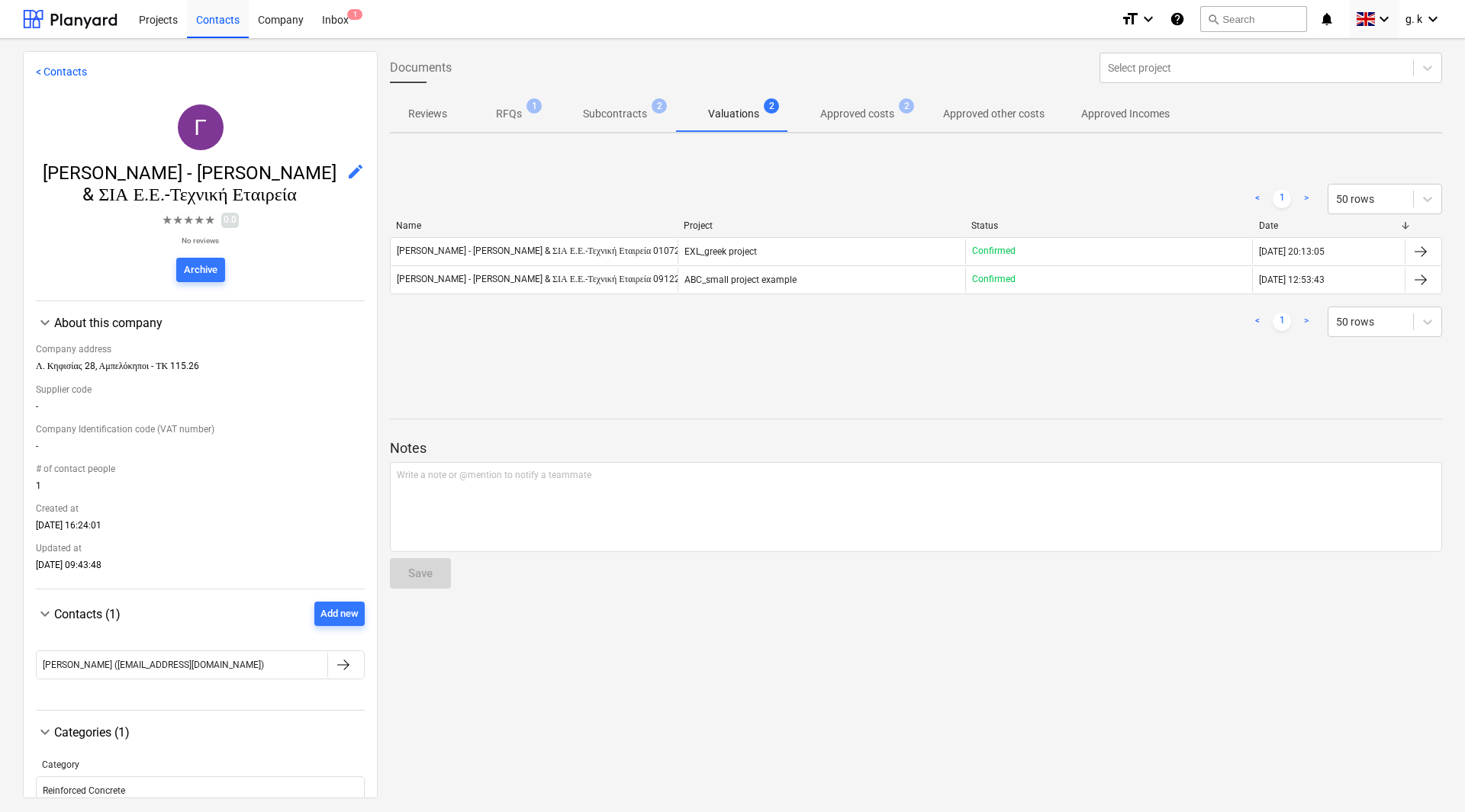
click at [1302, 195] on link ">" at bounding box center [1306, 198] width 18 height 18
click at [53, 71] on link "< Contacts" at bounding box center [61, 72] width 51 height 13
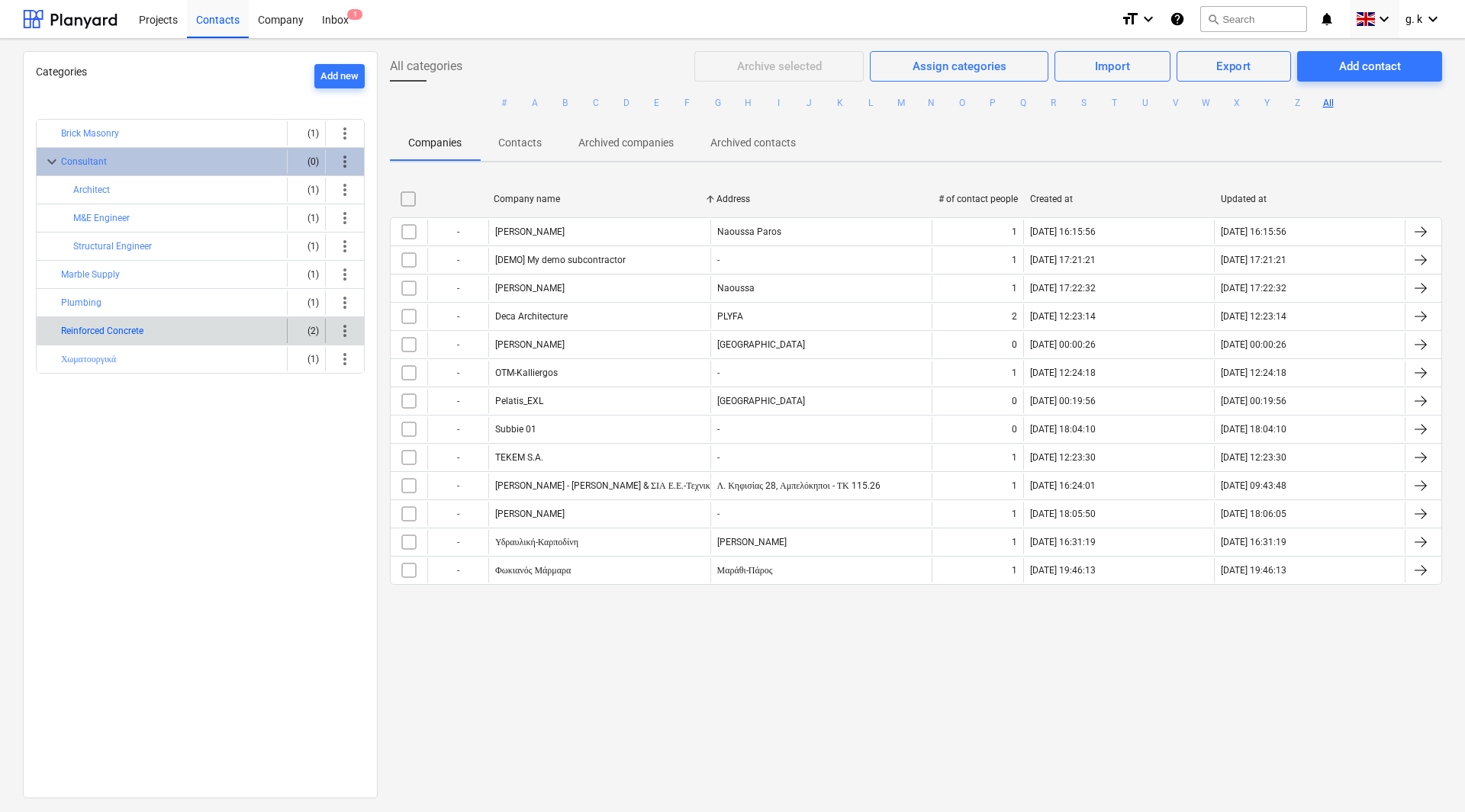
click at [98, 330] on button "Reinforced Concrete" at bounding box center [102, 331] width 82 height 18
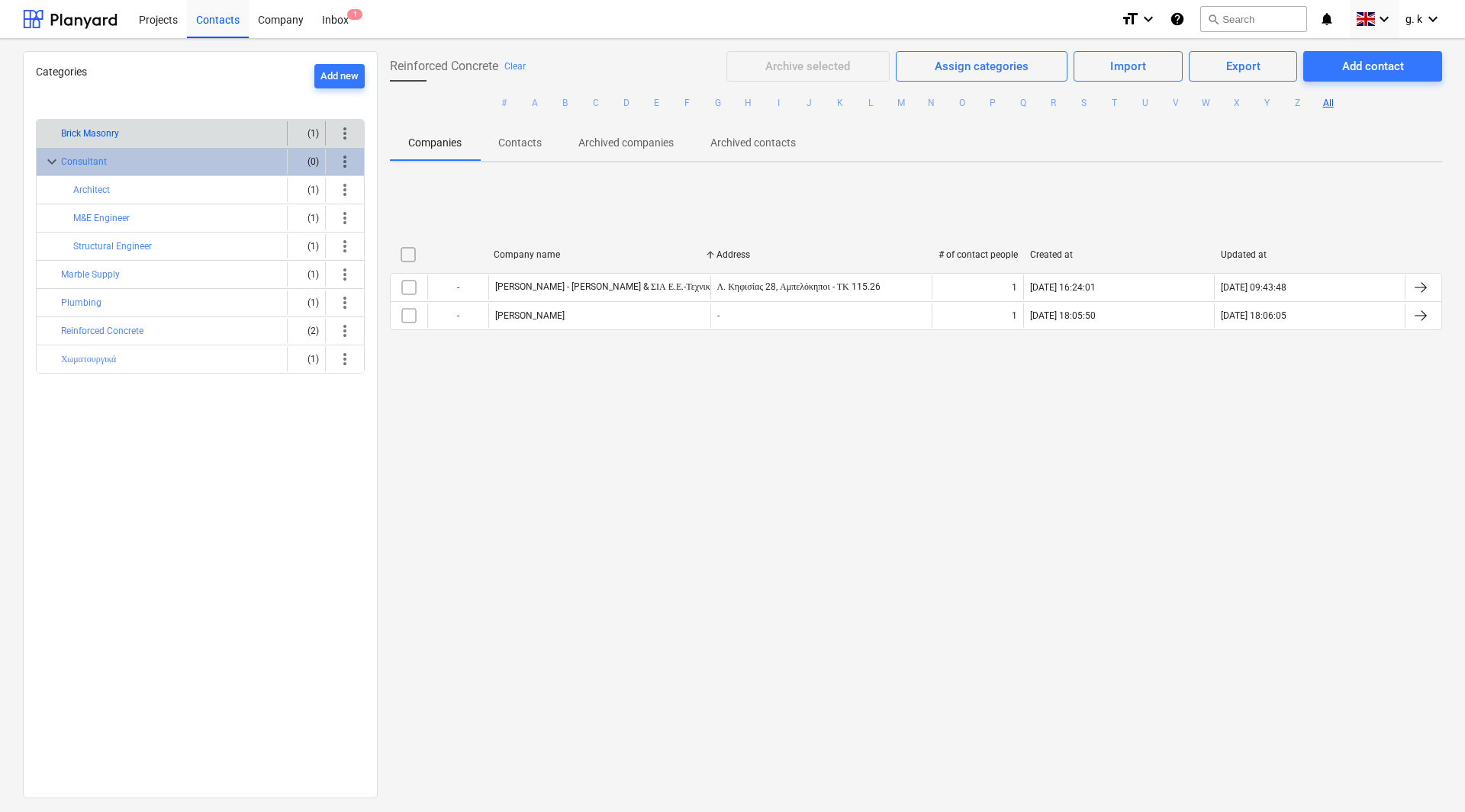
click at [116, 128] on button "Brick Masonry" at bounding box center [90, 133] width 58 height 18
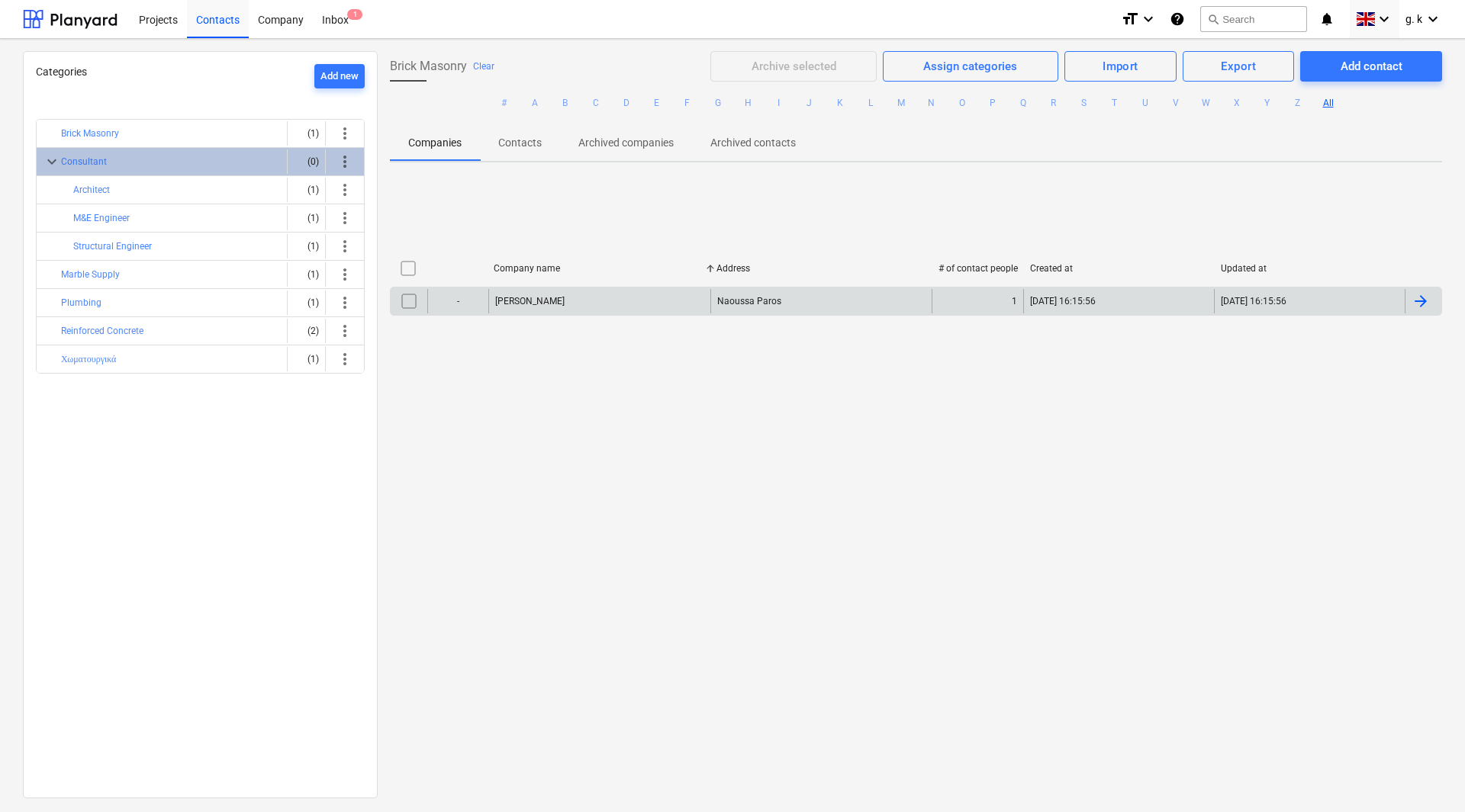
click at [1421, 307] on div at bounding box center [1420, 301] width 18 height 18
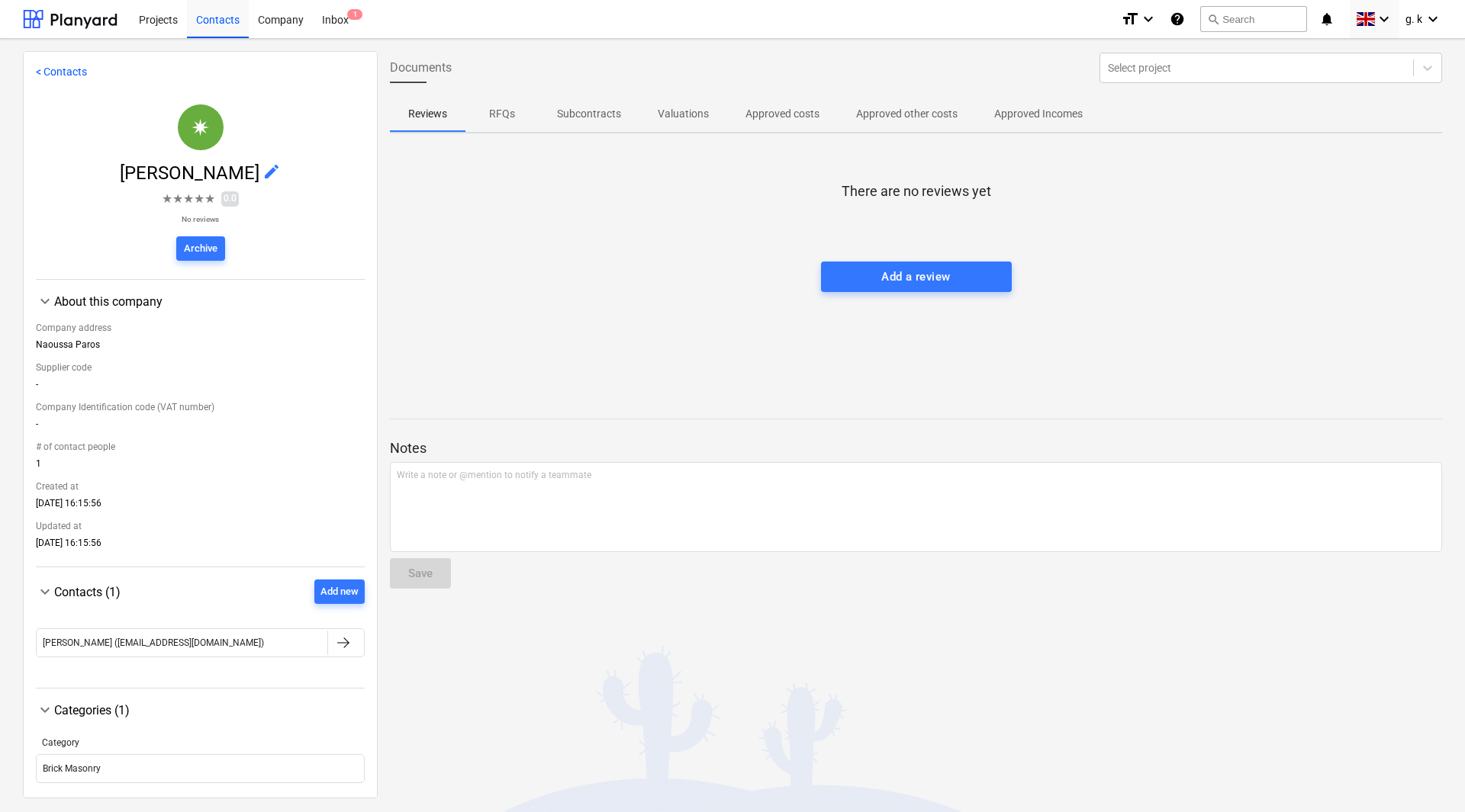
click at [41, 75] on link "< Contacts" at bounding box center [61, 72] width 51 height 13
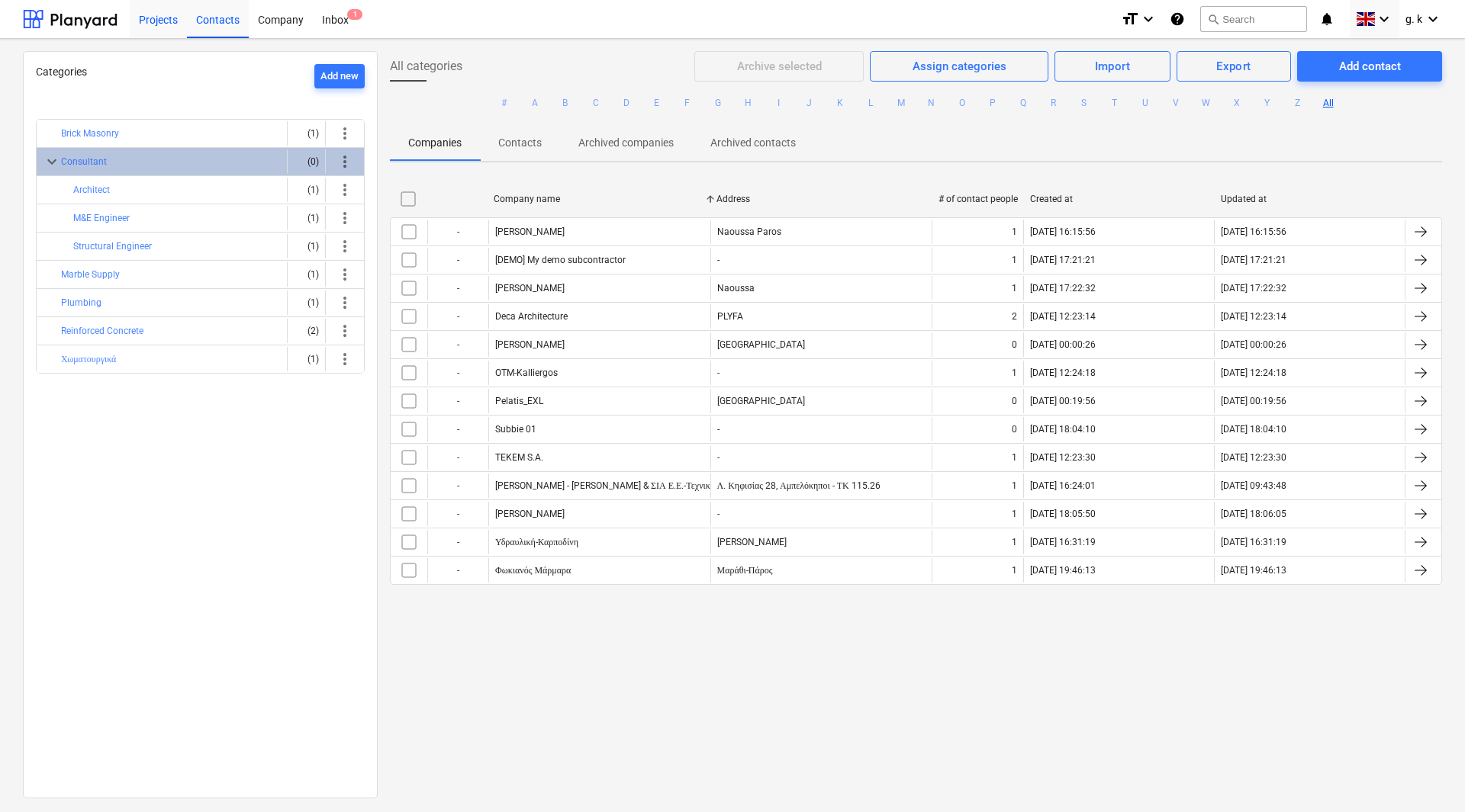
click at [153, 31] on div "Projects" at bounding box center [158, 18] width 57 height 39
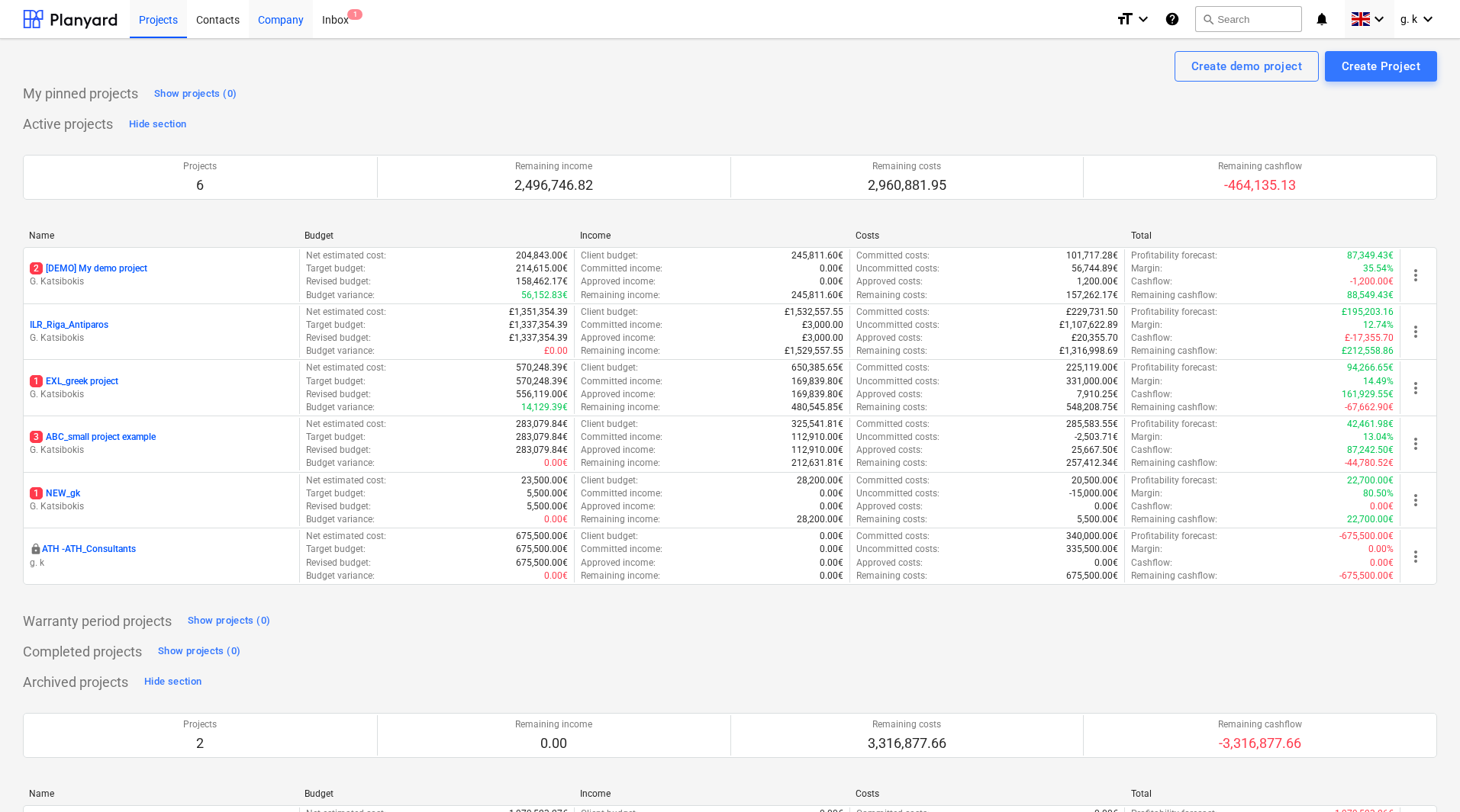
click at [279, 24] on div "Company" at bounding box center [281, 18] width 64 height 39
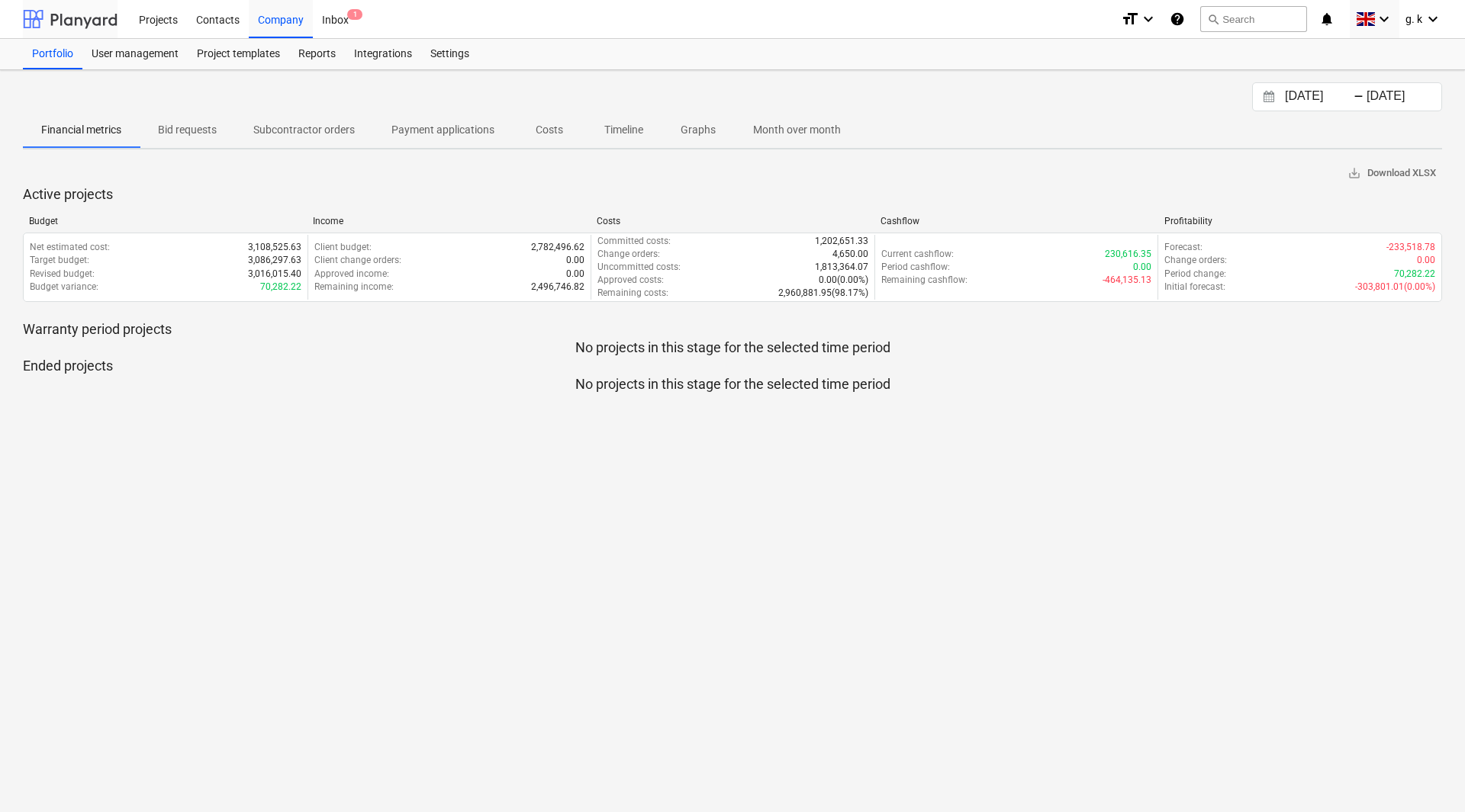
click at [59, 16] on div at bounding box center [71, 18] width 95 height 38
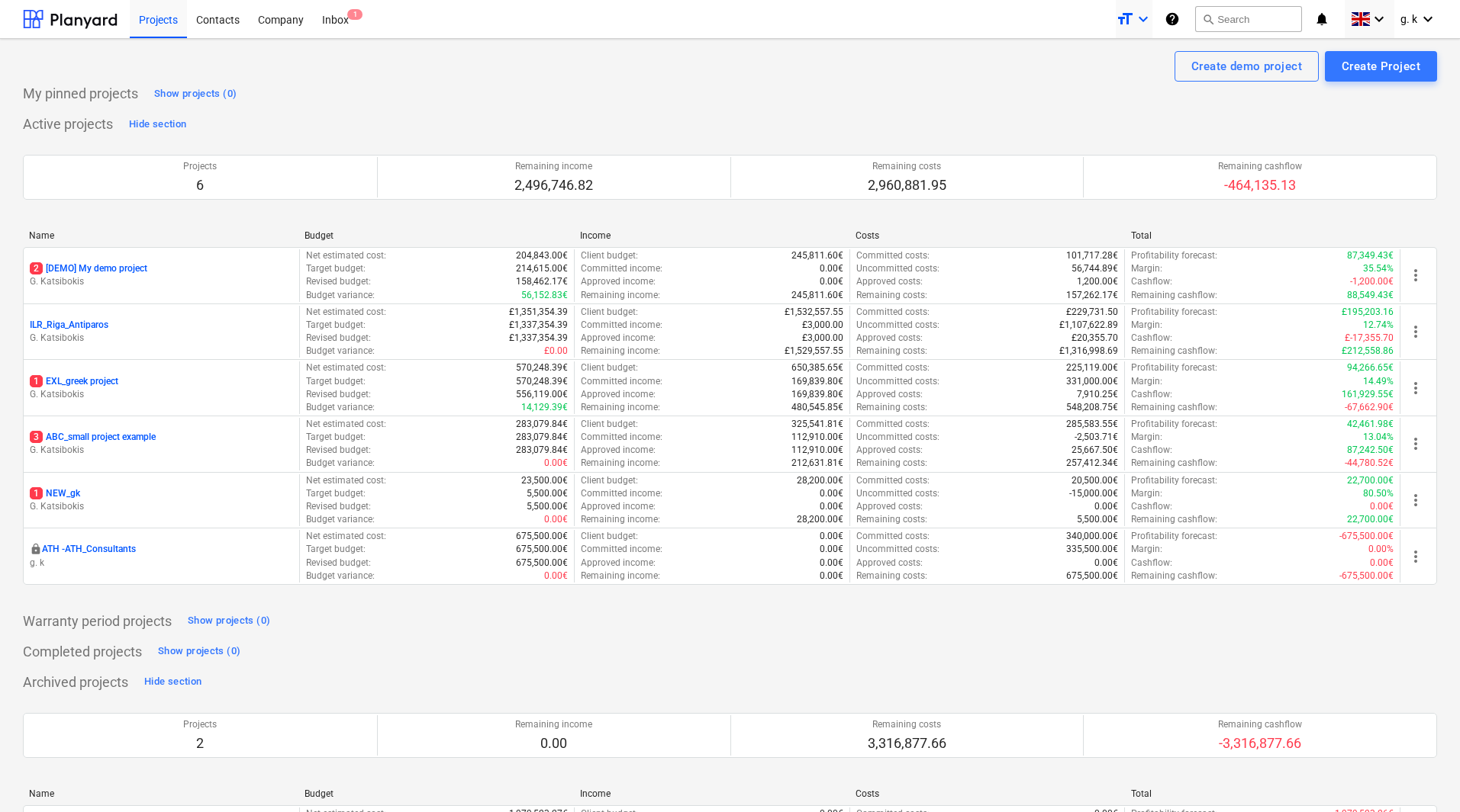
click at [1132, 17] on icon "format_size" at bounding box center [1124, 18] width 18 height 18
click at [1112, 78] on div "Normal text" at bounding box center [1107, 83] width 92 height 24
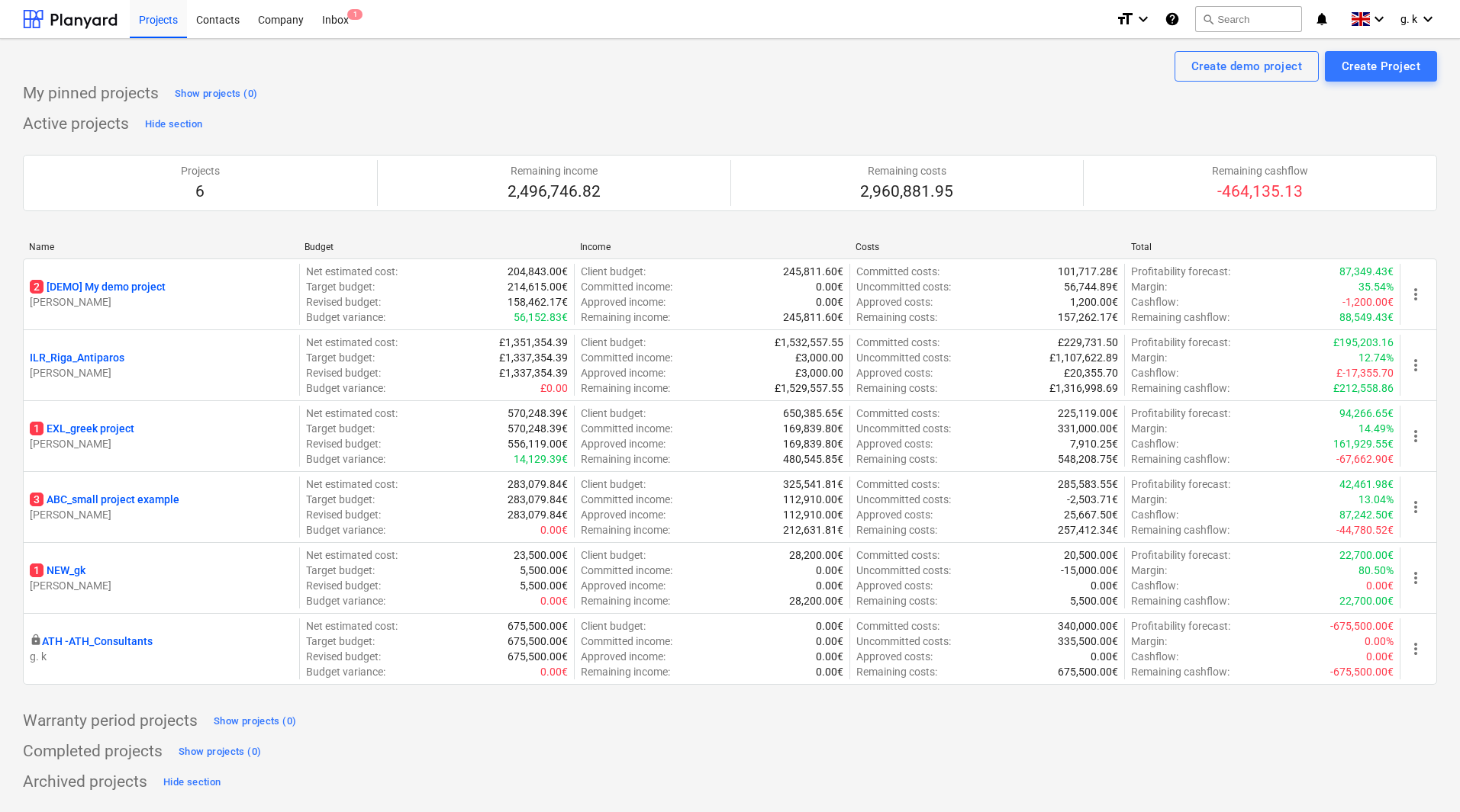
click at [1144, 21] on icon "keyboard_arrow_down" at bounding box center [1142, 18] width 18 height 18
click at [1136, 56] on div "Smaller text" at bounding box center [1107, 59] width 92 height 24
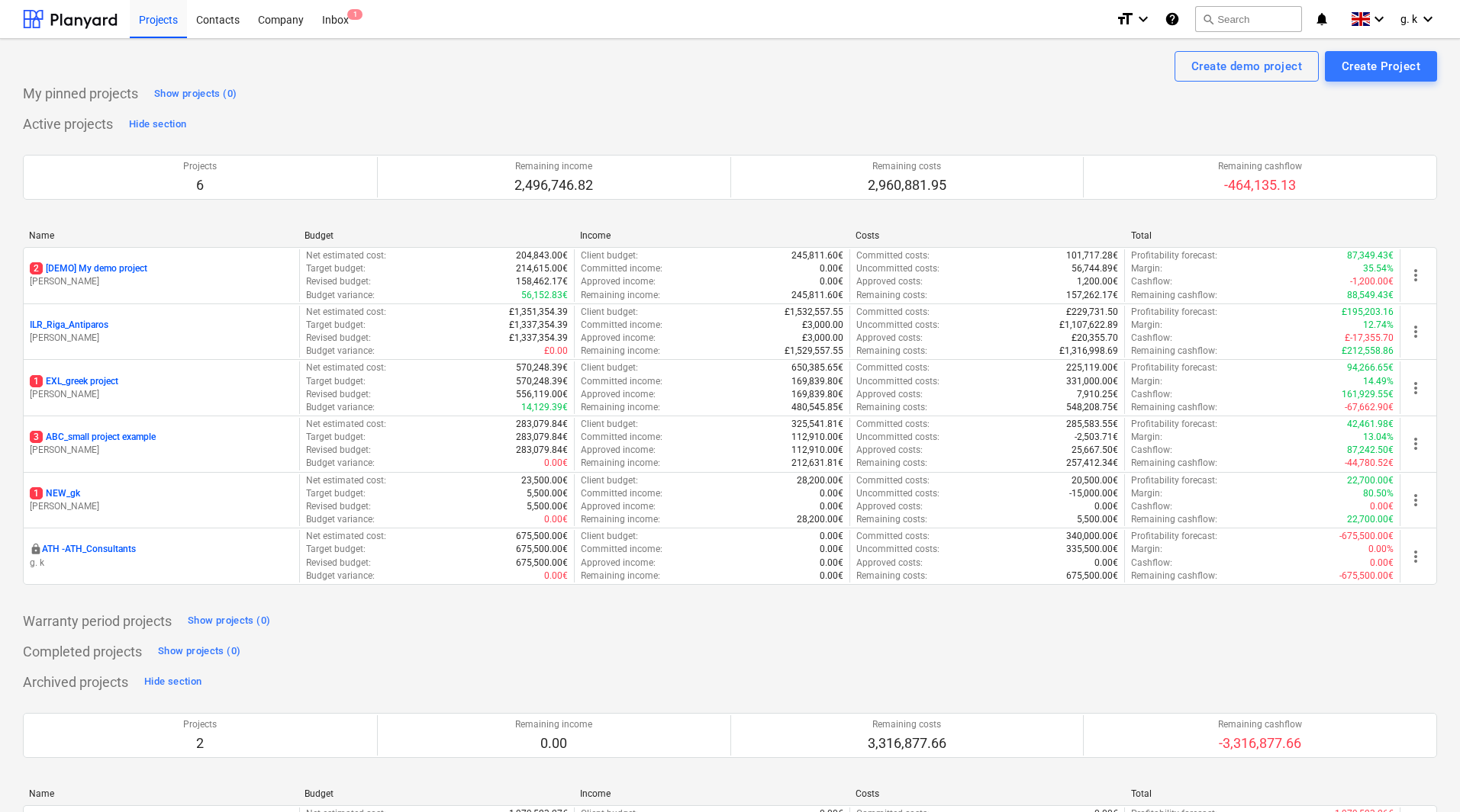
click at [1321, 19] on icon "notifications" at bounding box center [1322, 18] width 15 height 18
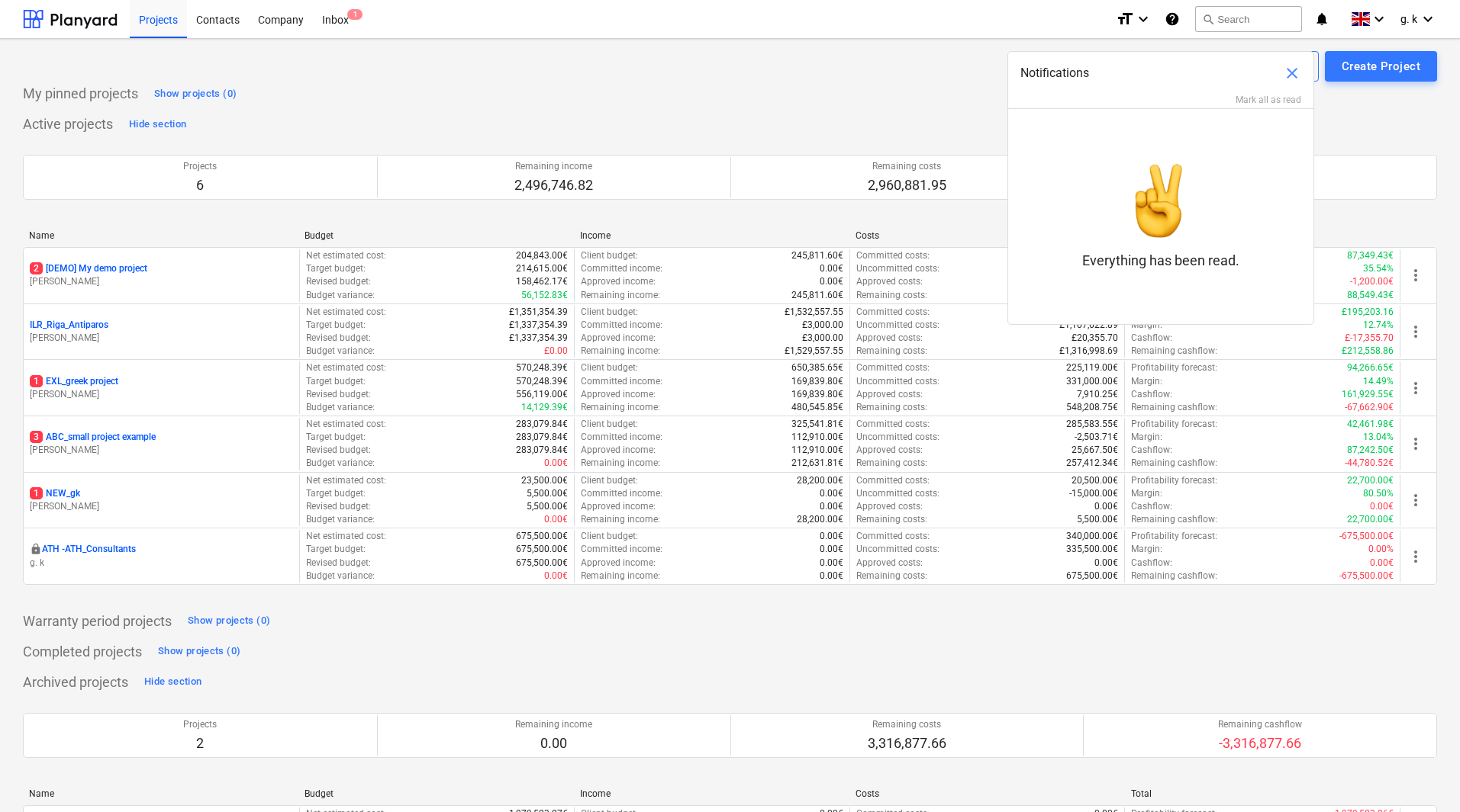
click at [1294, 75] on span "close" at bounding box center [1292, 73] width 18 height 18
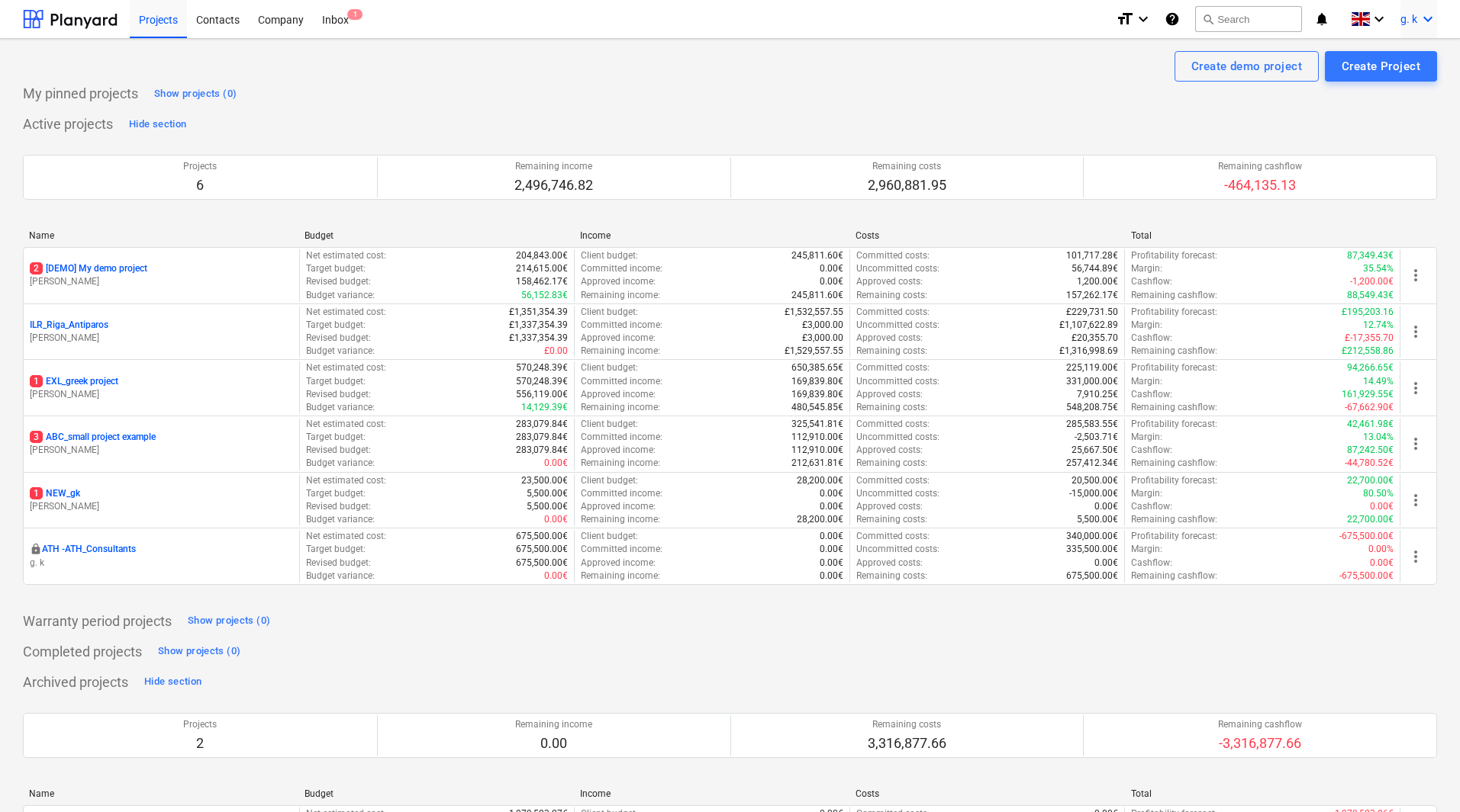
click at [1435, 16] on icon "keyboard_arrow_down" at bounding box center [1427, 18] width 18 height 18
click at [1368, 63] on div "Settings" at bounding box center [1391, 59] width 92 height 24
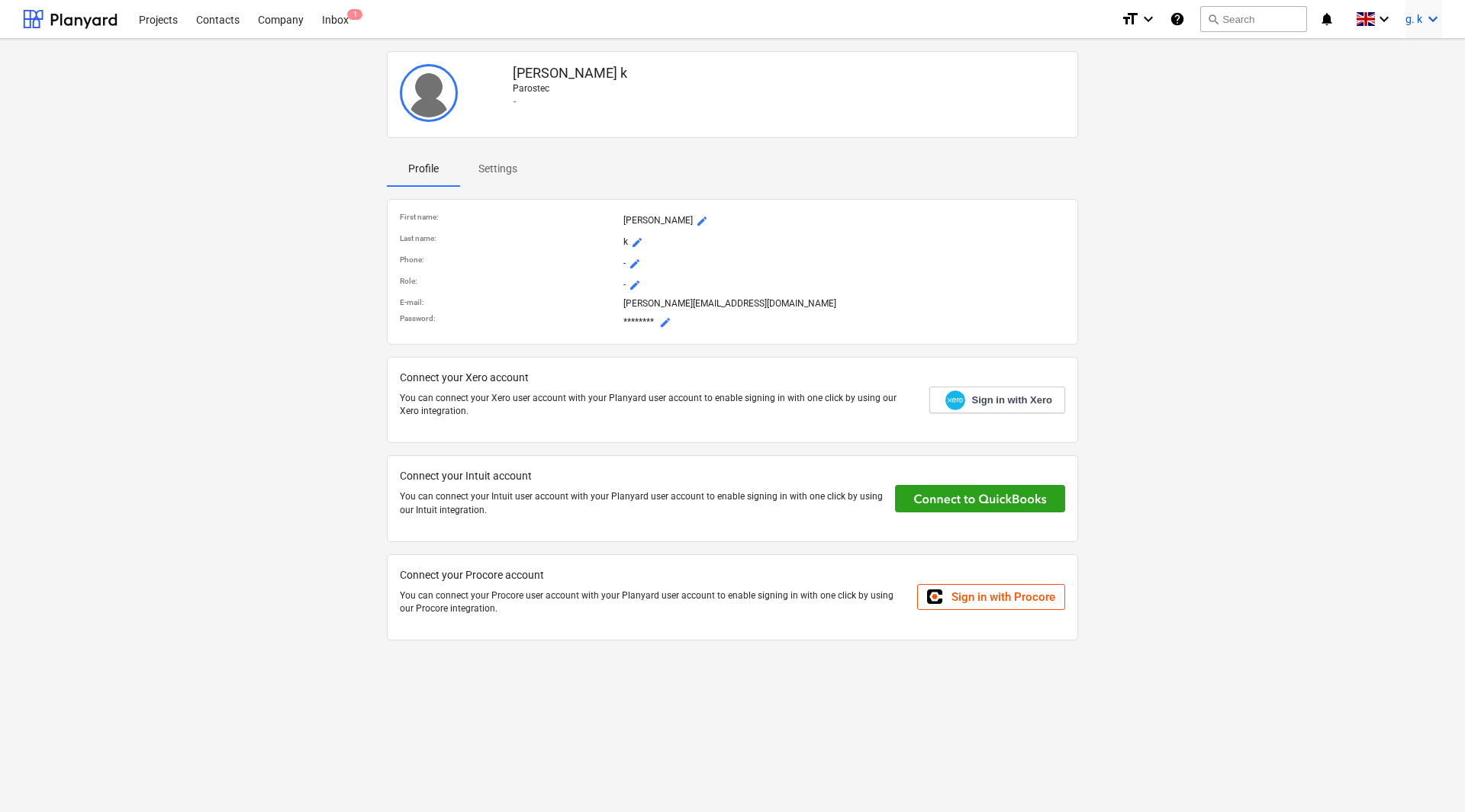
click at [1425, 19] on icon "keyboard_arrow_down" at bounding box center [1433, 18] width 18 height 18
click at [1391, 84] on div "Log out" at bounding box center [1396, 83] width 92 height 24
